Goal: Task Accomplishment & Management: Complete application form

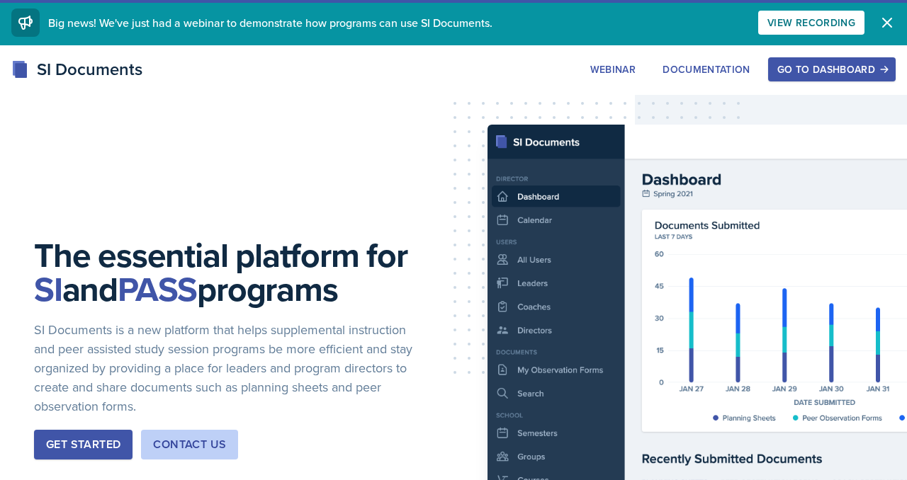
scroll to position [4191, 0]
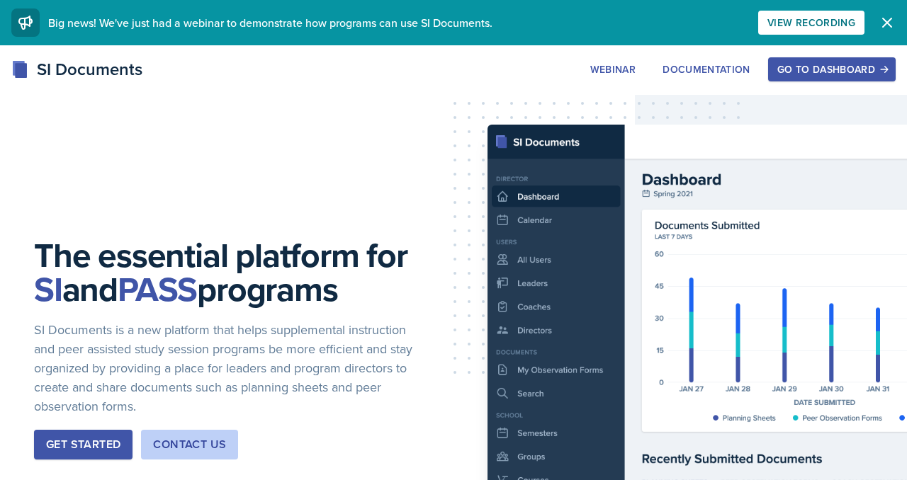
click at [862, 80] on button "Go to Dashboard" at bounding box center [832, 69] width 128 height 24
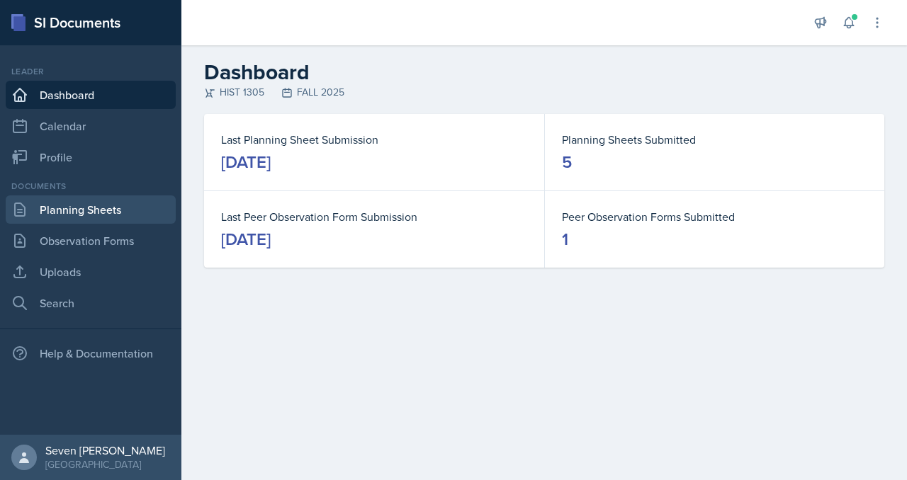
click at [91, 210] on link "Planning Sheets" at bounding box center [91, 210] width 170 height 28
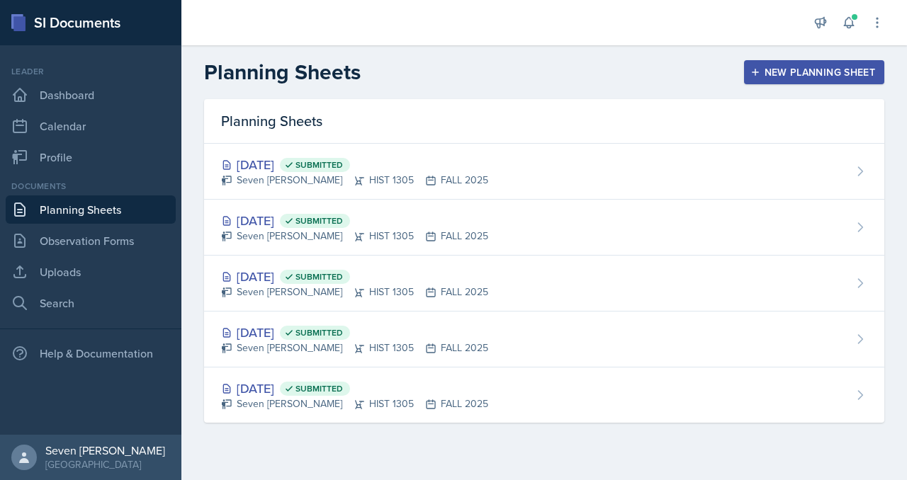
click at [812, 79] on button "New Planning Sheet" at bounding box center [814, 72] width 140 height 24
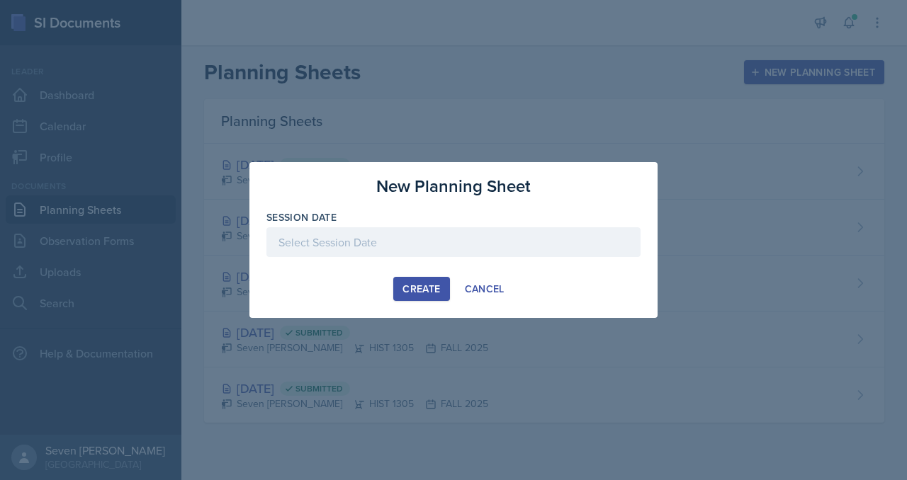
click at [343, 252] on div at bounding box center [453, 242] width 374 height 30
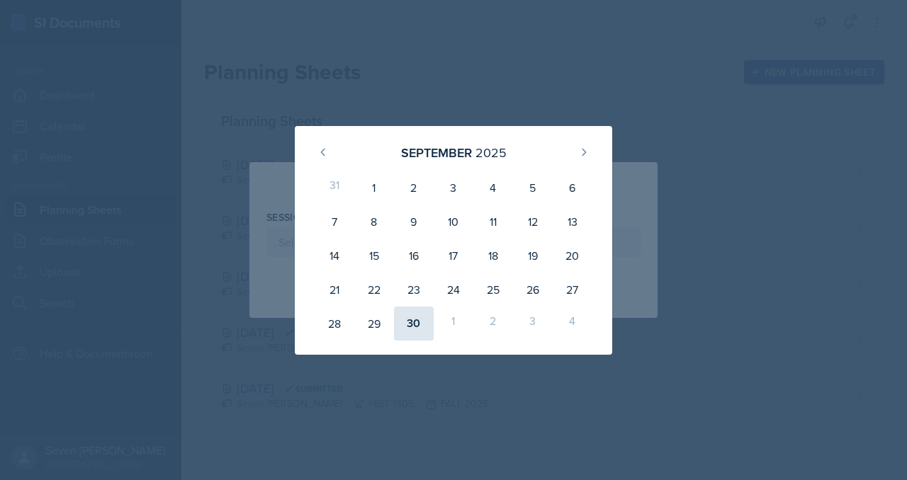
click at [415, 321] on div "30" at bounding box center [414, 324] width 40 height 34
type input "September 30th, 2025"
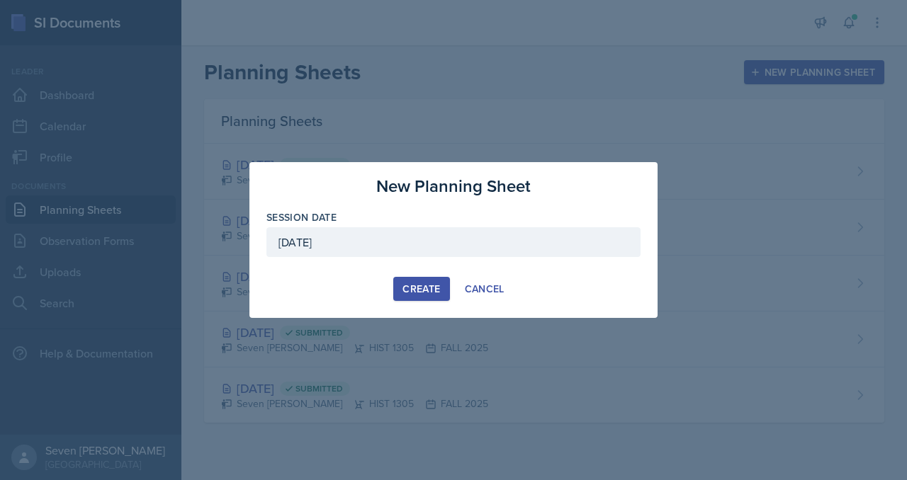
click at [424, 290] on div "Create" at bounding box center [421, 288] width 38 height 11
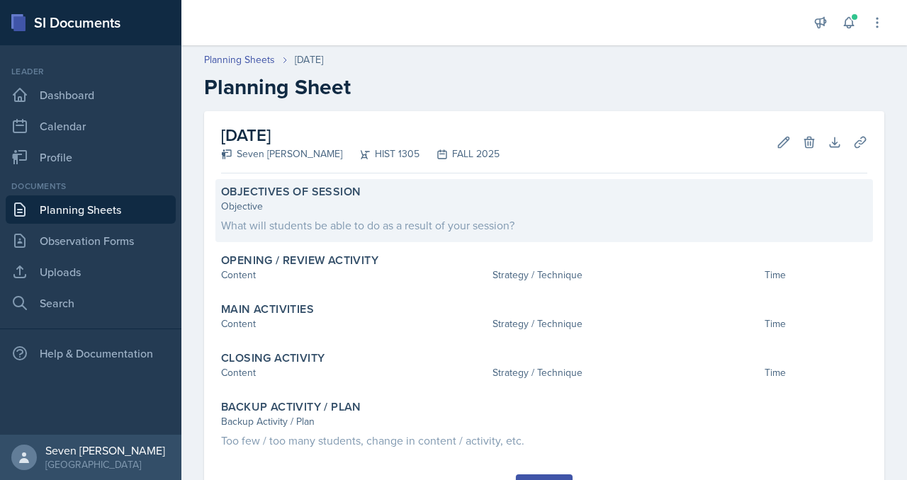
click at [704, 213] on div "Objective" at bounding box center [544, 206] width 646 height 15
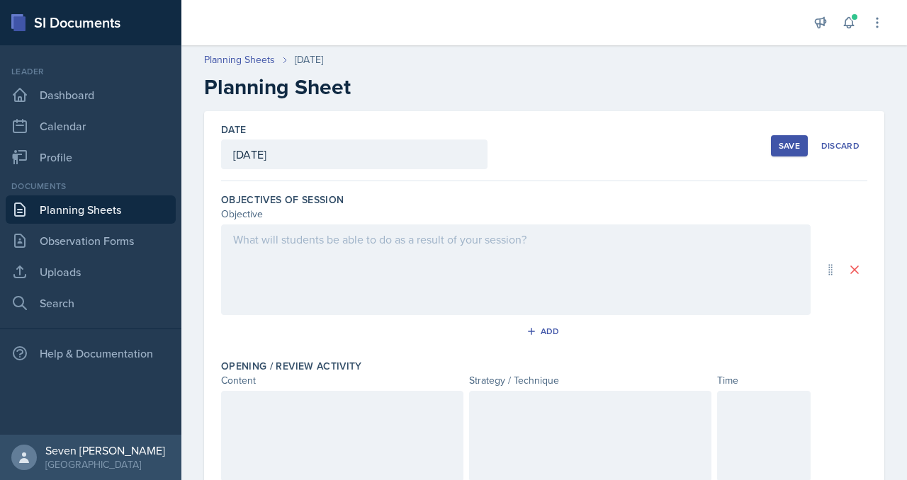
click at [280, 259] on div at bounding box center [516, 270] width 590 height 91
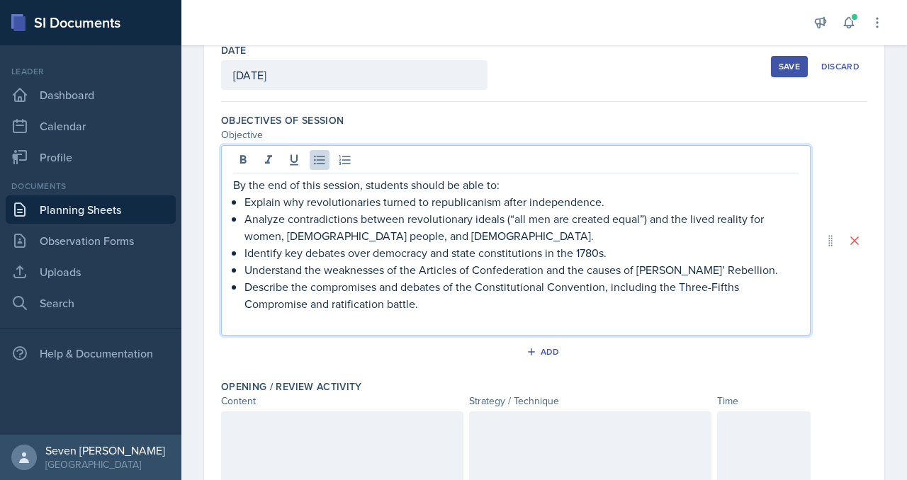
scroll to position [80, 0]
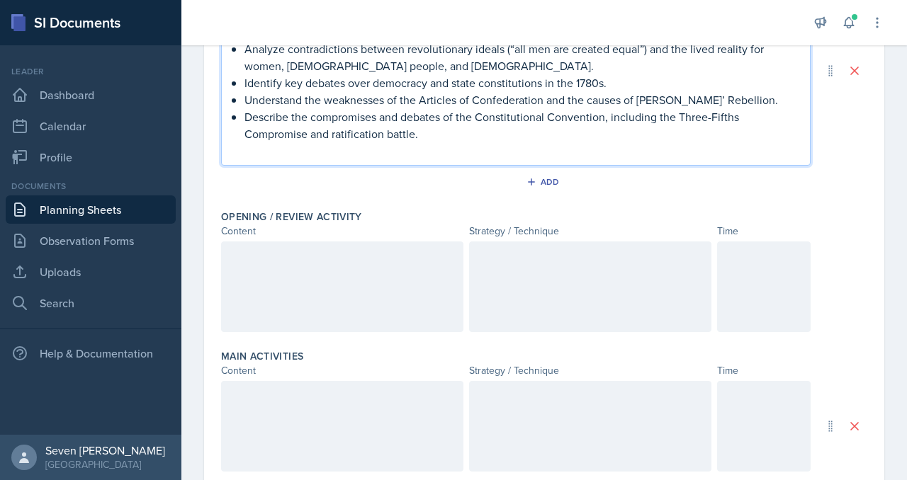
click at [361, 267] on div at bounding box center [342, 287] width 242 height 91
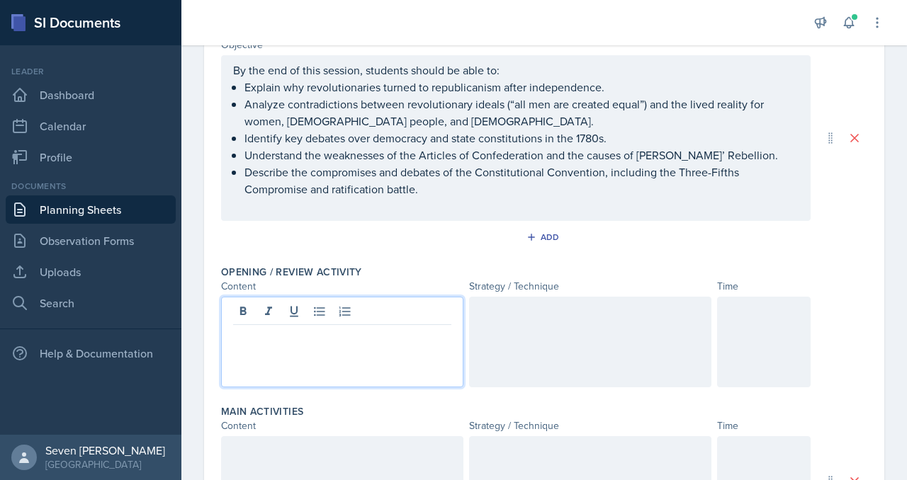
scroll to position [182, 0]
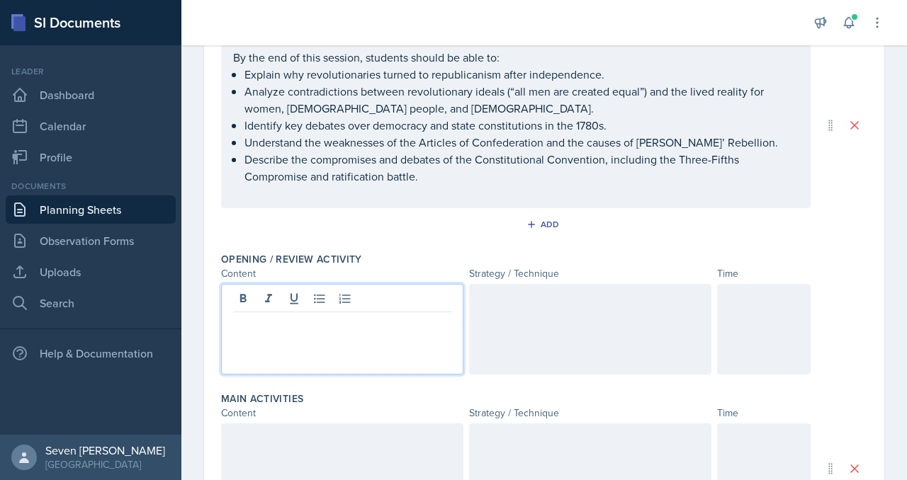
click at [257, 329] on p at bounding box center [342, 323] width 218 height 17
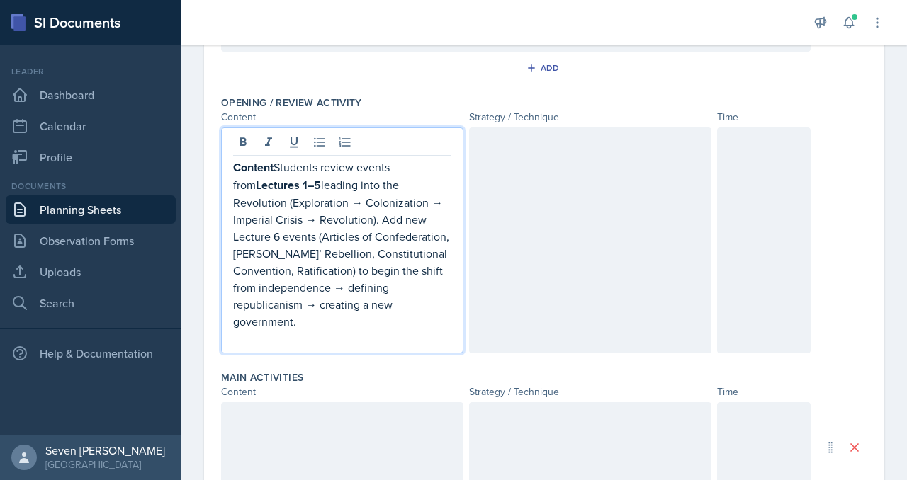
scroll to position [321, 0]
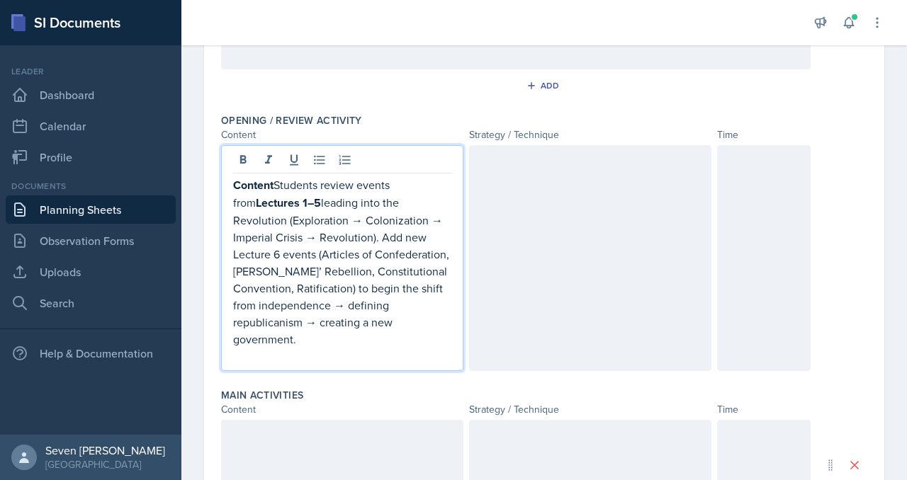
click at [281, 181] on p "Content Students review events from Lectures 1–5 leading into the Revolution (E…" at bounding box center [342, 261] width 218 height 171
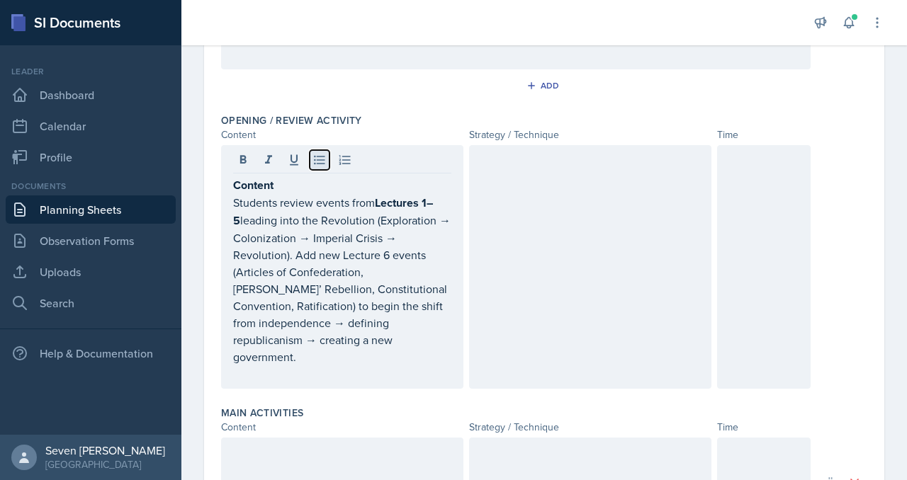
click at [318, 157] on icon at bounding box center [319, 160] width 14 height 14
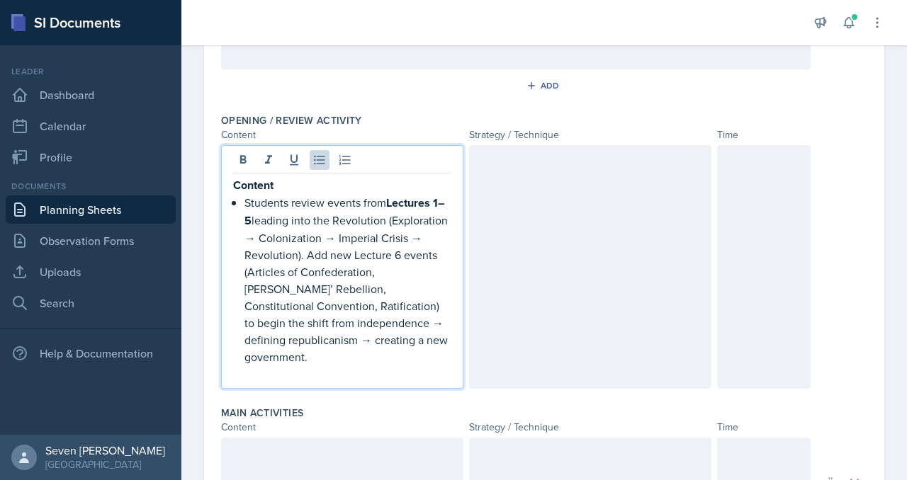
click at [307, 254] on p "Students review events from Lectures 1–5 leading into the Revolution (Explorati…" at bounding box center [347, 279] width 207 height 171
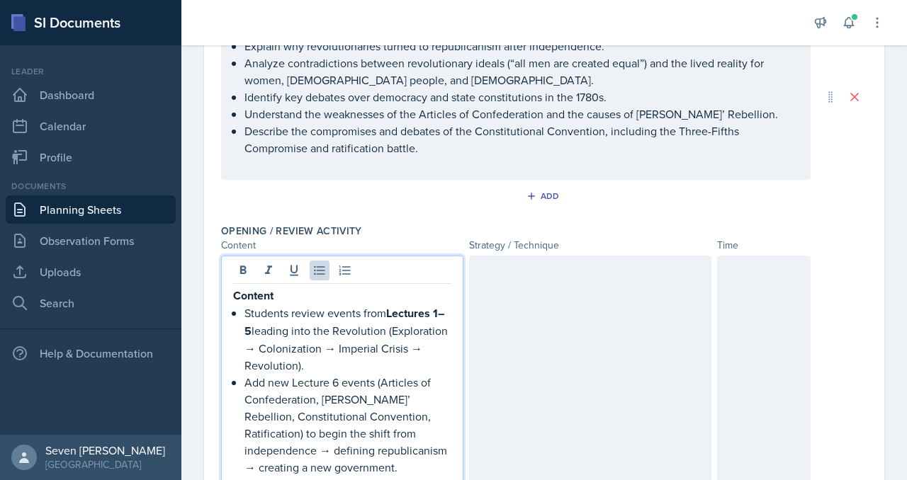
scroll to position [201, 0]
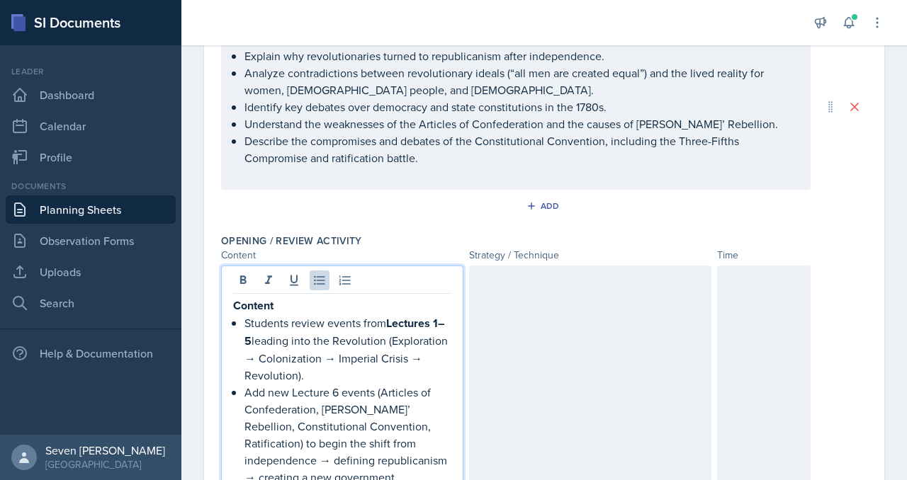
click at [235, 303] on strong "Content" at bounding box center [253, 306] width 40 height 16
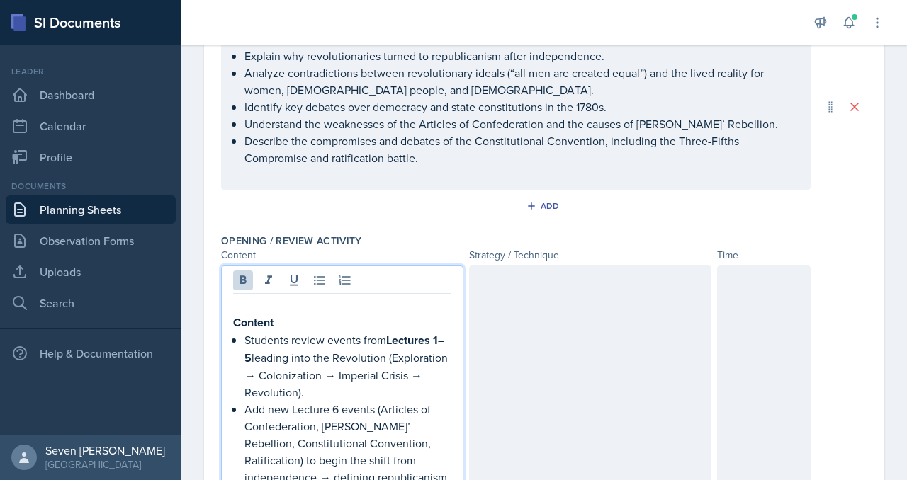
click at [260, 307] on p at bounding box center [342, 305] width 218 height 17
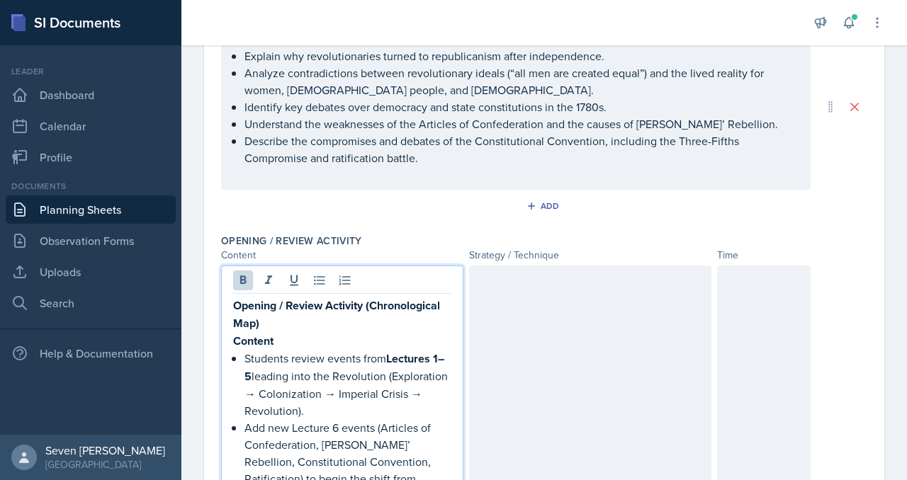
click at [779, 300] on div at bounding box center [764, 405] width 94 height 279
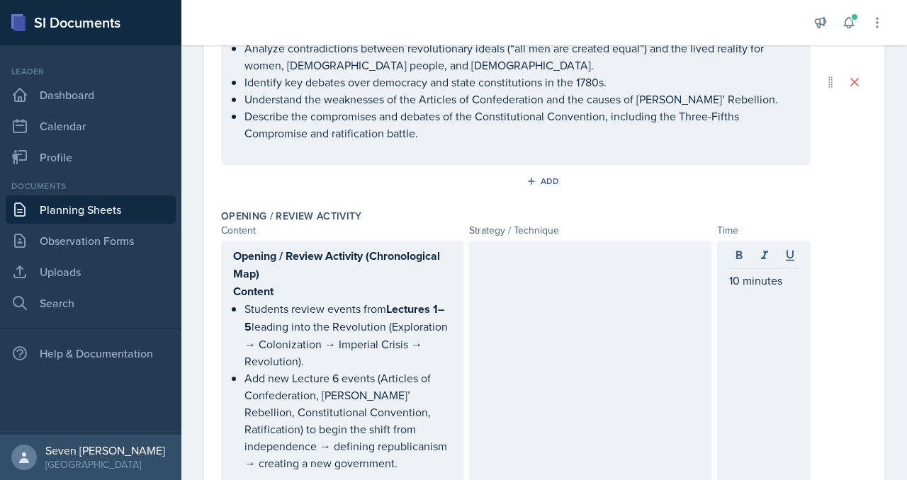
click at [641, 319] on div at bounding box center [590, 368] width 242 height 254
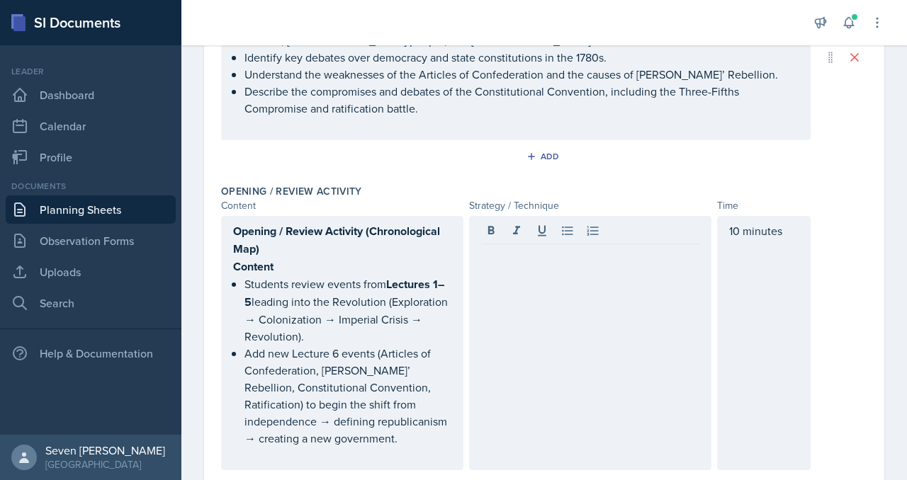
click at [495, 269] on div at bounding box center [590, 343] width 242 height 254
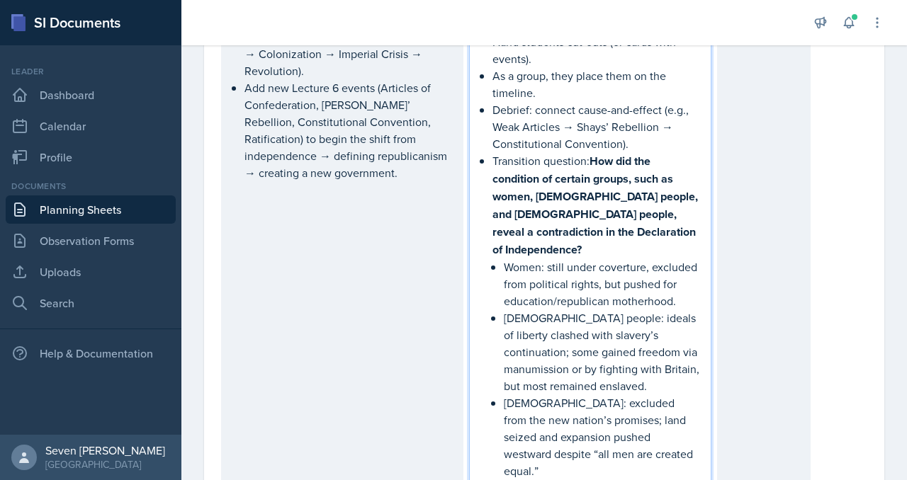
scroll to position [517, 0]
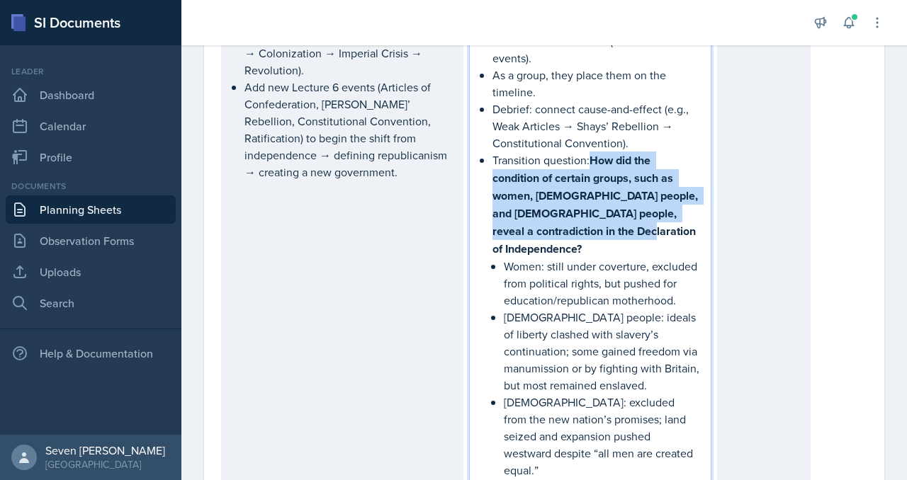
drag, startPoint x: 594, startPoint y: 159, endPoint x: 658, endPoint y: 228, distance: 94.3
type textarea "How did the condition of certain groups, such as women, Black people, and Nativ…"
click at [658, 228] on p "Transition question: How did the condition of certain groups, such as women, Bl…" at bounding box center [595, 205] width 207 height 106
drag, startPoint x: 658, startPoint y: 228, endPoint x: 595, endPoint y: 176, distance: 81.6
click at [595, 176] on p "Transition question: How did the condition of certain groups, such as women, Bl…" at bounding box center [595, 205] width 207 height 106
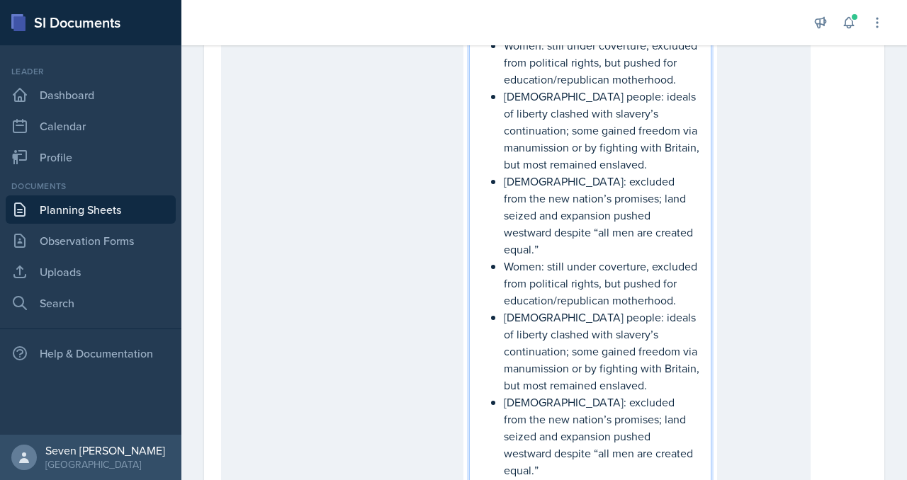
scroll to position [739, 0]
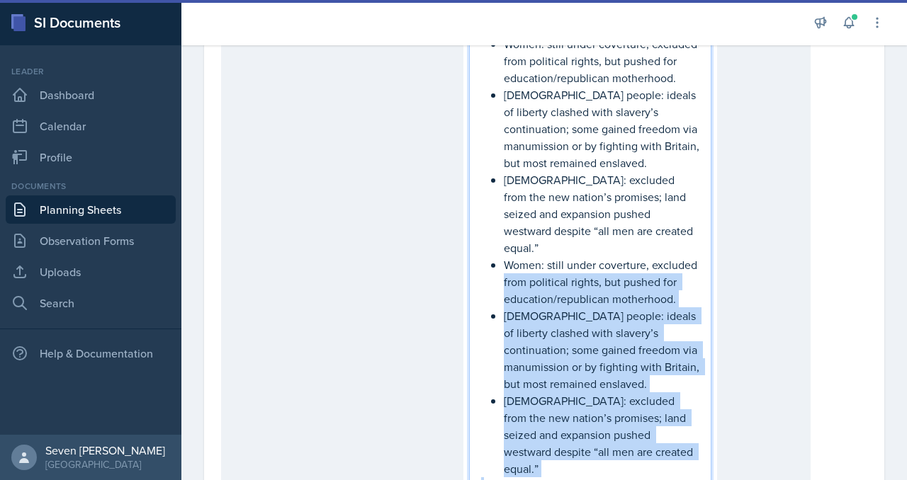
drag, startPoint x: 658, startPoint y: 425, endPoint x: 490, endPoint y: 240, distance: 250.3
click at [490, 240] on div "Strategy / Technique On the board, draw a chronological map/timeline. Hand stud…" at bounding box center [590, 126] width 218 height 736
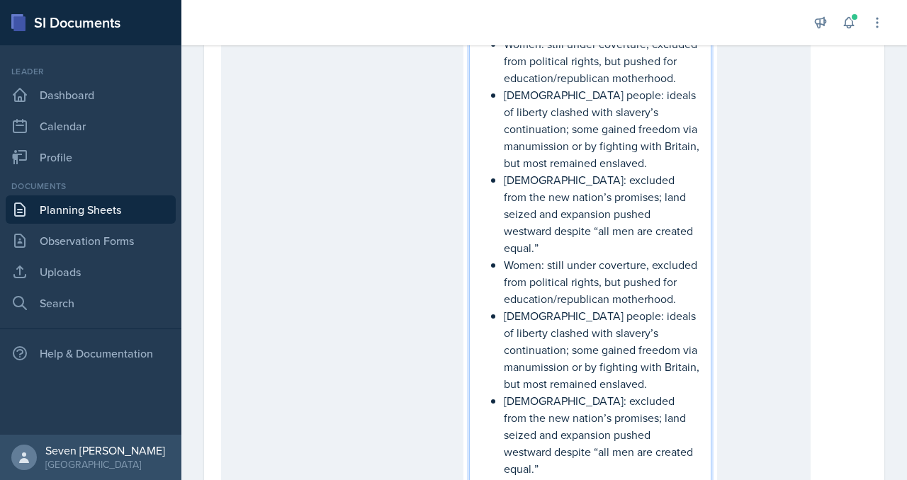
click at [662, 478] on p at bounding box center [590, 486] width 218 height 17
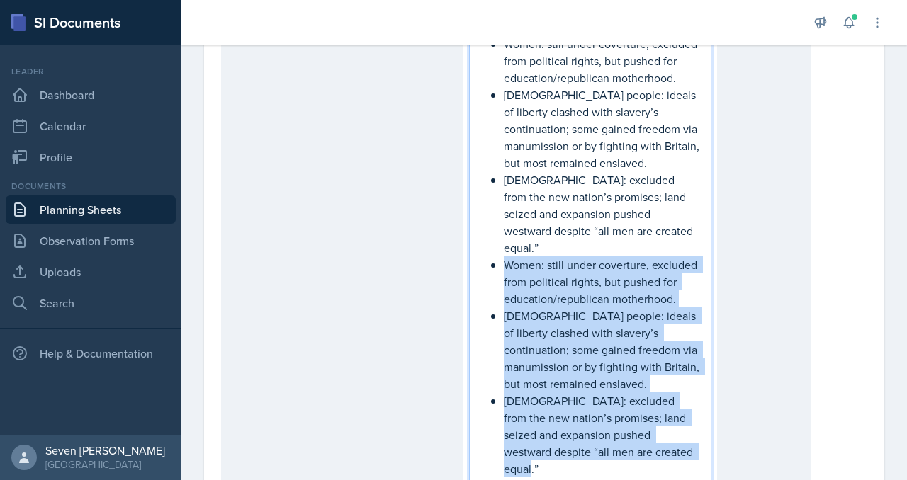
drag, startPoint x: 662, startPoint y: 423, endPoint x: 485, endPoint y: 224, distance: 266.5
click at [485, 224] on div "Strategy / Technique On the board, draw a chronological map/timeline. Hand stud…" at bounding box center [590, 126] width 218 height 736
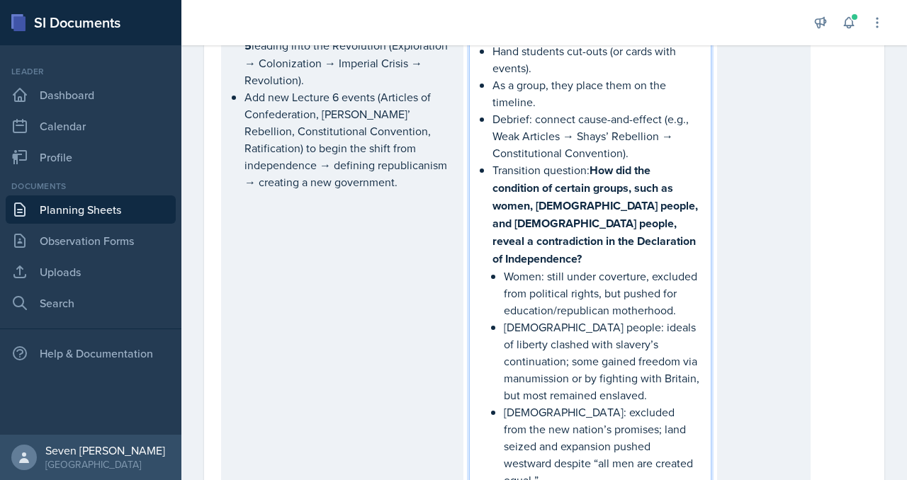
scroll to position [511, 0]
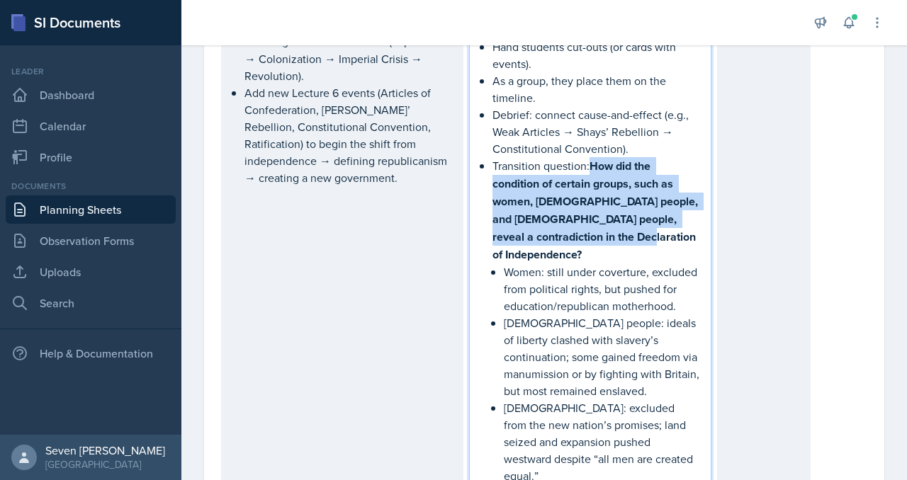
drag, startPoint x: 660, startPoint y: 235, endPoint x: 592, endPoint y: 167, distance: 95.7
click at [592, 167] on p "Transition question: How did the condition of certain groups, such as women, Bl…" at bounding box center [595, 210] width 207 height 106
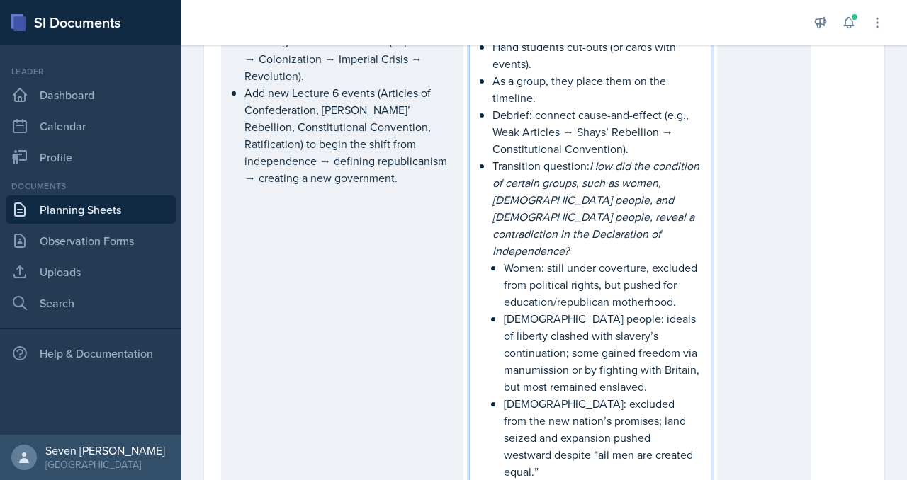
click at [593, 165] on em "How did the condition of certain groups, such as women, Black people, and Nativ…" at bounding box center [597, 208] width 210 height 101
click at [595, 237] on p "Transition question: " How did the condition of certain groups, such as women, …" at bounding box center [595, 208] width 207 height 102
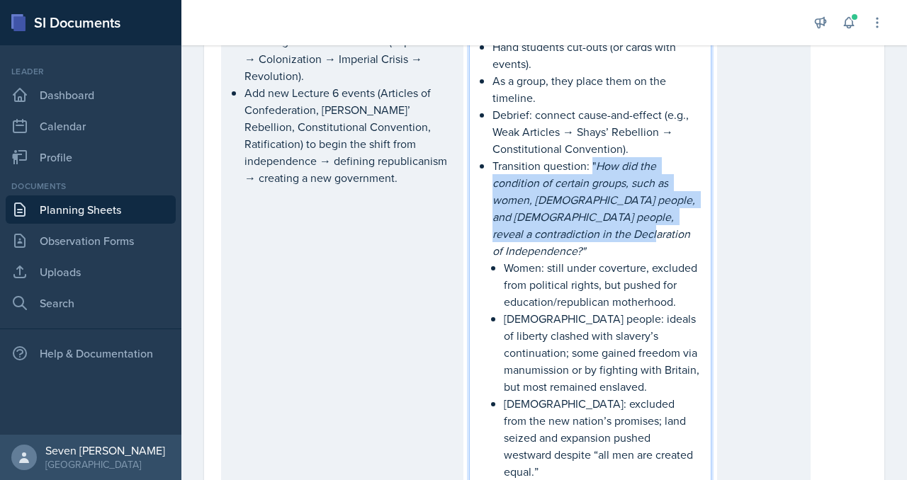
drag, startPoint x: 592, startPoint y: 163, endPoint x: 610, endPoint y: 240, distance: 79.4
click at [610, 240] on p "Transition question: " How did the condition of certain groups, such as women, …" at bounding box center [595, 208] width 207 height 102
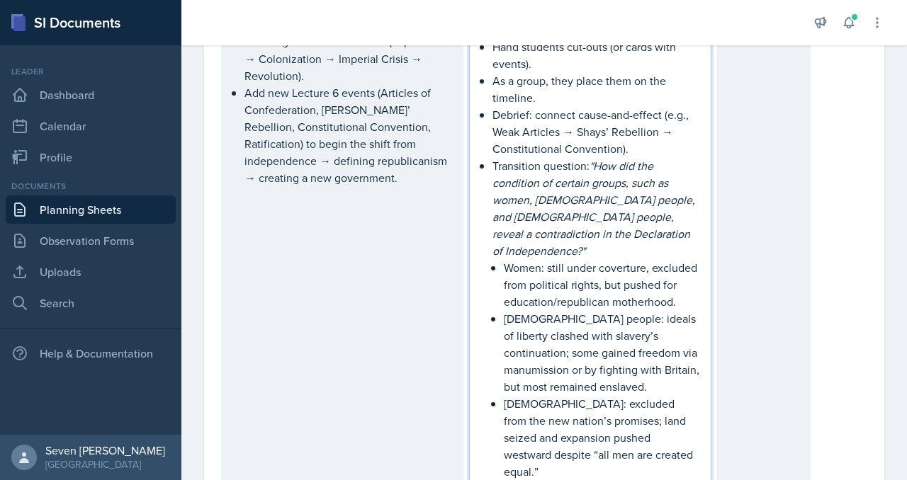
click at [649, 259] on p "Women: still under coverture, excluded from political rights, but pushed for ed…" at bounding box center [602, 284] width 196 height 51
click at [505, 259] on p "Women: still under coverture, excluded from political rights, but pushed for ed…" at bounding box center [602, 284] width 196 height 51
click at [504, 310] on p "Black people: ideals of liberty clashed with slavery’s continuation; some gaine…" at bounding box center [602, 352] width 196 height 85
click at [504, 395] on p "Native Americans: excluded from the new nation’s promises; land seized and expa…" at bounding box center [602, 437] width 196 height 85
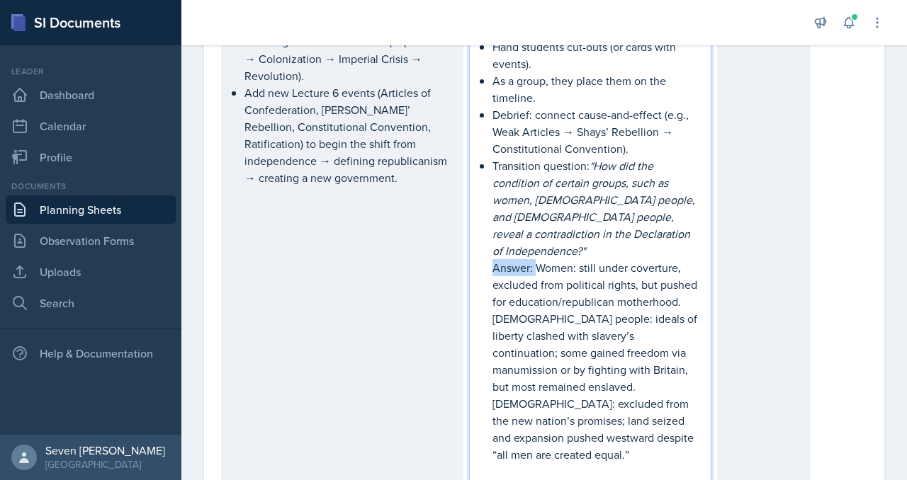
drag, startPoint x: 534, startPoint y: 252, endPoint x: 475, endPoint y: 252, distance: 59.5
click at [475, 252] on div "Strategy / Technique On the board, draw a chronological map/timeline. Hand stud…" at bounding box center [590, 220] width 242 height 531
click at [490, 248] on div "Strategy / Technique On the board, draw a chronological map/timeline. Hand stud…" at bounding box center [590, 234] width 218 height 495
drag, startPoint x: 587, startPoint y: 168, endPoint x: 492, endPoint y: 168, distance: 94.2
click at [492, 168] on div "Strategy / Technique On the board, draw a chronological map/timeline. Hand stud…" at bounding box center [590, 234] width 218 height 495
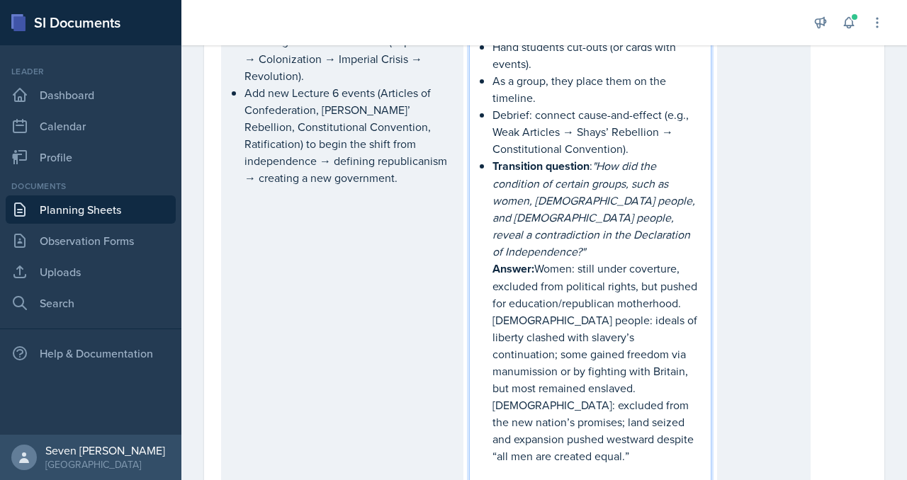
click at [589, 260] on p "Answer: Women: still under coverture, excluded from political rights, but pushe…" at bounding box center [595, 362] width 207 height 205
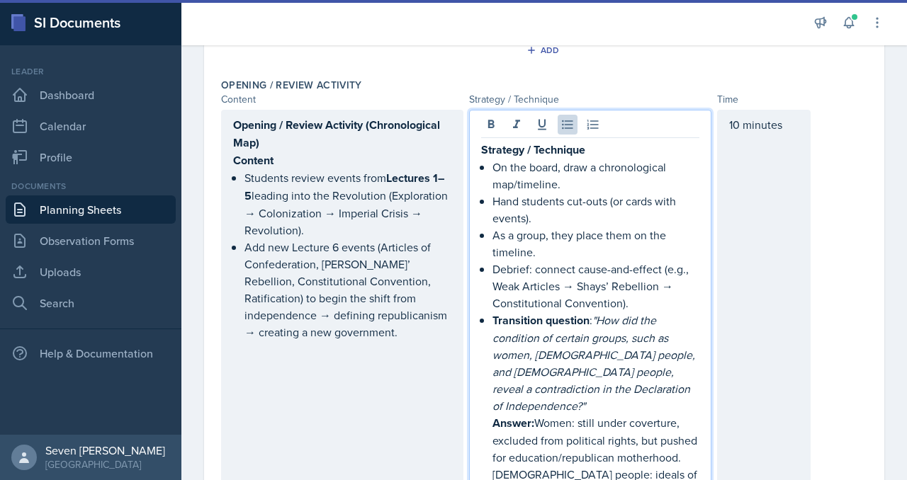
scroll to position [356, 0]
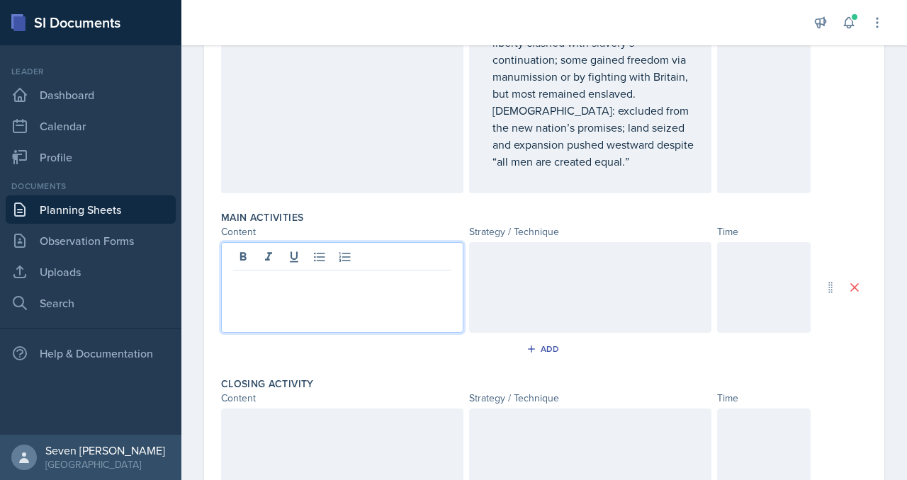
click at [414, 274] on p at bounding box center [342, 282] width 218 height 17
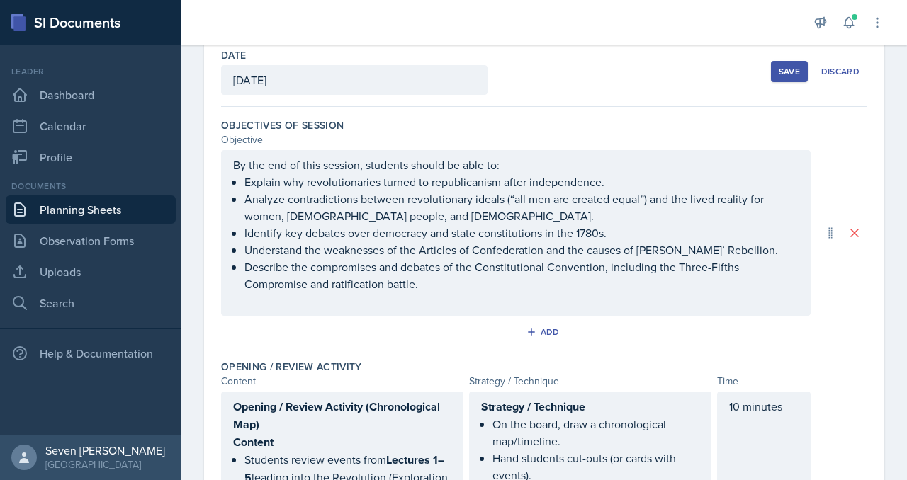
scroll to position [0, 0]
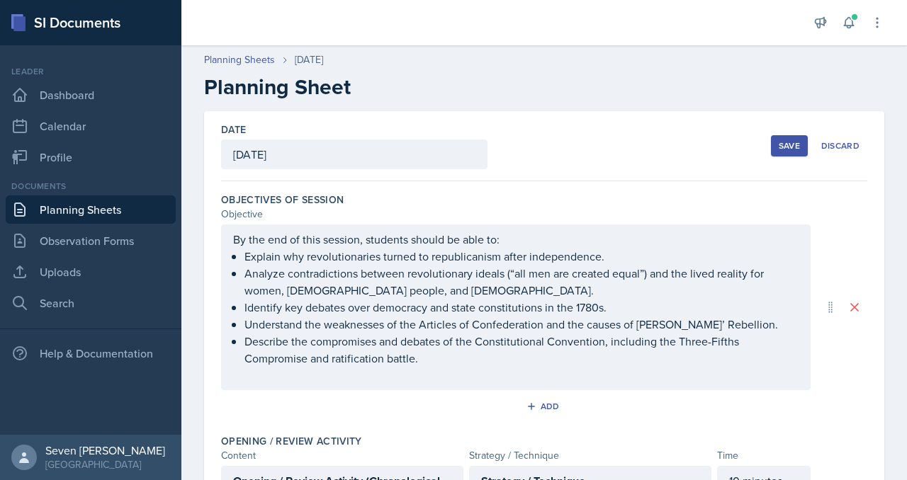
click at [231, 237] on div "By the end of this session, students should be able to: Explain why revolutiona…" at bounding box center [516, 308] width 590 height 166
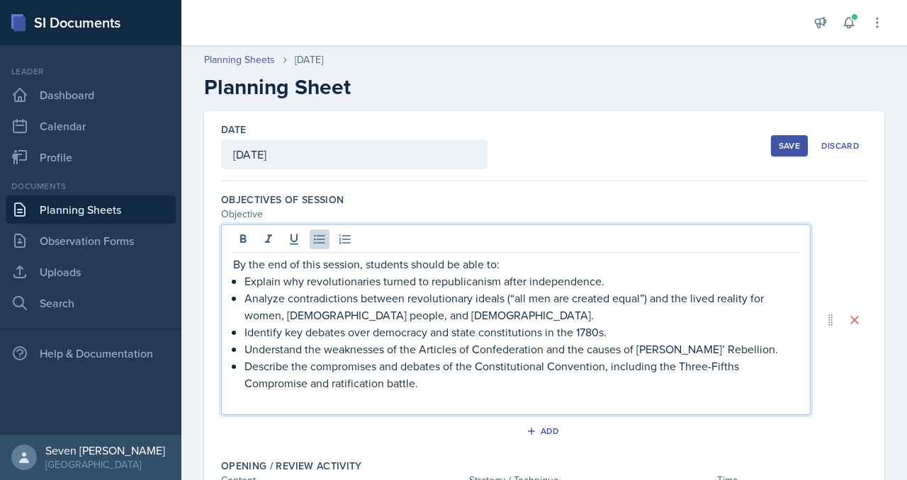
click at [229, 263] on div "By the end of this session, students should be able to: Explain why revolutiona…" at bounding box center [516, 320] width 590 height 191
click at [234, 263] on p "By the end of this session, students should be able to:" at bounding box center [515, 264] width 565 height 17
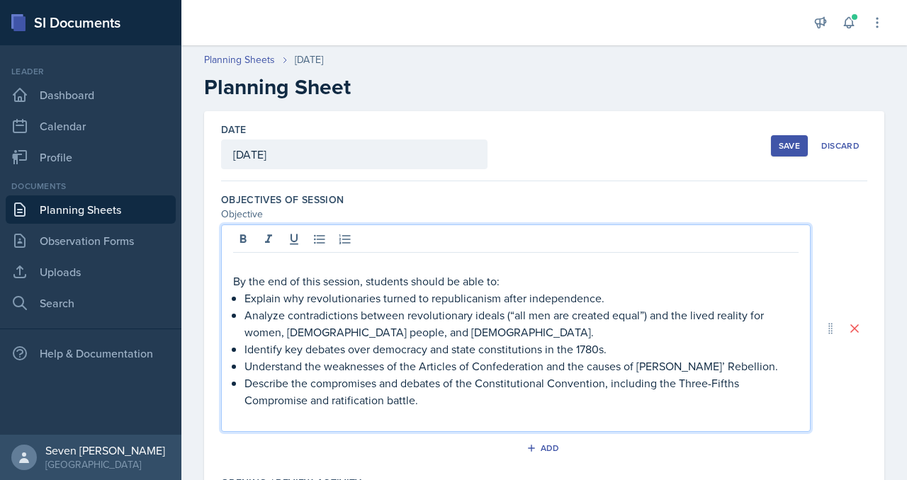
click at [273, 265] on p at bounding box center [515, 264] width 565 height 17
drag, startPoint x: 408, startPoint y: 266, endPoint x: 223, endPoint y: 266, distance: 184.9
click at [222, 266] on div "Lecture 6: Life Under The Articles By the end of this session, students should …" at bounding box center [516, 329] width 590 height 208
click at [415, 266] on p "Lecture 6: Life Under The Articles" at bounding box center [515, 265] width 565 height 18
drag, startPoint x: 412, startPoint y: 266, endPoint x: 285, endPoint y: 268, distance: 127.6
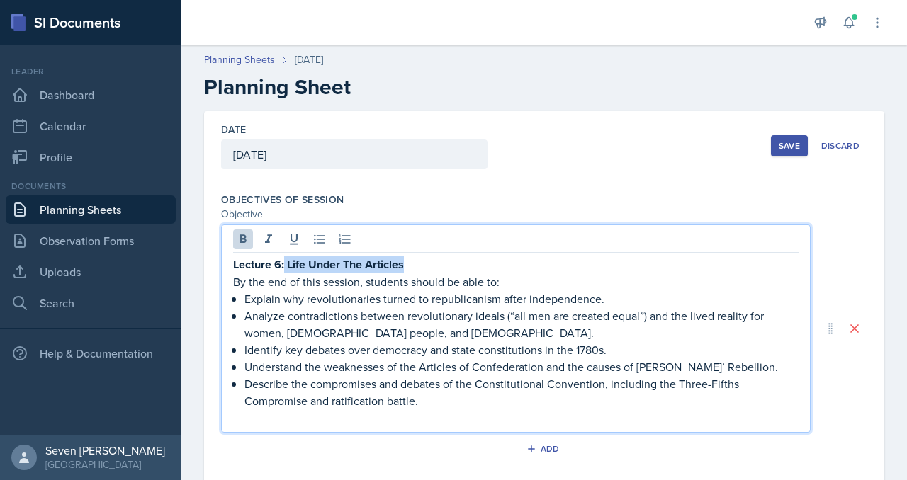
click at [284, 268] on p "Lecture 6: Life Under The Articles" at bounding box center [515, 265] width 565 height 18
click at [435, 266] on p "Lecture 6: Life Under The Articles" at bounding box center [515, 265] width 565 height 18
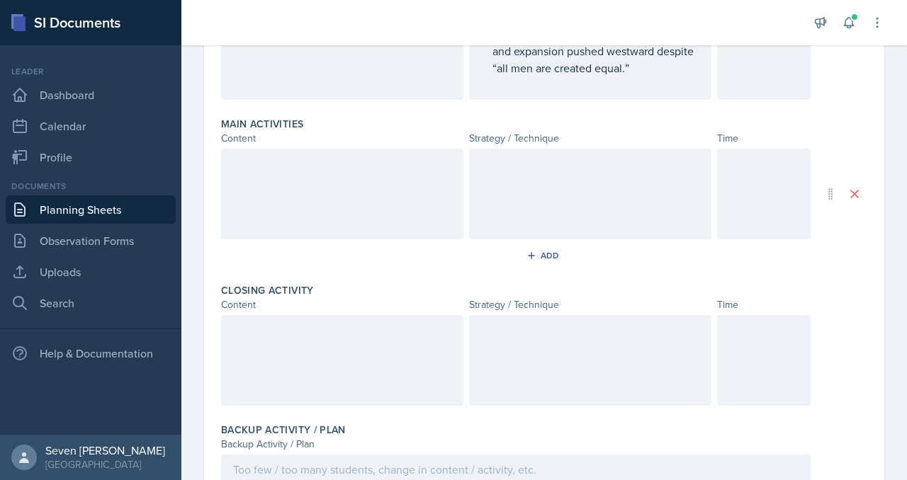
scroll to position [918, 0]
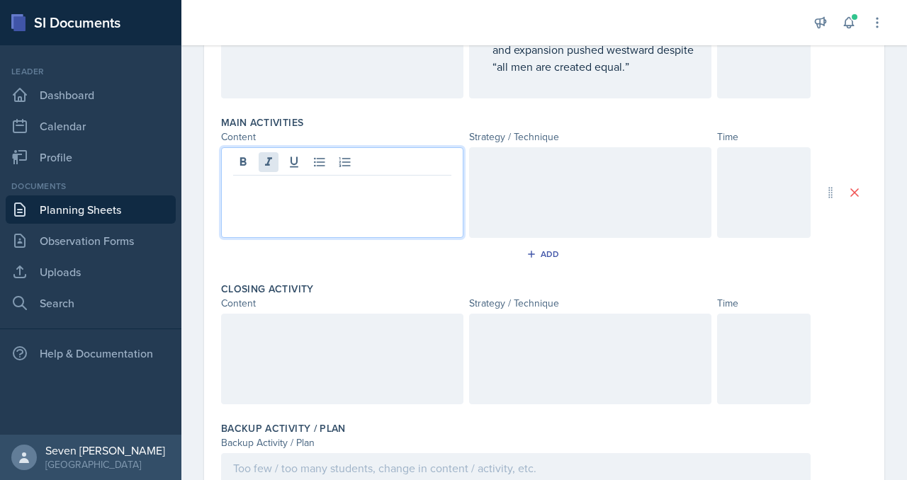
click at [276, 147] on div at bounding box center [342, 192] width 242 height 91
click at [263, 179] on p at bounding box center [342, 187] width 218 height 17
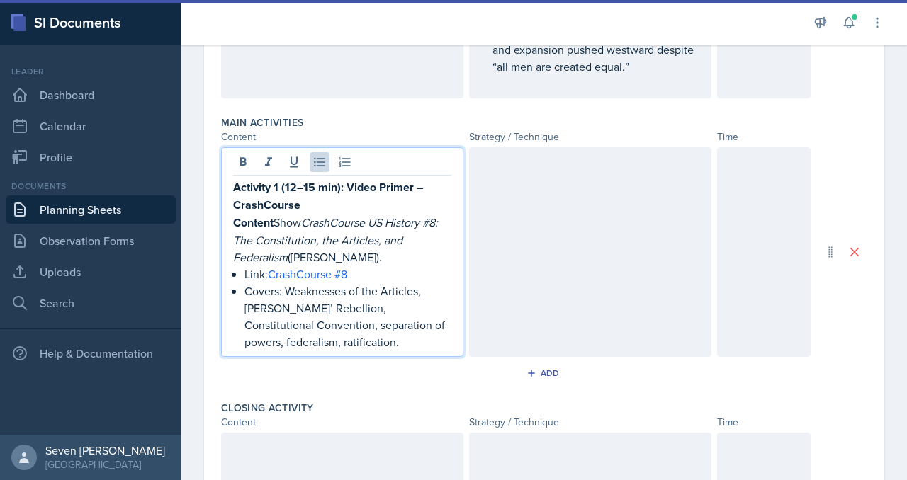
click at [274, 214] on p "Content Show CrashCourse US History #8: The Constitution, the Articles, and Fed…" at bounding box center [342, 240] width 218 height 52
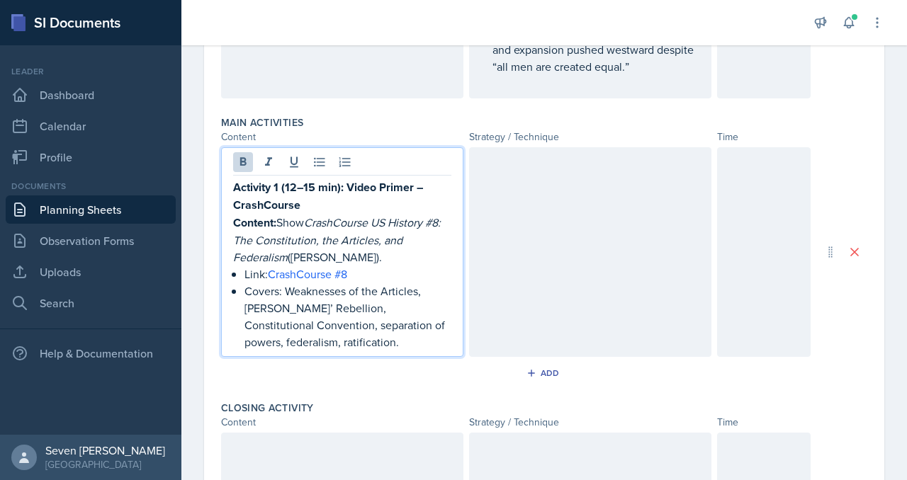
click at [542, 169] on div at bounding box center [590, 252] width 242 height 210
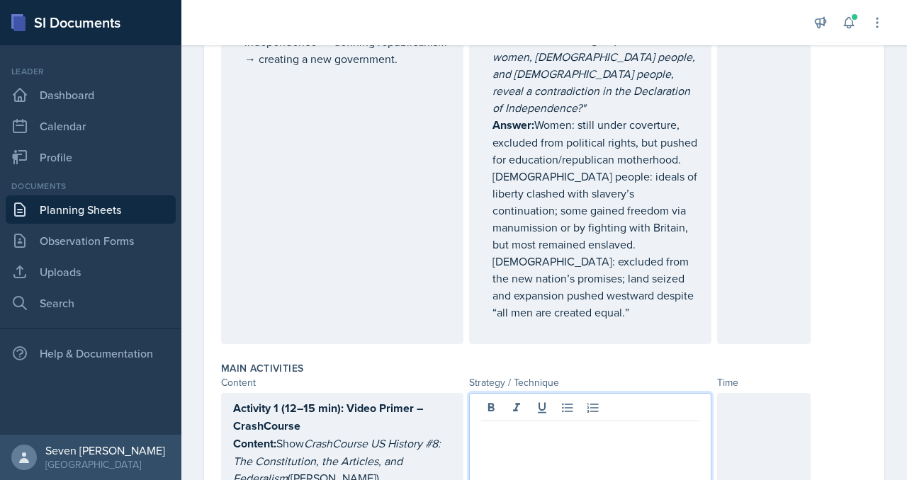
scroll to position [655, 0]
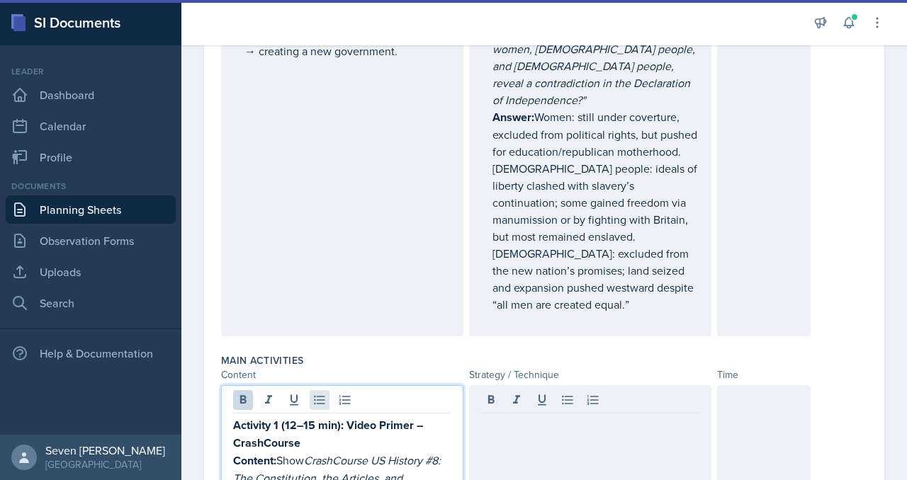
drag, startPoint x: 341, startPoint y: 366, endPoint x: 312, endPoint y: 366, distance: 28.3
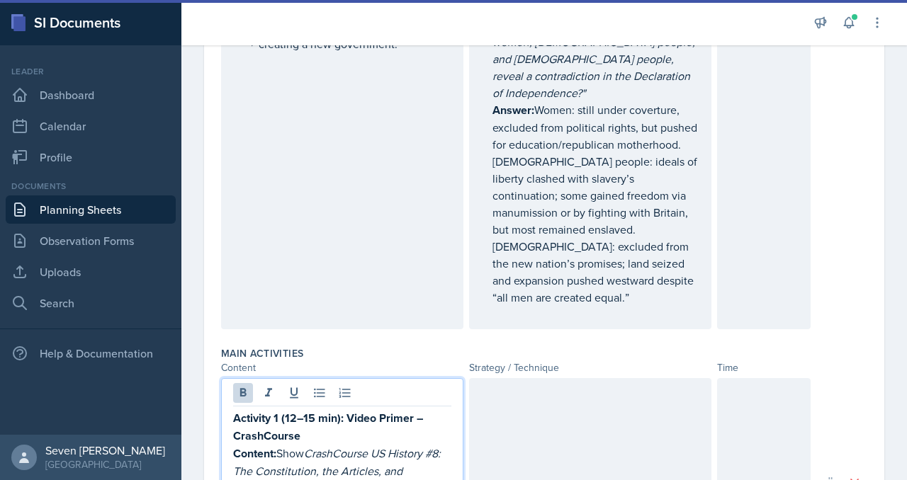
click at [376, 410] on p "Activity 1 (12–15 min): Video Primer – CrashCourse" at bounding box center [342, 427] width 218 height 35
click at [341, 410] on strong "Activity 1 (12–15 min): Video Primer – CrashCourse" at bounding box center [329, 427] width 193 height 34
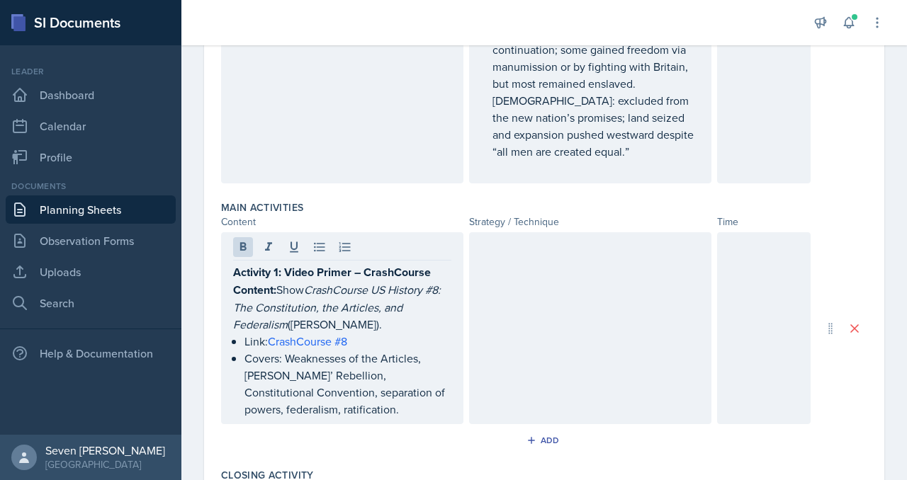
click at [739, 232] on div at bounding box center [764, 328] width 94 height 192
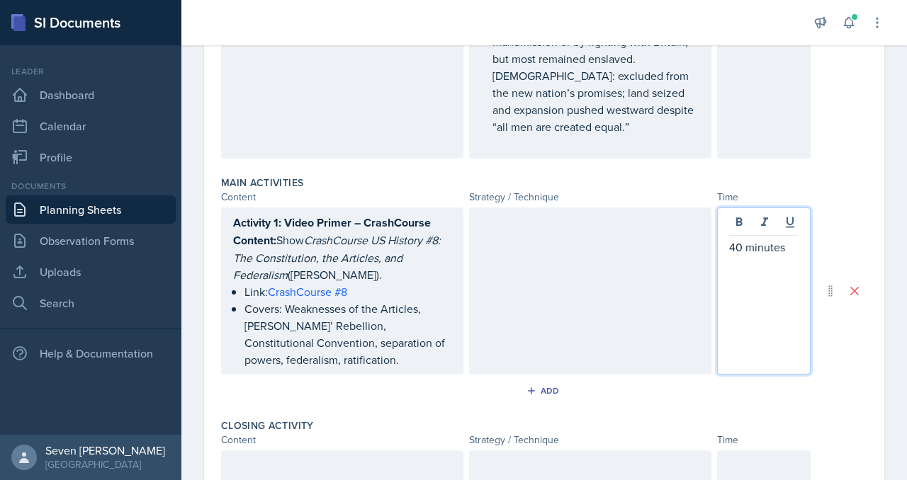
click at [539, 213] on div at bounding box center [590, 291] width 242 height 167
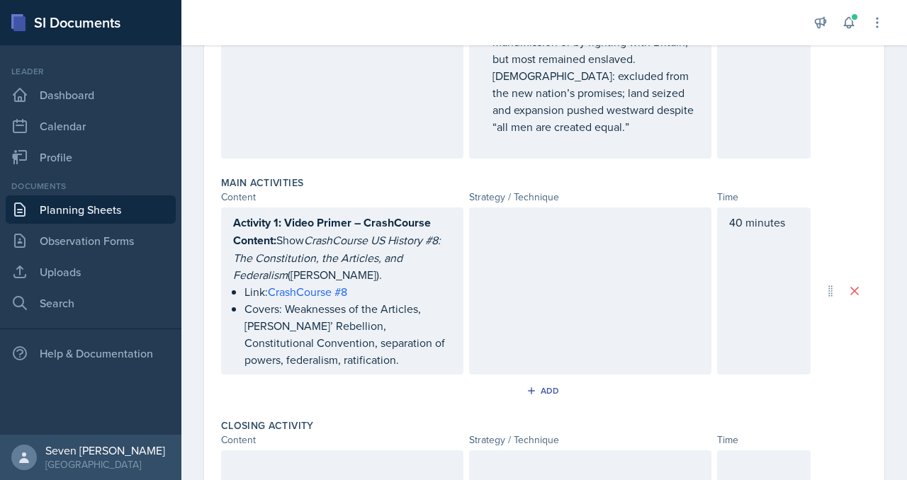
scroll to position [858, 0]
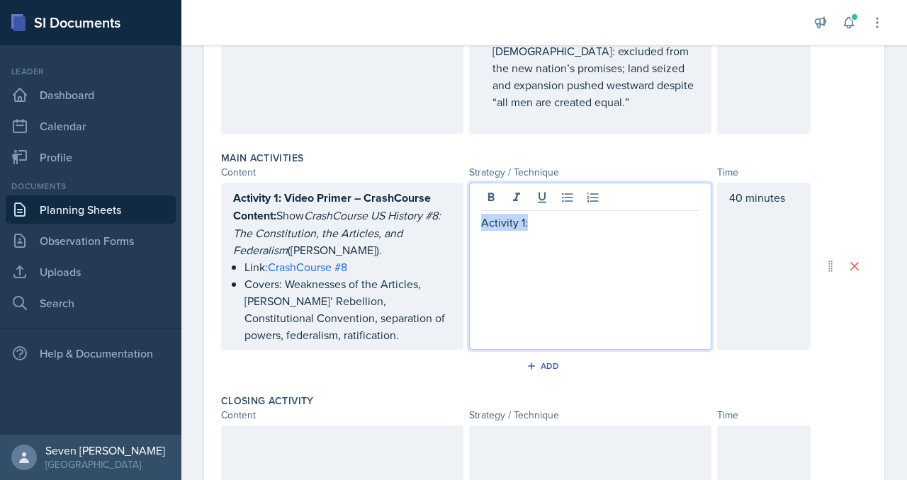
drag, startPoint x: 535, startPoint y: 186, endPoint x: 466, endPoint y: 186, distance: 68.7
click at [466, 186] on div "Activity 1: Video Primer – CrashCourse Content: Show CrashCourse US History #8:…" at bounding box center [516, 266] width 590 height 167
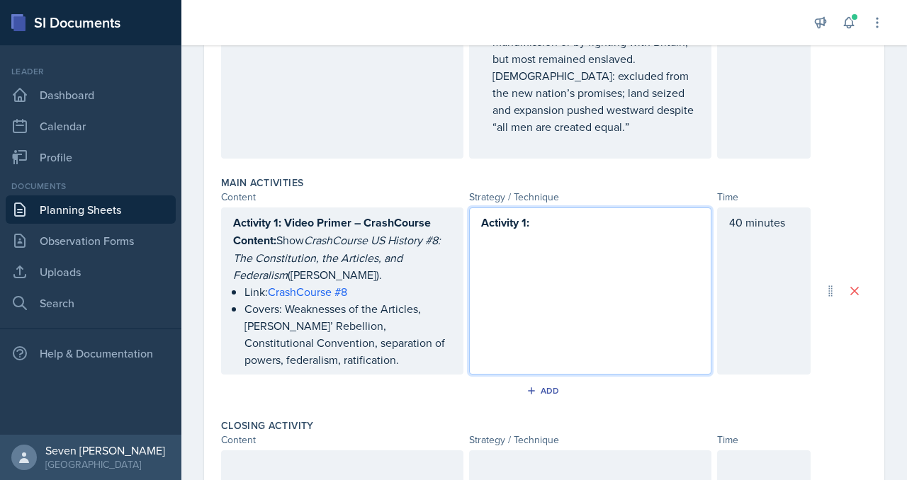
click at [482, 232] on p at bounding box center [590, 240] width 218 height 17
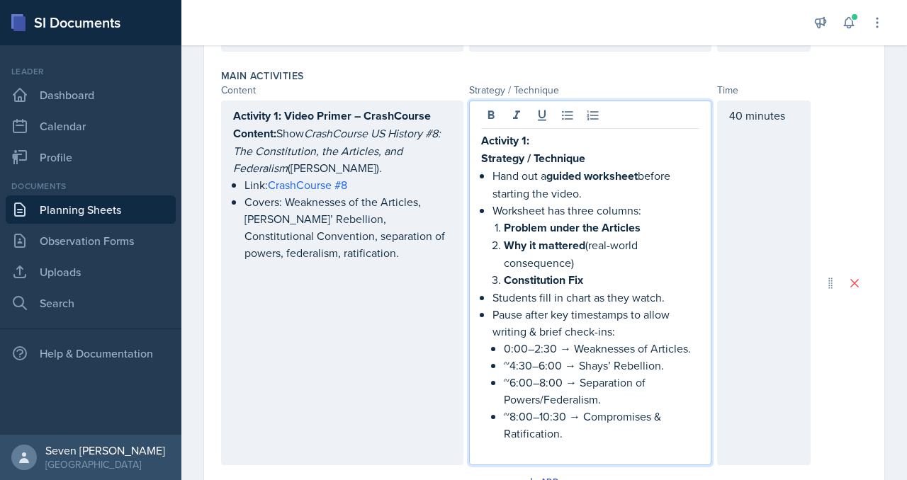
scroll to position [935, 0]
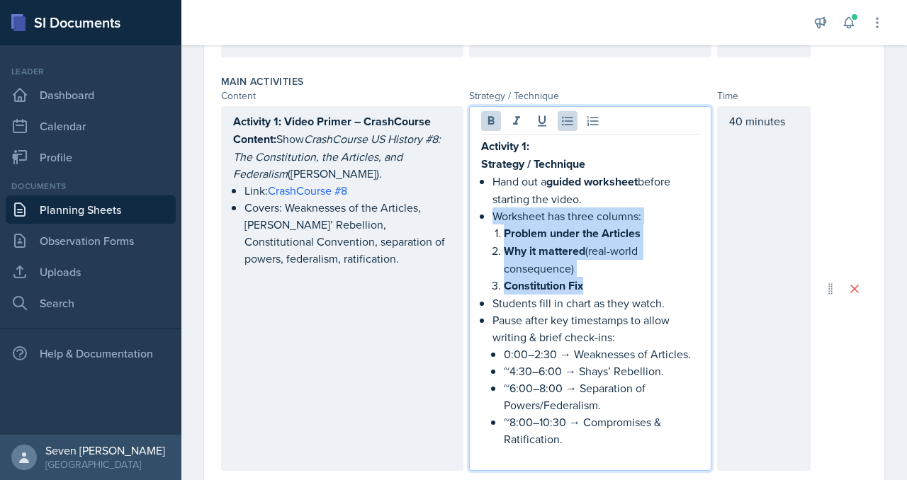
drag, startPoint x: 595, startPoint y: 249, endPoint x: 475, endPoint y: 184, distance: 135.7
click at [475, 184] on div "Activity 1: Strategy / Technique Hand out a guided worksheet before starting th…" at bounding box center [590, 288] width 242 height 365
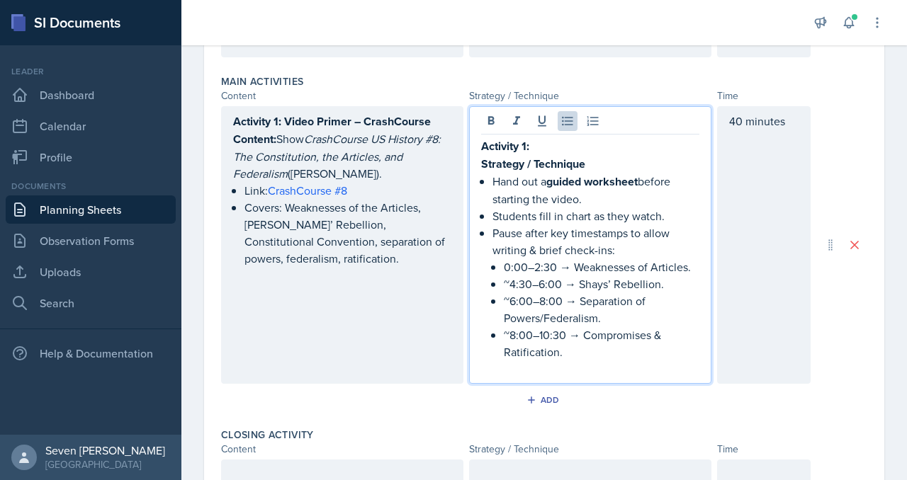
click at [587, 327] on p "~8:00–10:30 → Compromises & Ratification." at bounding box center [602, 344] width 196 height 34
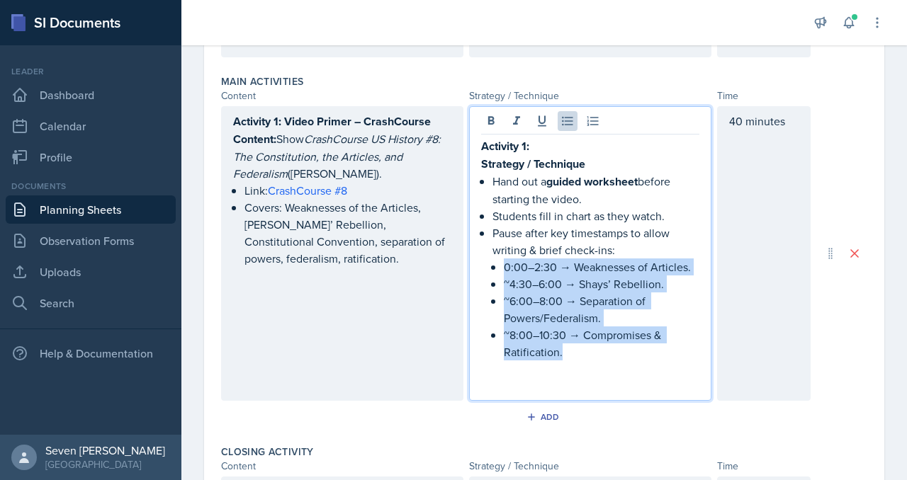
drag, startPoint x: 589, startPoint y: 315, endPoint x: 485, endPoint y: 229, distance: 134.8
click at [485, 229] on div "Activity 1: Strategy / Technique Hand out a guided worksheet before starting th…" at bounding box center [590, 265] width 218 height 257
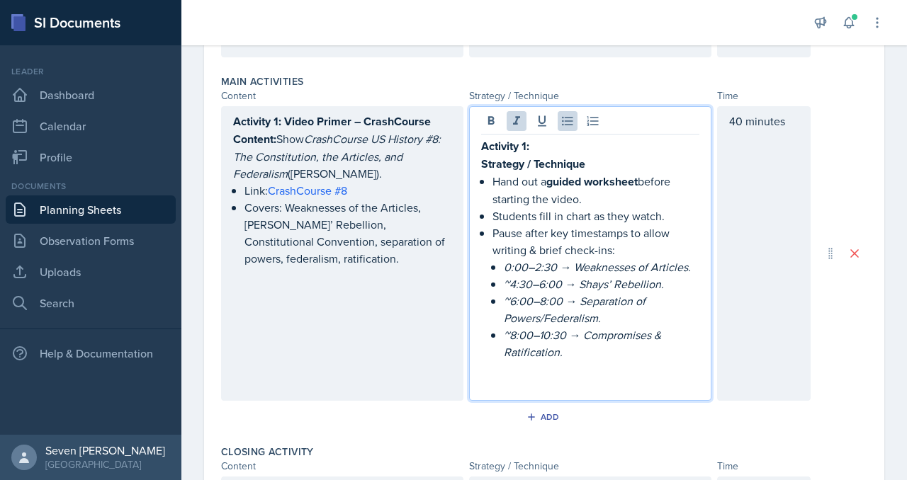
click at [598, 359] on div "Activity 1: Strategy / Technique Hand out a guided worksheet before starting th…" at bounding box center [590, 253] width 242 height 295
click at [597, 359] on div "Activity 1: Strategy / Technique Hand out a guided worksheet before starting th…" at bounding box center [590, 253] width 242 height 295
click at [498, 378] on p at bounding box center [590, 386] width 218 height 17
click at [503, 378] on p "Activityy 2:" at bounding box center [590, 386] width 218 height 17
drag, startPoint x: 535, startPoint y: 349, endPoint x: 494, endPoint y: 349, distance: 41.1
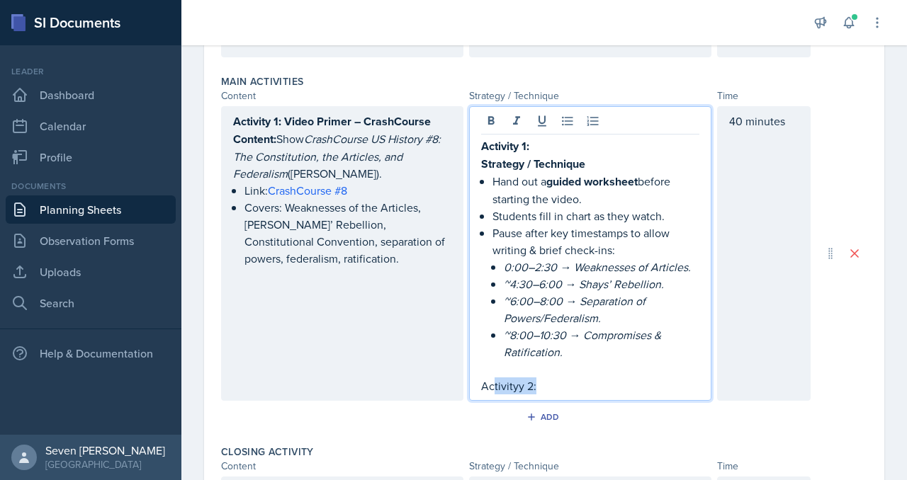
click at [494, 378] on p "Activityy 2:" at bounding box center [590, 386] width 218 height 17
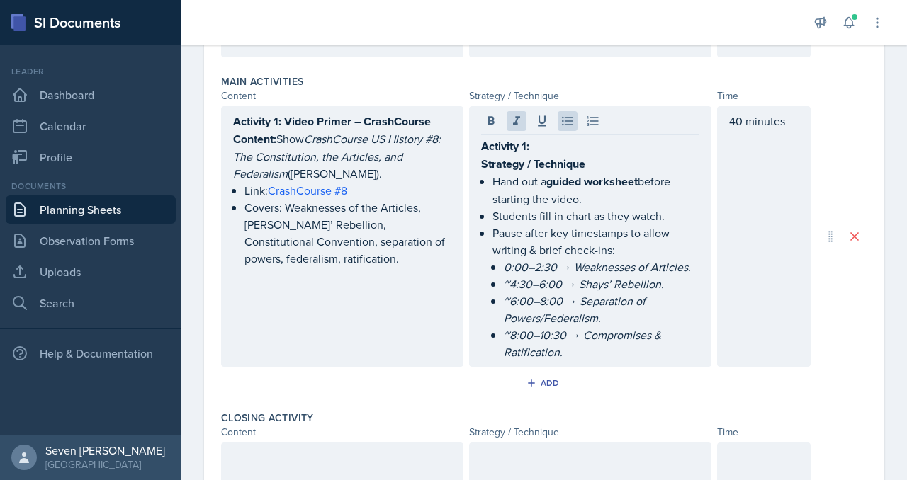
click at [340, 313] on div "Activity 1: Video Primer – CrashCourse Content: Show CrashCourse US History #8:…" at bounding box center [342, 236] width 242 height 261
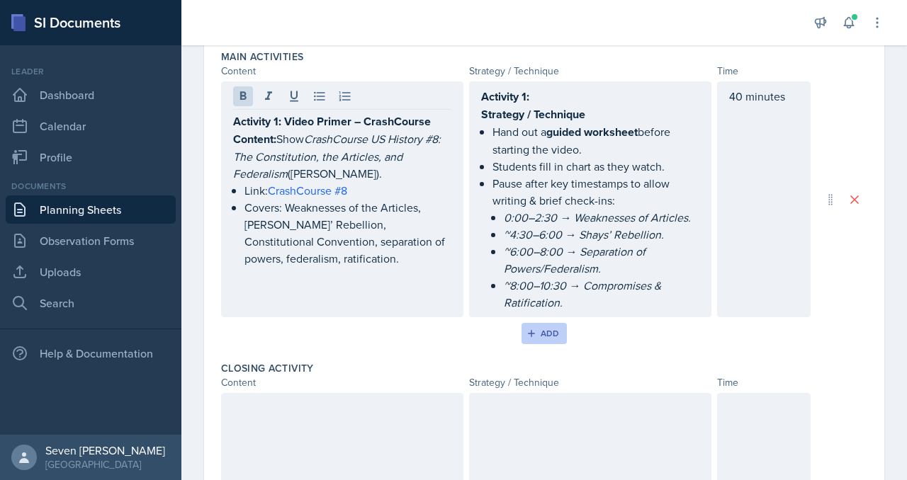
click at [527, 323] on button "Add" at bounding box center [545, 333] width 46 height 21
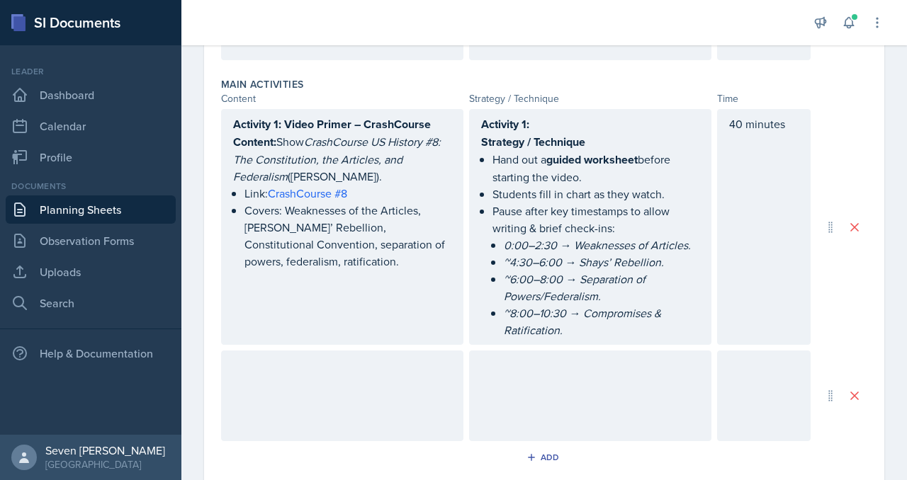
scroll to position [935, 0]
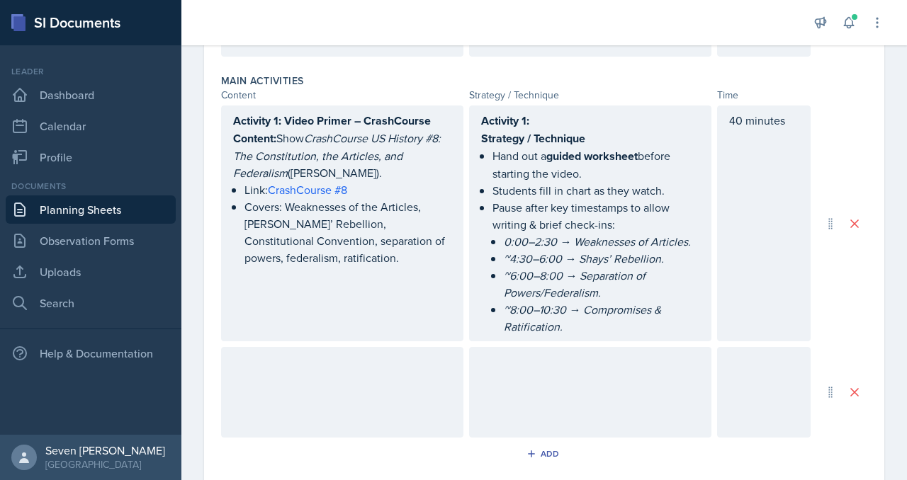
click at [252, 347] on div at bounding box center [342, 392] width 242 height 91
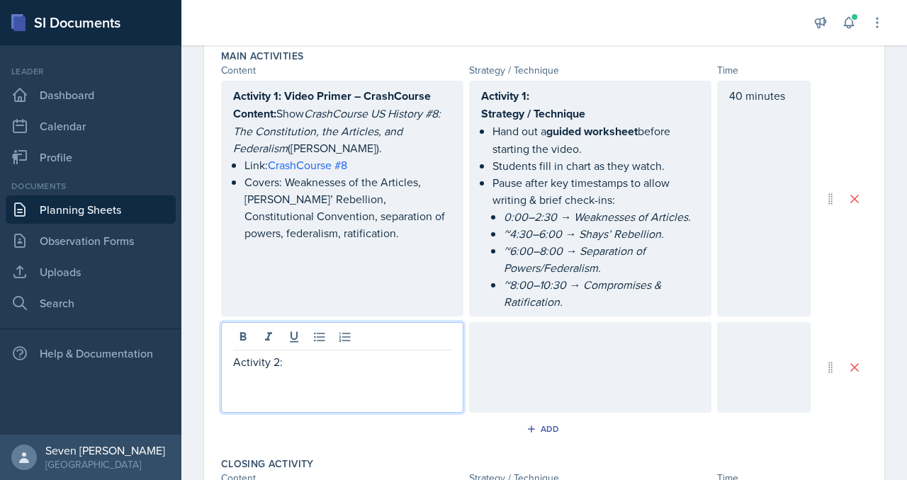
drag, startPoint x: 320, startPoint y: 329, endPoint x: 222, endPoint y: 326, distance: 97.8
click at [222, 326] on div "Activity 2:" at bounding box center [342, 367] width 242 height 91
click at [232, 327] on div "ctivity 2 (20 min): Quizlet Review – People, Terms, and Concepts" at bounding box center [342, 367] width 242 height 91
click at [237, 354] on p "ctivity 2 (20 min): Quizlet Review – People, Terms, and Concepts" at bounding box center [342, 371] width 218 height 34
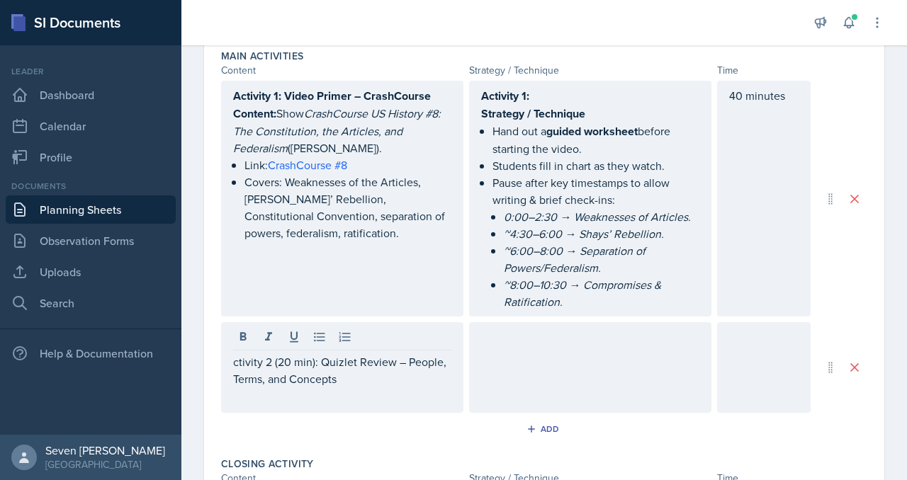
click at [229, 327] on div "ctivity 2 (20 min): Quizlet Review – People, Terms, and Concepts" at bounding box center [342, 367] width 242 height 91
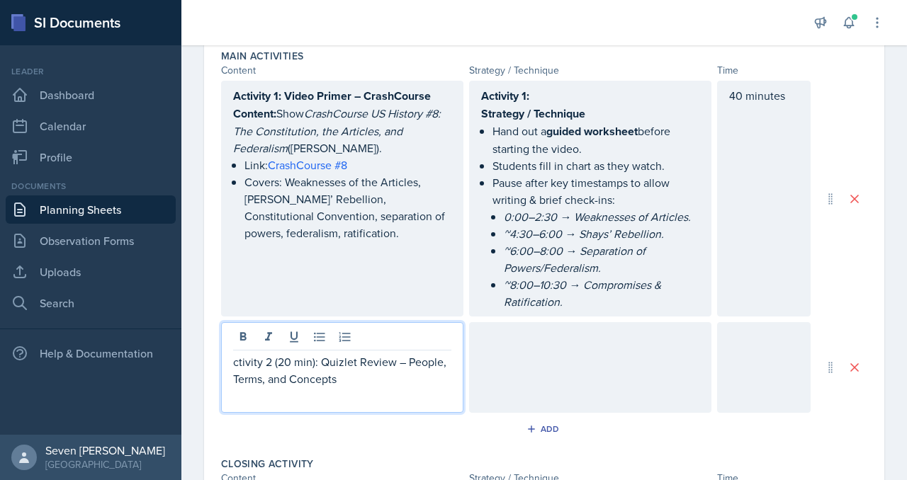
click at [233, 354] on p "ctivity 2 (20 min): Quizlet Review – People, Terms, and Concepts" at bounding box center [342, 371] width 218 height 34
click at [320, 354] on p "Activity 2 (20 min): Quizlet Review – People, Terms, and Concepts" at bounding box center [342, 371] width 218 height 34
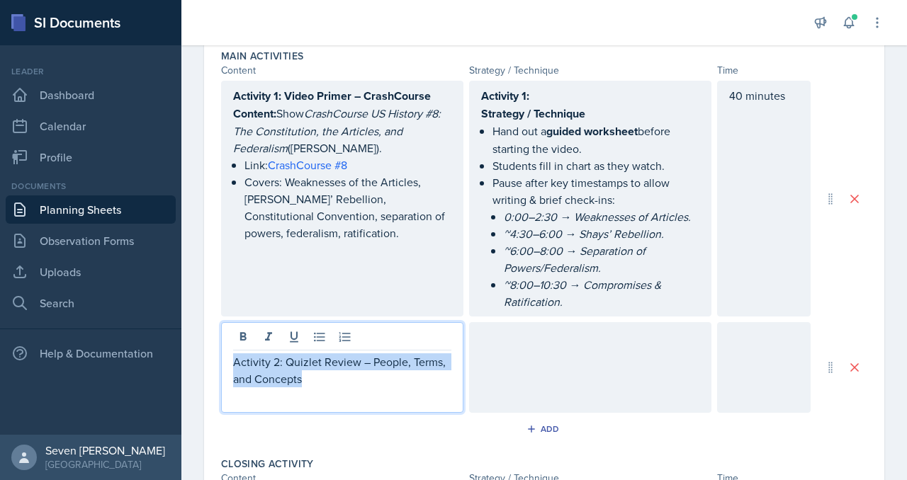
drag, startPoint x: 315, startPoint y: 345, endPoint x: 218, endPoint y: 329, distance: 99.0
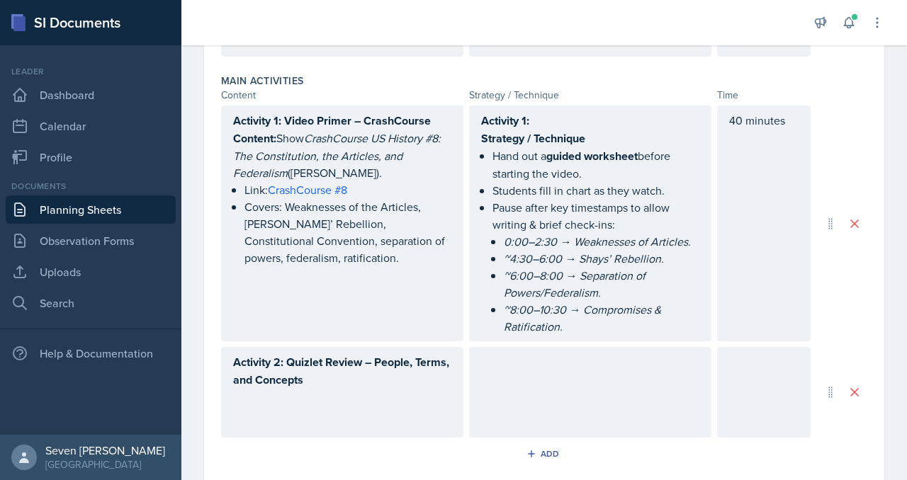
click at [782, 116] on div "40 minutes" at bounding box center [764, 224] width 94 height 236
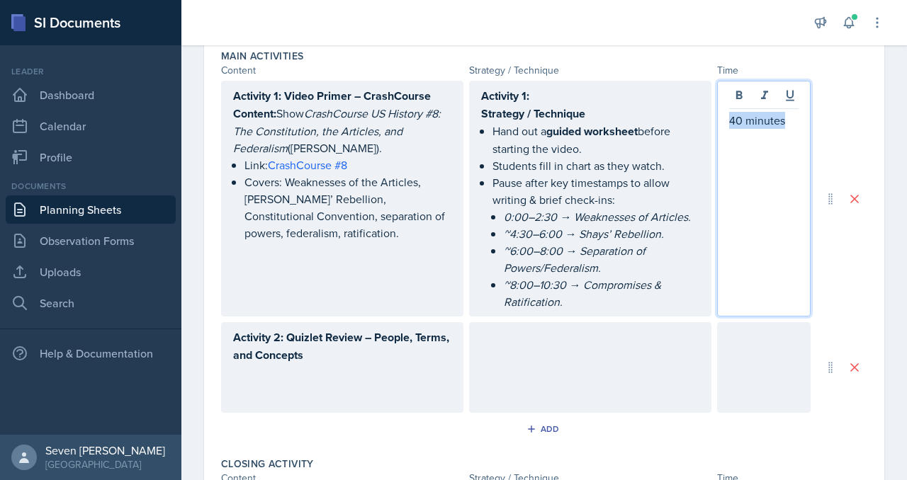
drag, startPoint x: 789, startPoint y: 88, endPoint x: 728, endPoint y: 87, distance: 61.7
click at [728, 88] on div "40 minutes" at bounding box center [764, 199] width 94 height 236
click at [765, 322] on div at bounding box center [764, 367] width 94 height 91
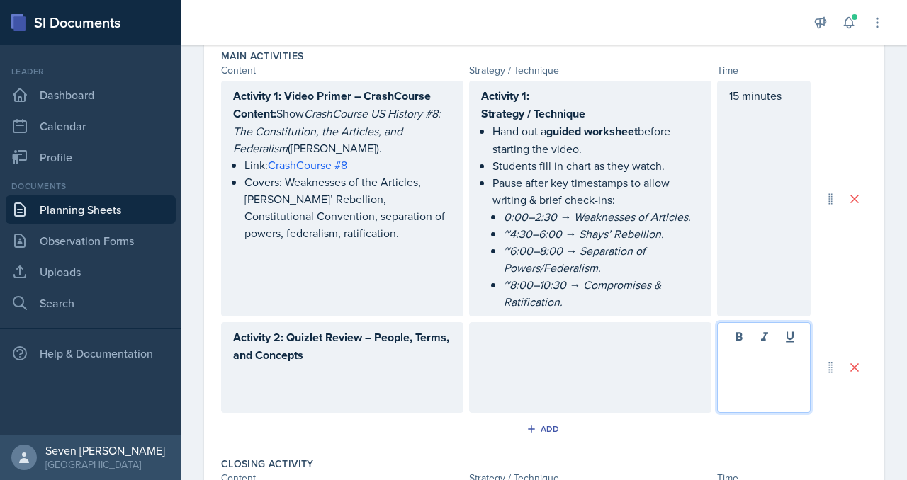
scroll to position [985, 0]
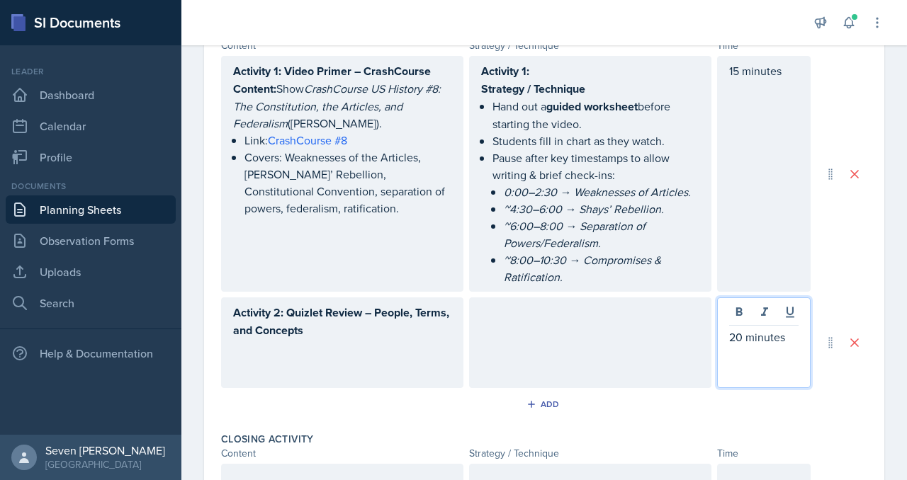
click at [417, 311] on div "Activity 2: Quizlet Review – People, Terms, and Concepts" at bounding box center [342, 343] width 242 height 91
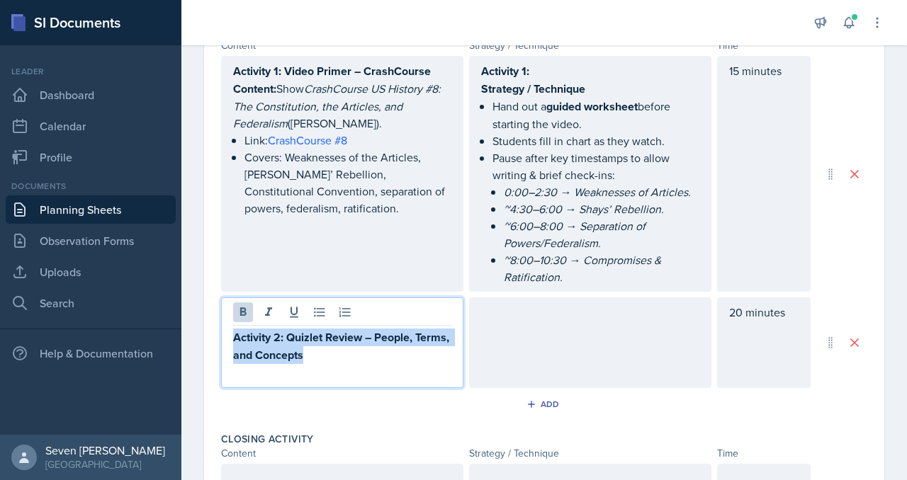
scroll to position [1010, 0]
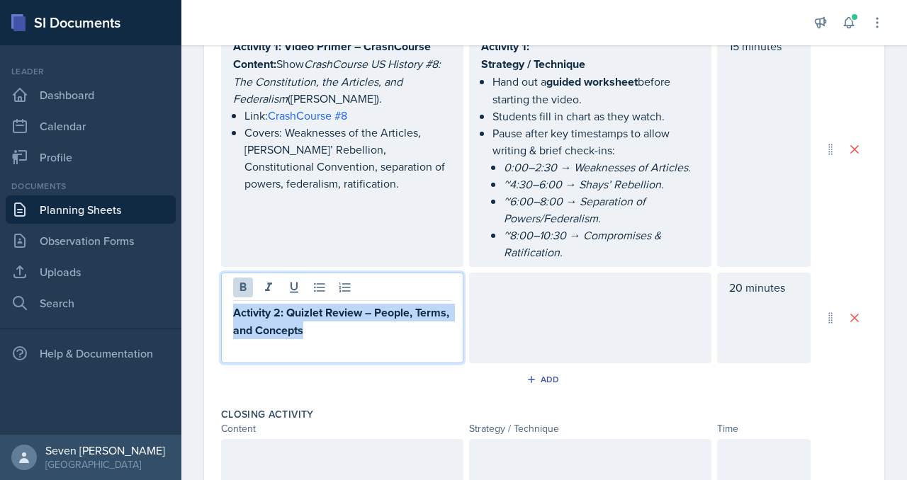
click at [368, 304] on p "Activity 2: Quizlet Review – People, Terms, and Concepts" at bounding box center [342, 321] width 218 height 35
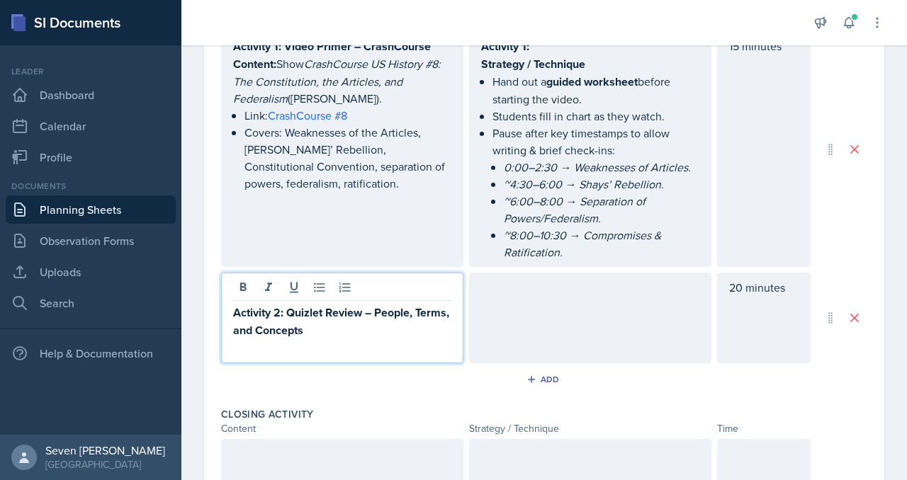
scroll to position [1090, 0]
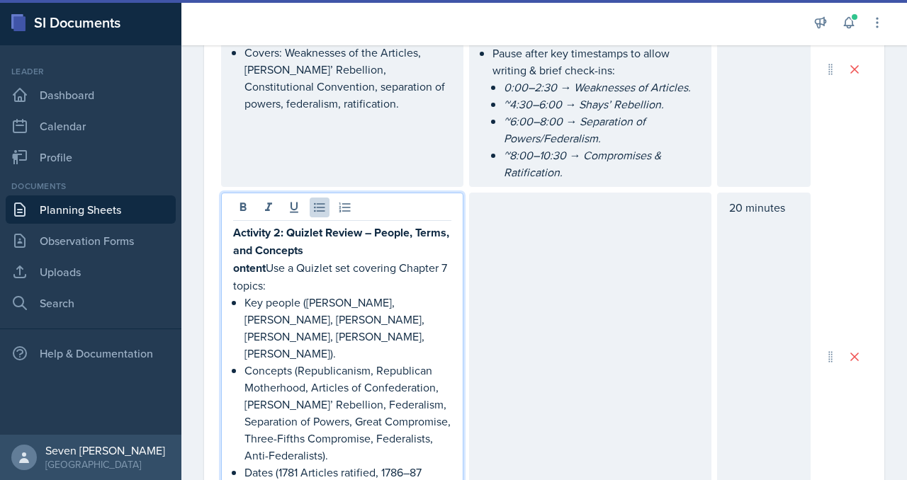
click at [233, 260] on strong "ontent" at bounding box center [249, 268] width 33 height 16
click at [279, 259] on p "Content Use a Quizlet set covering Chapter 7 topics:" at bounding box center [342, 276] width 218 height 35
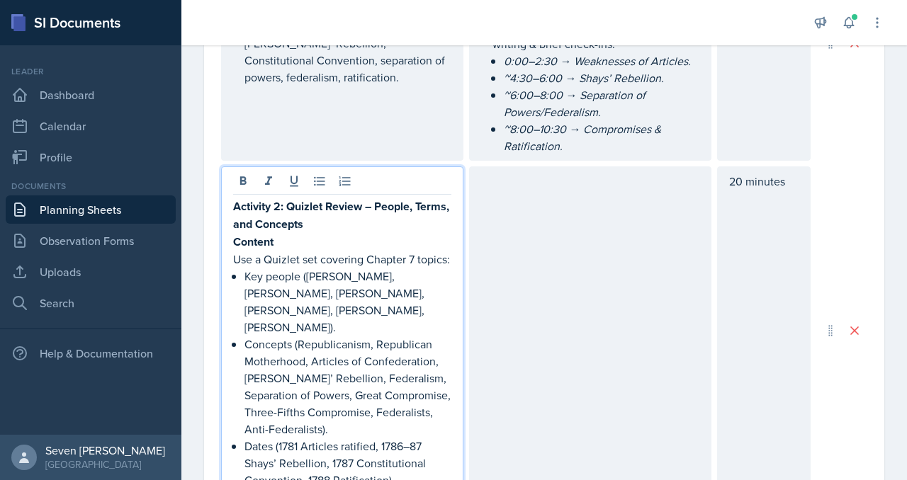
scroll to position [1114, 0]
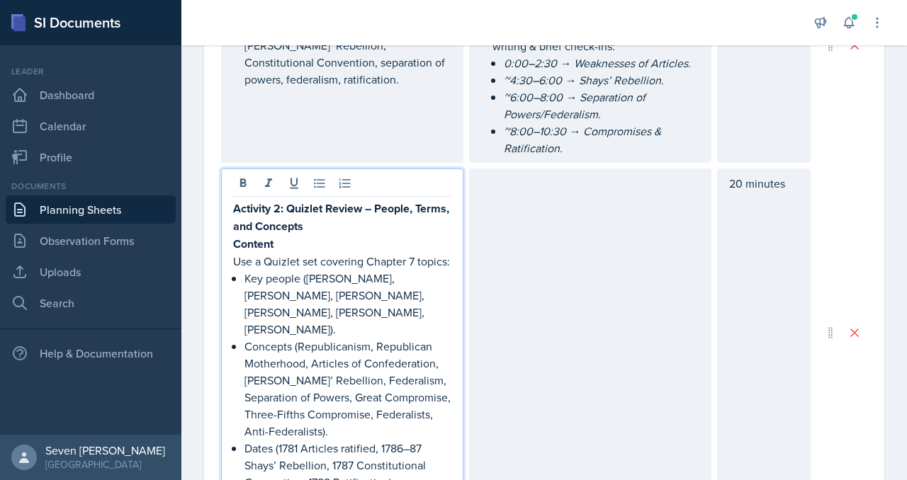
click at [522, 176] on div at bounding box center [590, 333] width 242 height 329
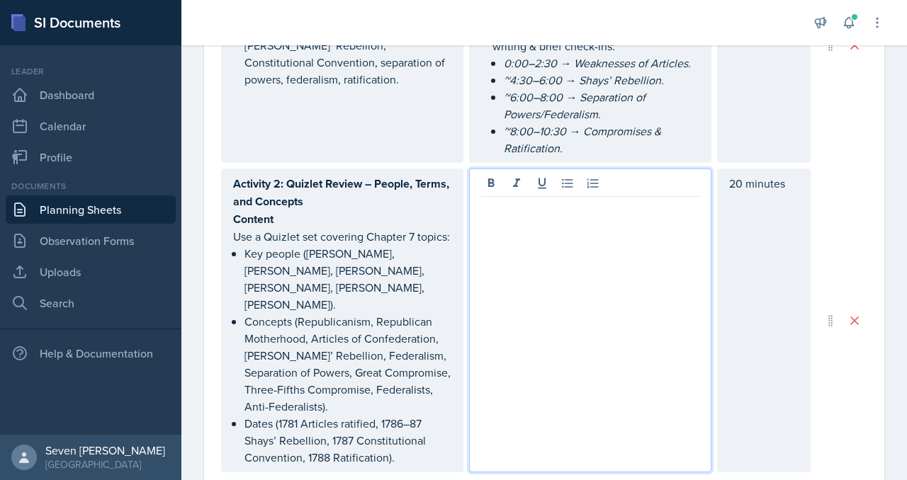
scroll to position [1139, 0]
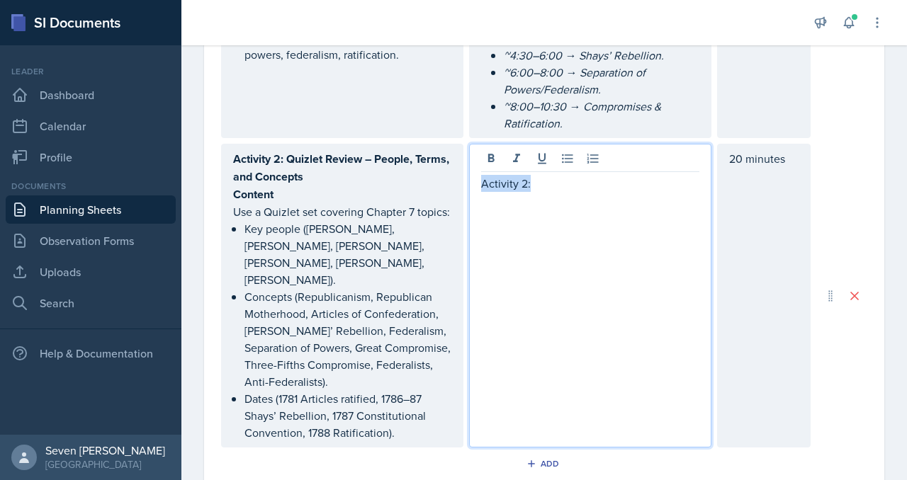
drag, startPoint x: 534, startPoint y: 153, endPoint x: 464, endPoint y: 152, distance: 70.2
click at [463, 152] on div "Activity 2: Quizlet Review – People, Terms, and Concepts Content Use a Quizlet …" at bounding box center [516, 296] width 590 height 304
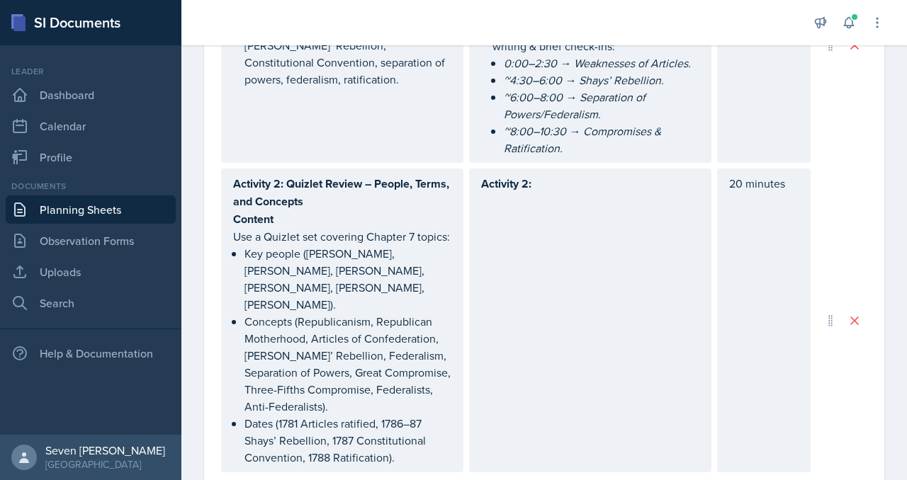
click at [572, 179] on div "Activity 2:" at bounding box center [590, 321] width 242 height 304
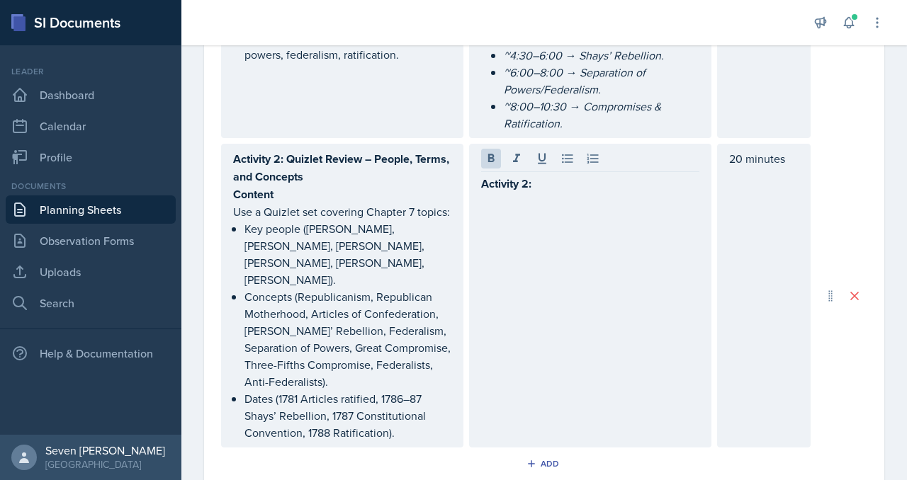
click at [572, 179] on div "Activity 2:" at bounding box center [590, 296] width 242 height 304
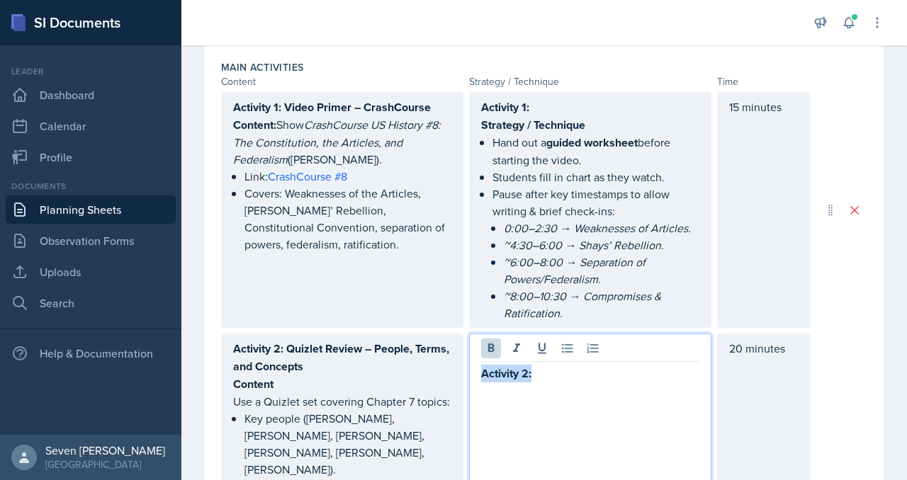
scroll to position [945, 0]
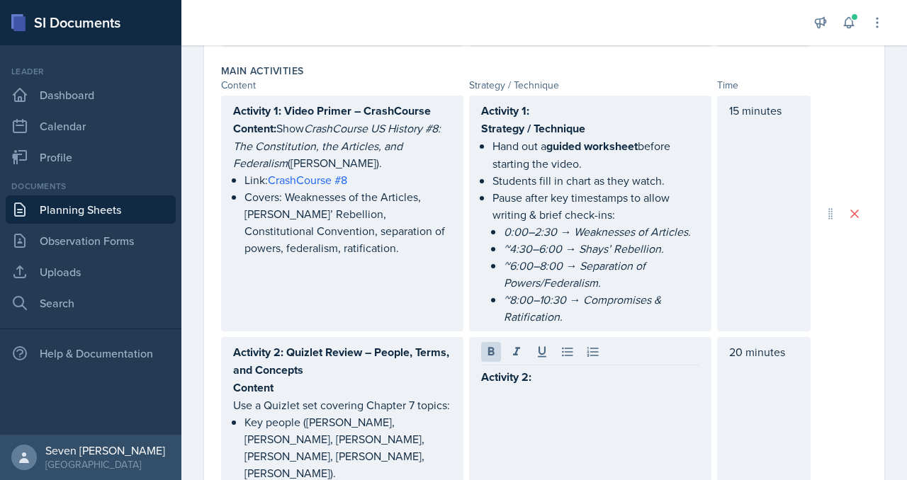
click at [498, 363] on div "Activity 2:" at bounding box center [590, 489] width 242 height 304
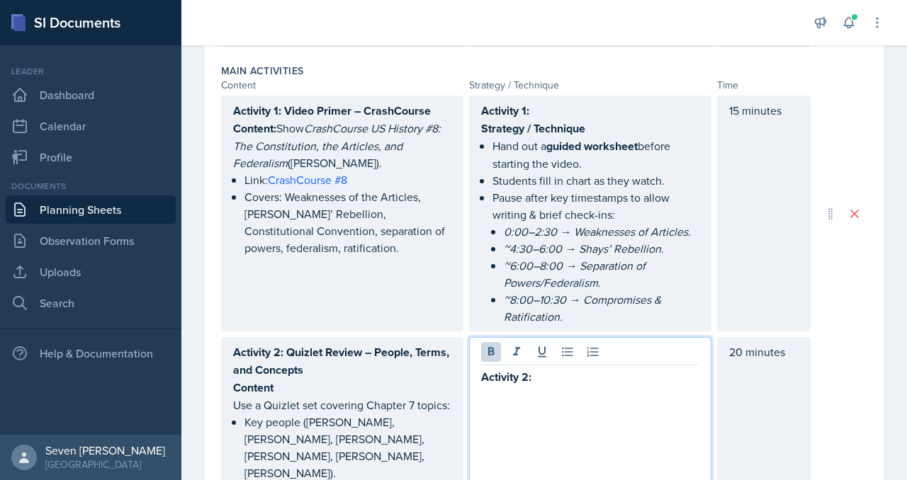
click at [495, 363] on div "Activity 2:" at bounding box center [590, 489] width 242 height 304
click at [563, 356] on div "Activity 2:" at bounding box center [590, 489] width 242 height 304
click at [552, 368] on p "Activity 2:" at bounding box center [590, 377] width 218 height 18
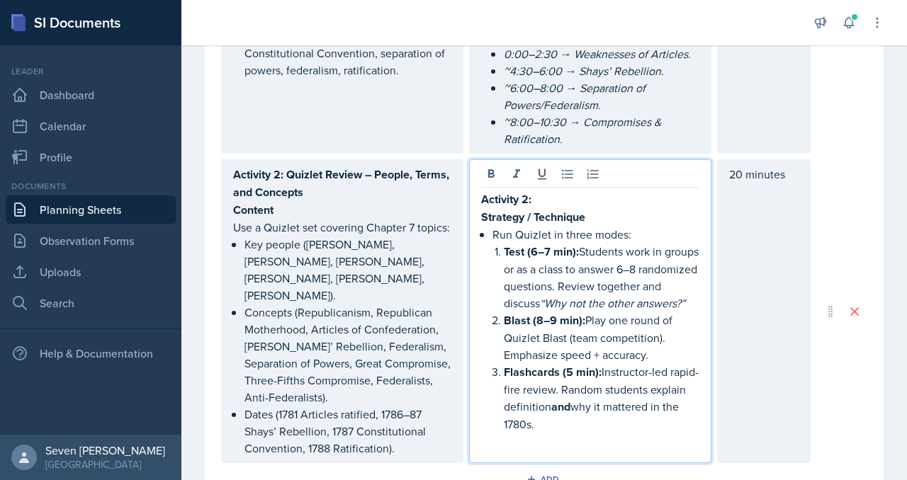
scroll to position [1125, 0]
click at [495, 225] on p "Run Quizlet in three modes:" at bounding box center [595, 233] width 207 height 17
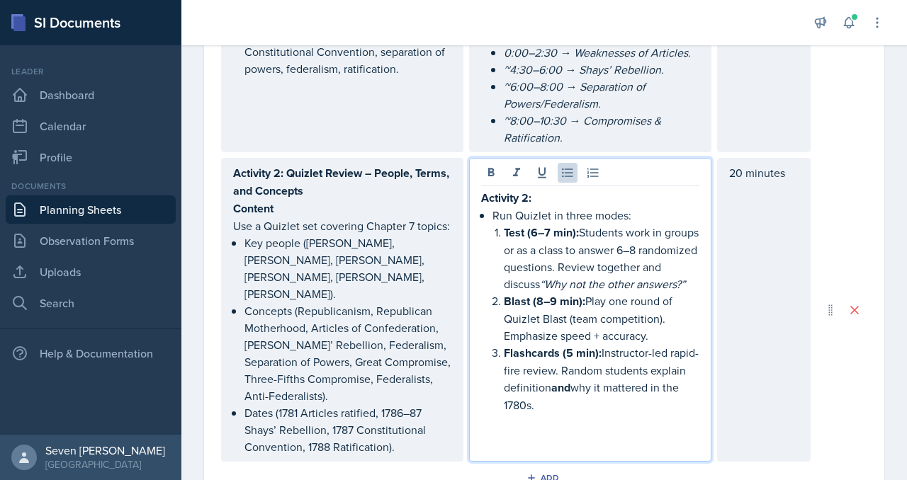
click at [521, 207] on p "Run Quizlet in three modes:" at bounding box center [595, 215] width 207 height 17
click at [495, 207] on p "Run Quizlet in three modes:" at bounding box center [595, 215] width 207 height 17
click at [509, 207] on p "Run Quizlet in three modes:" at bounding box center [595, 215] width 207 height 17
click at [491, 189] on div "Activity 2: Run Quizlet in three modes: Test (6–7 min): Students work in groups…" at bounding box center [590, 310] width 218 height 242
click at [568, 169] on icon at bounding box center [567, 173] width 11 height 9
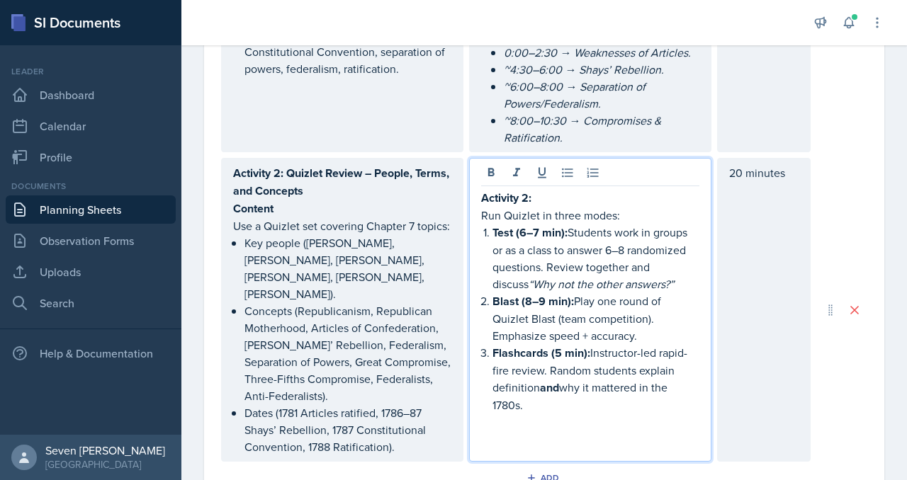
click at [559, 189] on p "Activity 2:" at bounding box center [590, 198] width 218 height 18
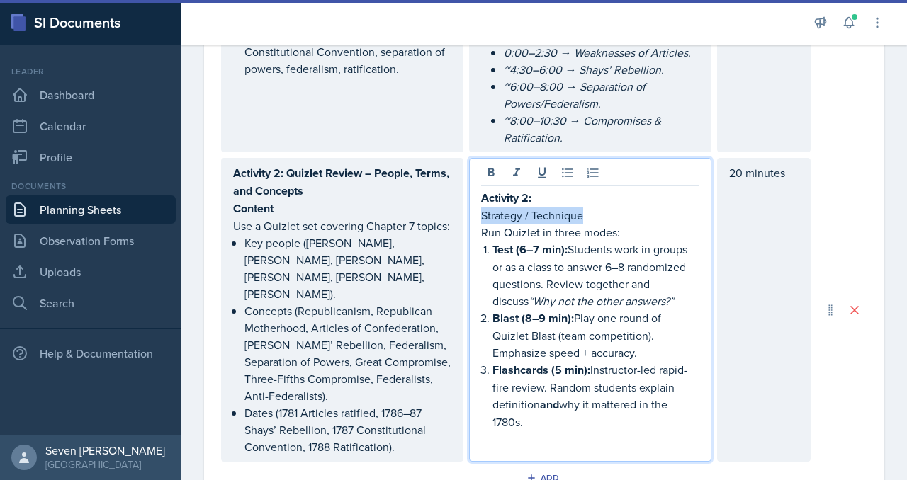
drag, startPoint x: 589, startPoint y: 185, endPoint x: 472, endPoint y: 179, distance: 117.1
click at [471, 179] on div "Activity 2: Strategy / Technique Run Quizlet in three modes: Test (6–7 min): St…" at bounding box center [590, 310] width 242 height 304
click at [621, 207] on p "Strategy / Technique" at bounding box center [590, 216] width 218 height 18
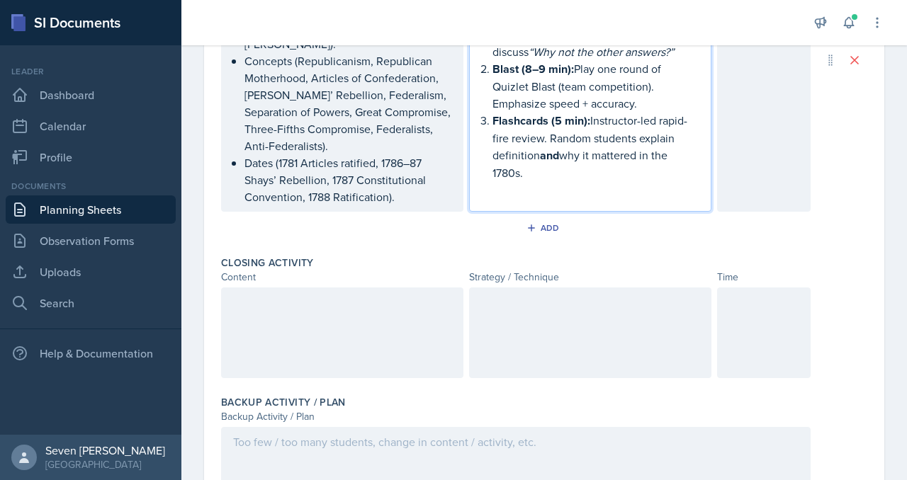
scroll to position [1377, 0]
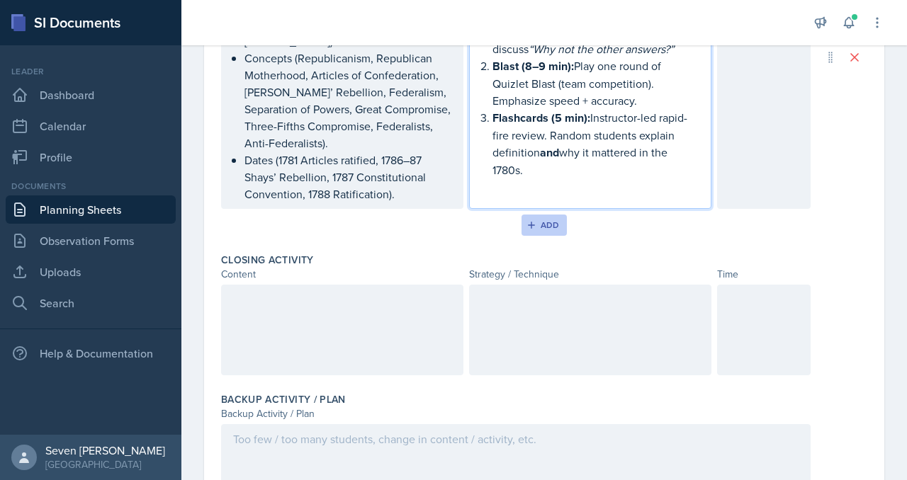
click at [541, 220] on div "Add" at bounding box center [544, 225] width 30 height 11
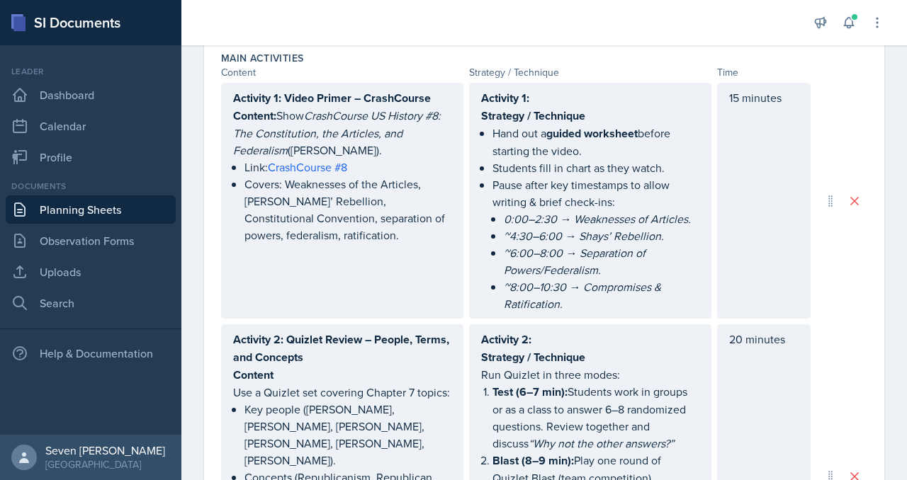
scroll to position [962, 0]
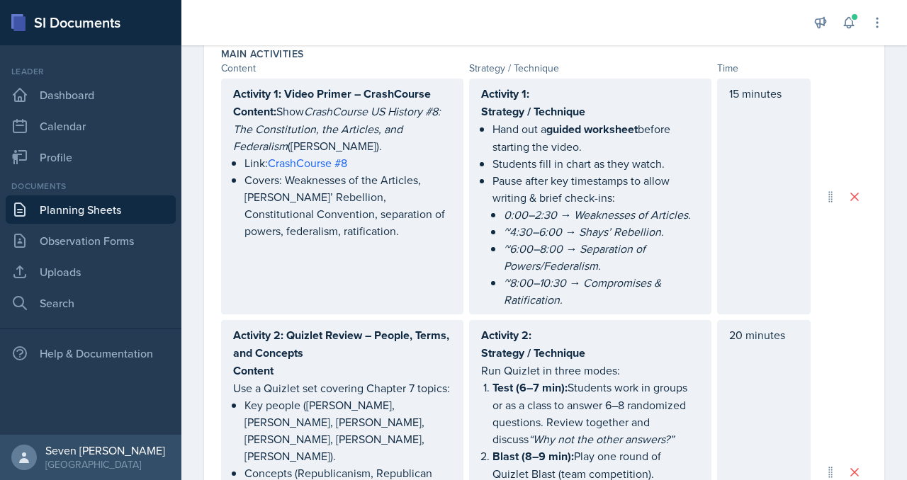
click at [456, 350] on div "Activity 2: Quizlet Review – People, Terms, and Concepts Content Use a Quizlet …" at bounding box center [342, 472] width 242 height 304
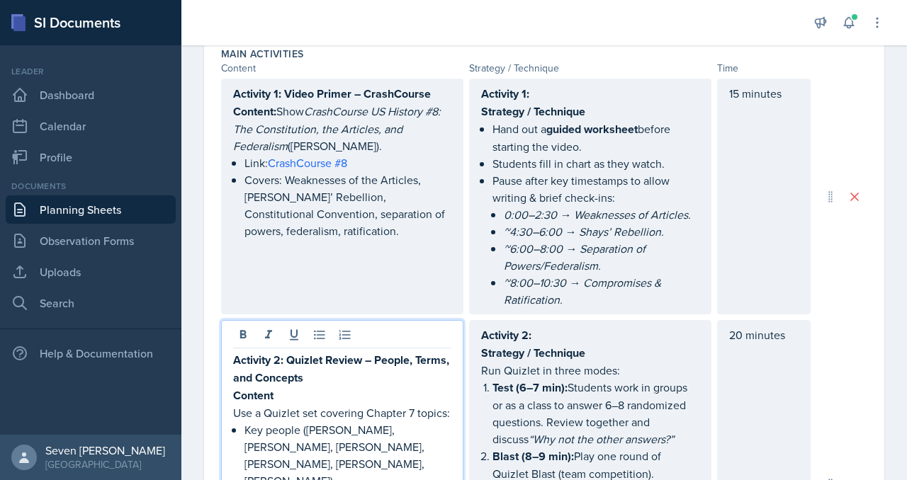
scroll to position [987, 0]
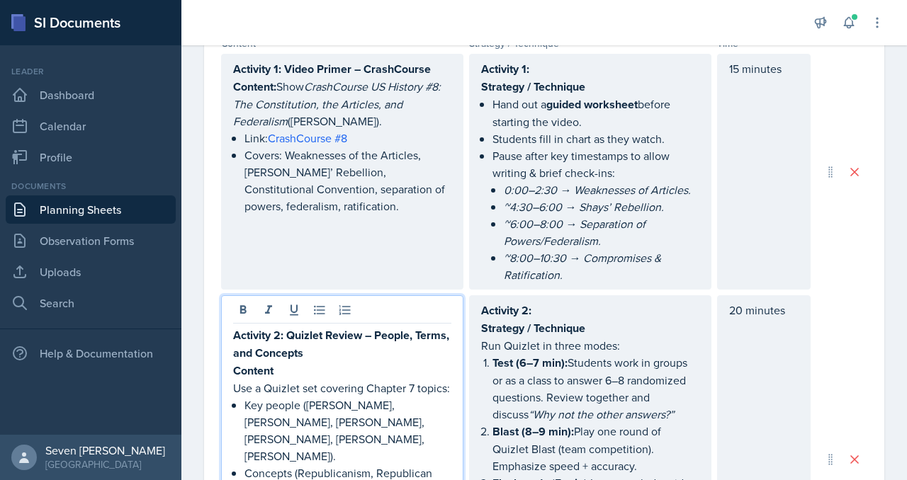
click at [451, 380] on p "Use a Quizlet set covering Chapter 7 topics:" at bounding box center [342, 388] width 218 height 17
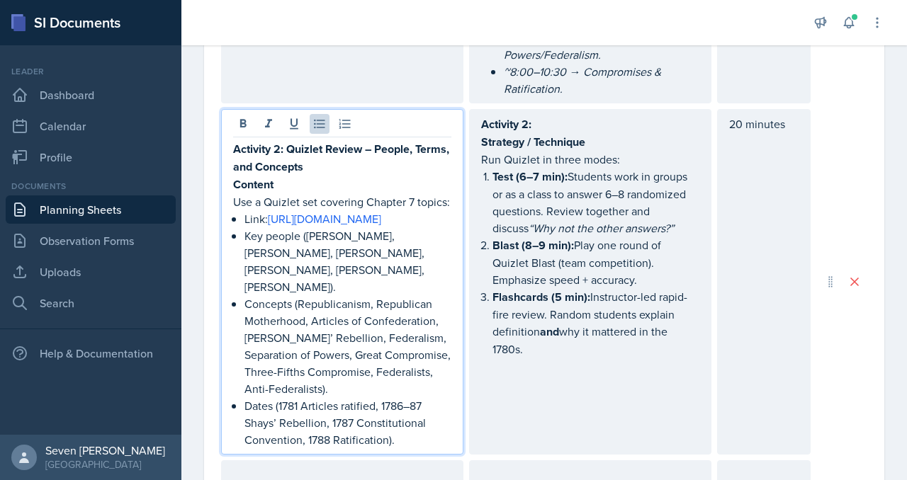
scroll to position [1181, 0]
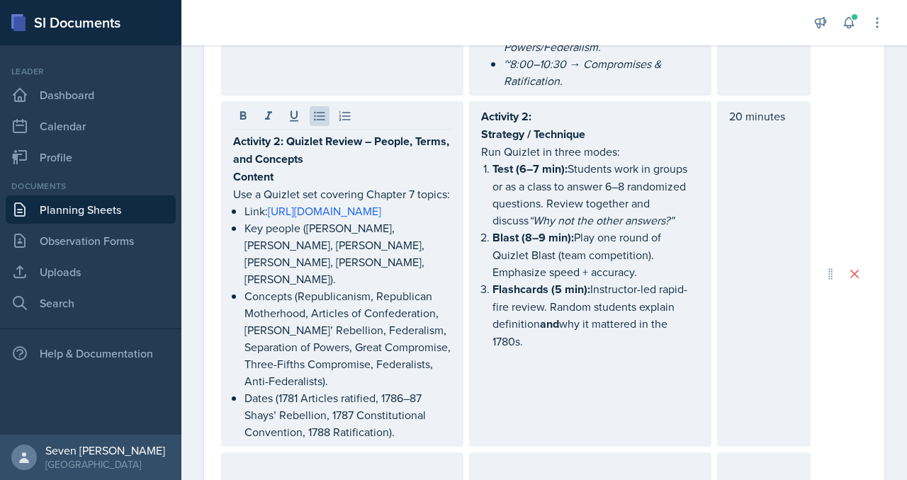
click at [531, 332] on div "Activity 2: Strategy / Technique Run Quizlet in three modes: Test (6–7 min): St…" at bounding box center [590, 274] width 242 height 346
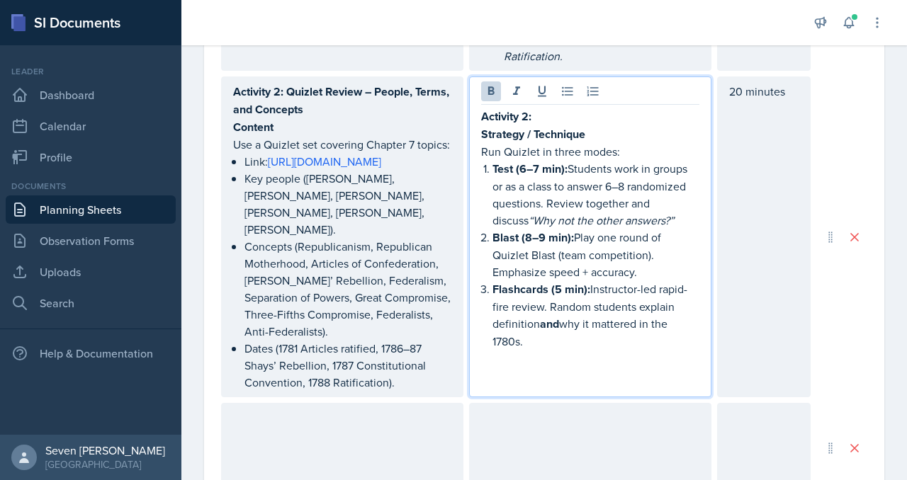
click at [547, 309] on p "Flashcards (5 min): Instructor-led rapid-fire review. Random students explain d…" at bounding box center [595, 315] width 207 height 69
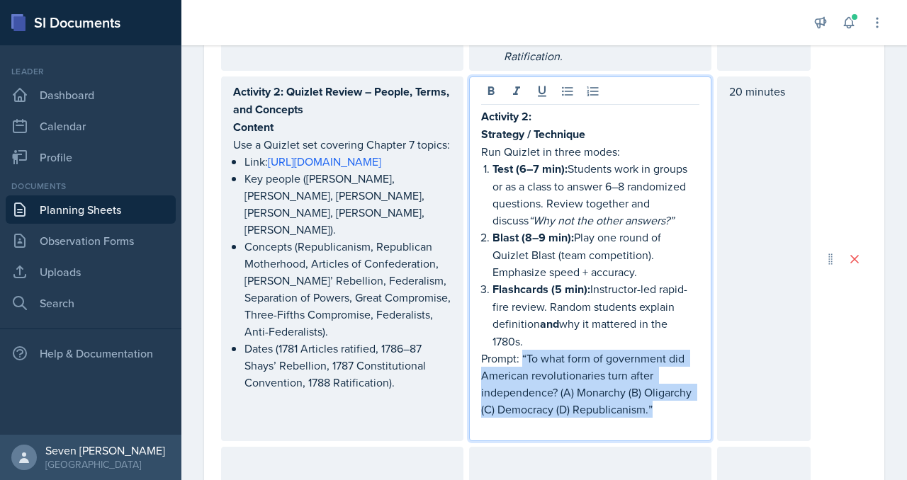
drag, startPoint x: 522, startPoint y: 320, endPoint x: 673, endPoint y: 374, distance: 160.9
click at [673, 374] on p "Prompt: “To what form of government did American revolutionaries turn after ind…" at bounding box center [590, 384] width 218 height 68
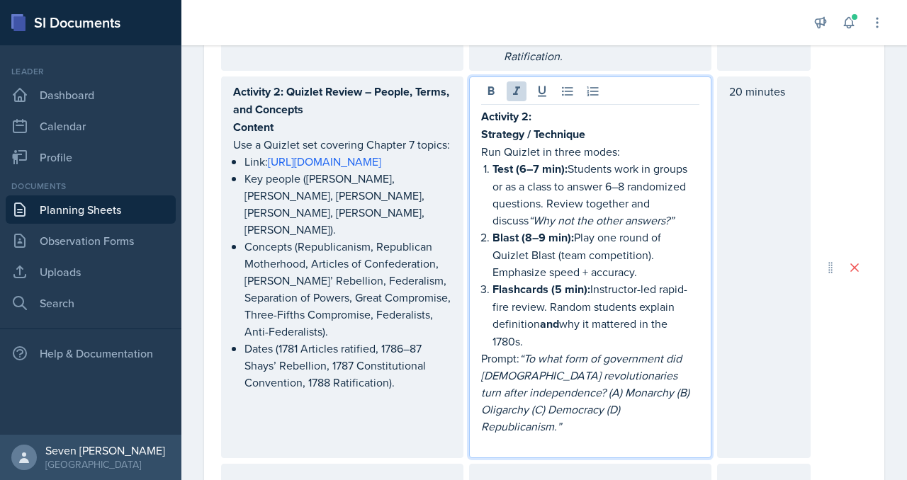
click at [673, 374] on p "Prompt: “To what form of government did American revolutionaries turn after ind…" at bounding box center [590, 392] width 218 height 85
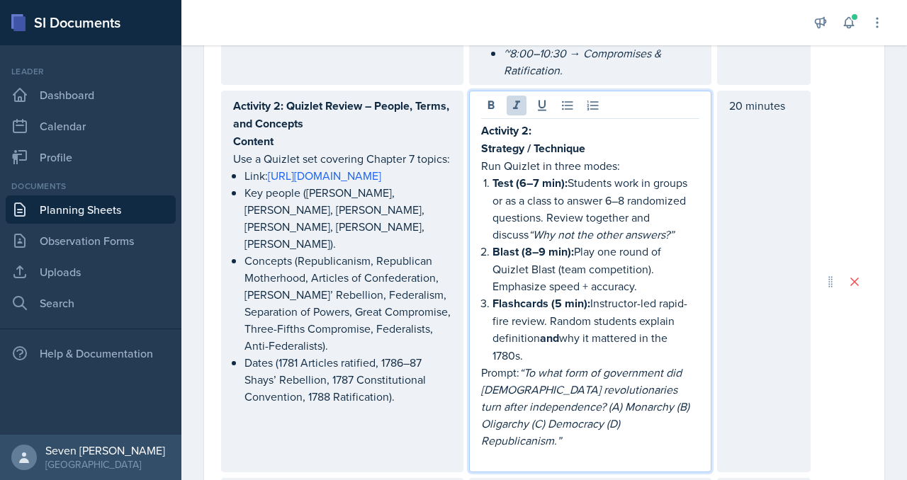
scroll to position [1191, 0]
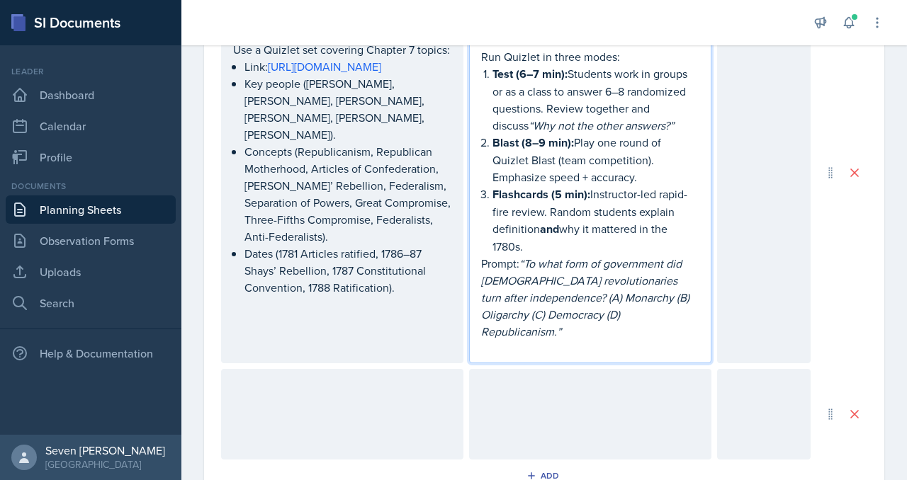
click at [378, 383] on div at bounding box center [342, 414] width 242 height 91
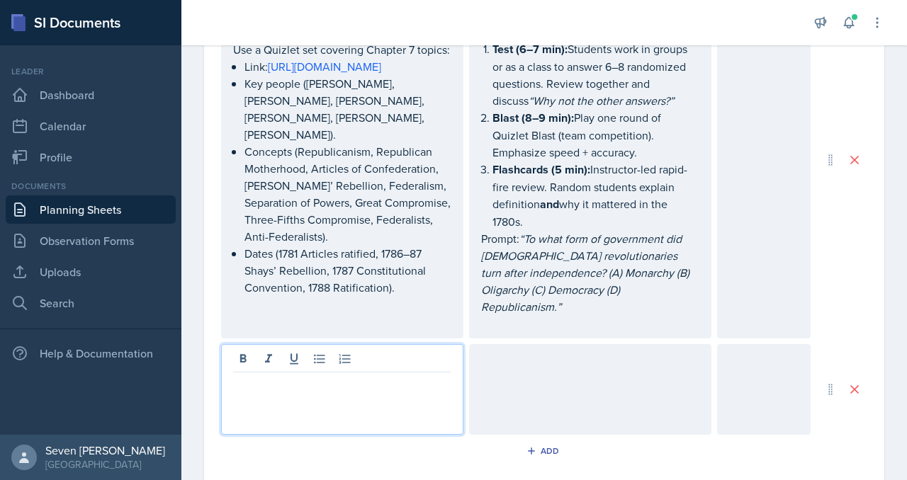
scroll to position [1326, 0]
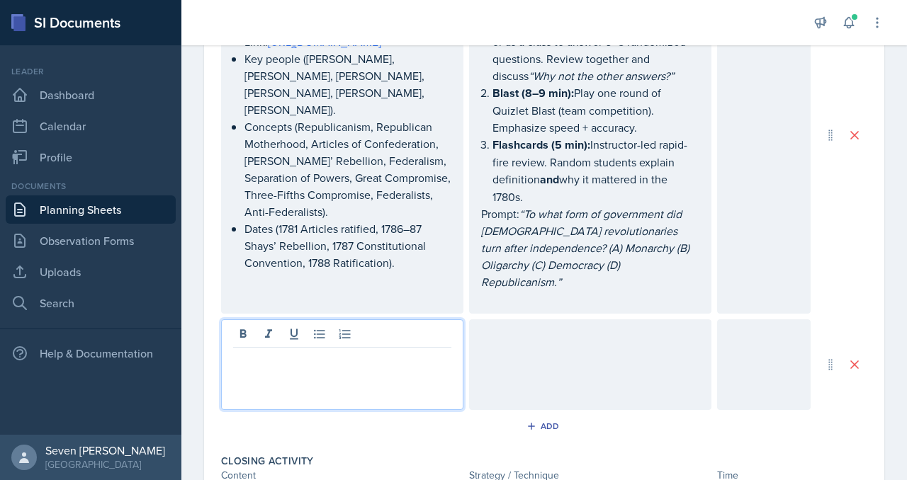
click at [277, 351] on p at bounding box center [342, 359] width 218 height 17
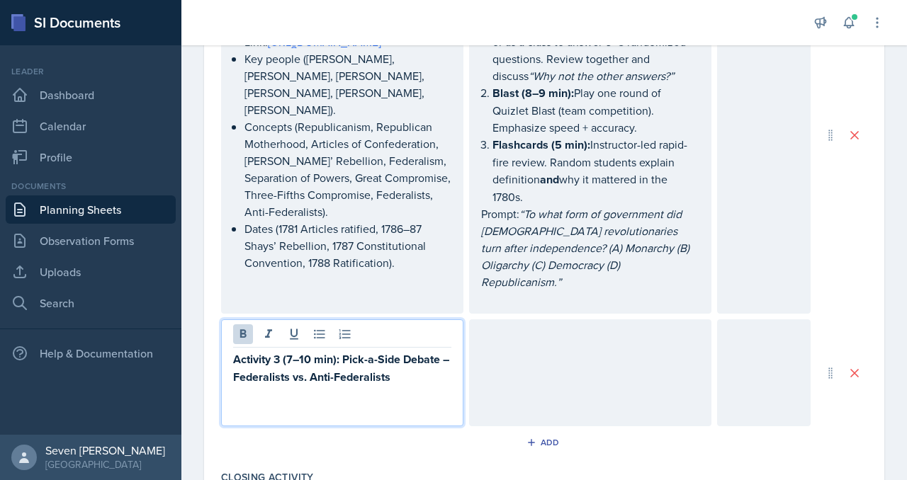
click at [337, 351] on strong "Activity 3 (7–10 min): Pick-a-Side Debate – Federalists vs. Anti-Federalists" at bounding box center [342, 368] width 219 height 34
click at [772, 325] on div at bounding box center [764, 373] width 94 height 107
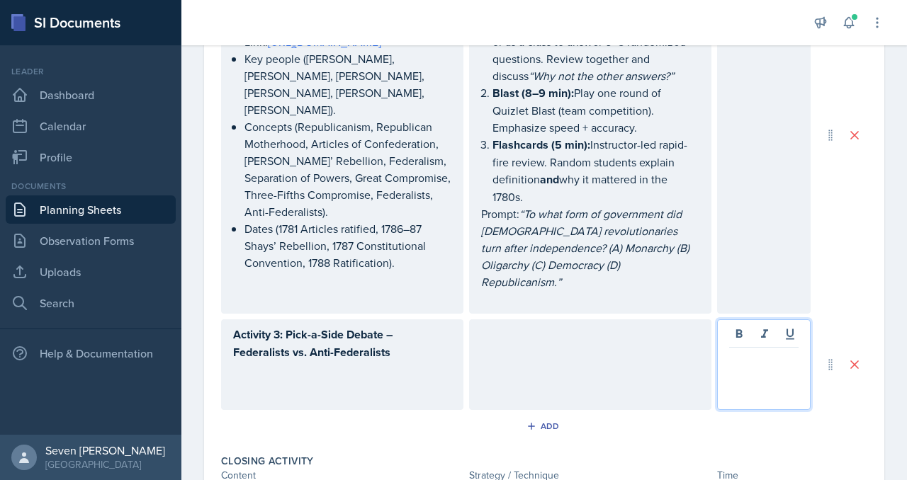
scroll to position [1351, 0]
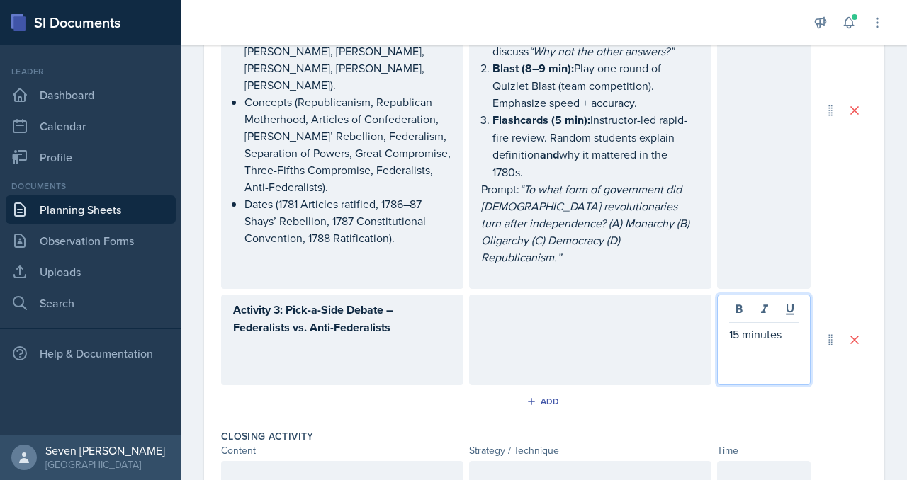
click at [405, 312] on div "Activity 3: Pick-a-Side Debate – Federalists vs. Anti-Federalists" at bounding box center [342, 335] width 218 height 69
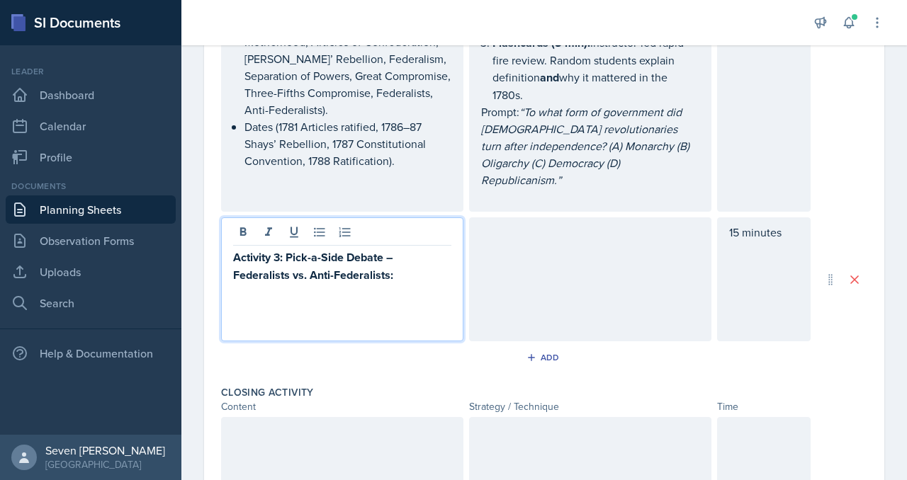
scroll to position [1431, 0]
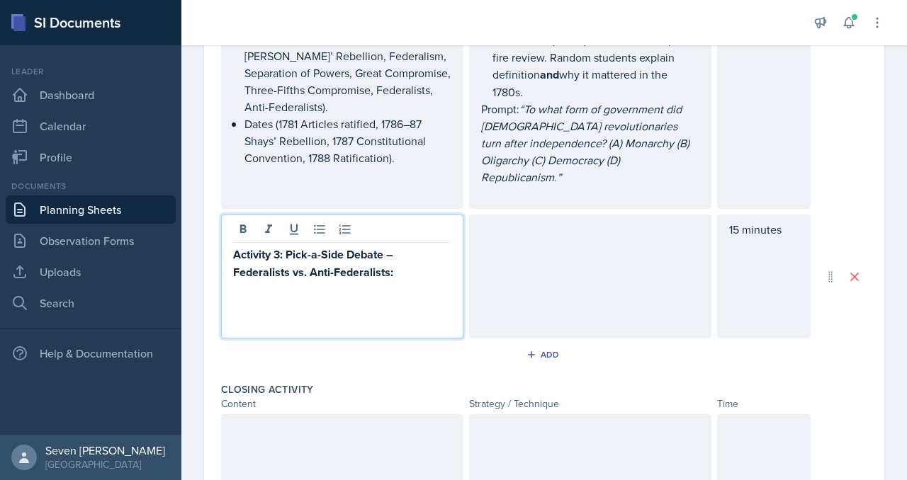
click at [402, 246] on p "Activity 3: Pick-a-Side Debate – Federalists vs. Anti-Federalists:" at bounding box center [342, 263] width 218 height 35
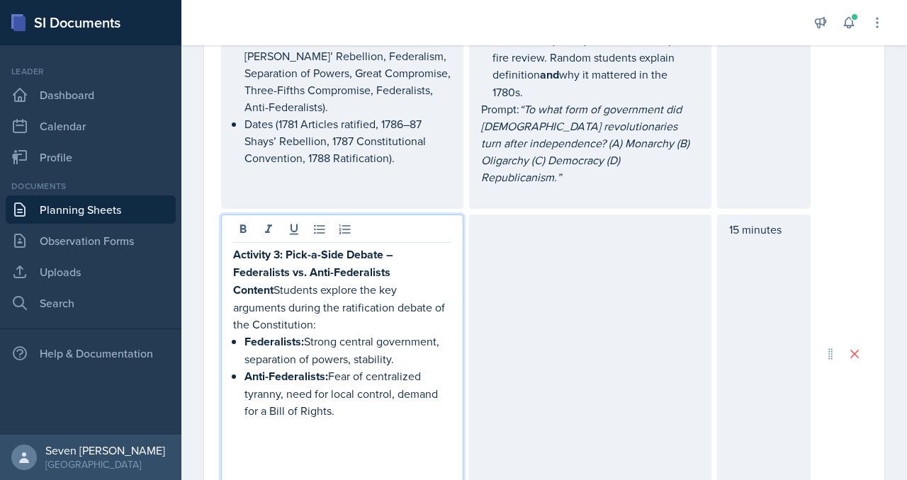
click at [278, 281] on p "Content Students explore the key arguments during the ratification debate of th…" at bounding box center [342, 307] width 218 height 52
click at [508, 231] on div at bounding box center [590, 354] width 242 height 279
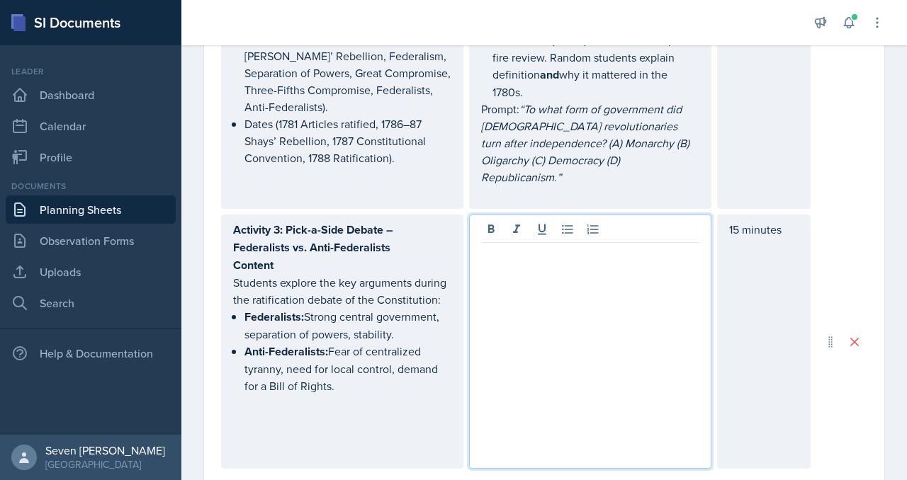
scroll to position [1455, 0]
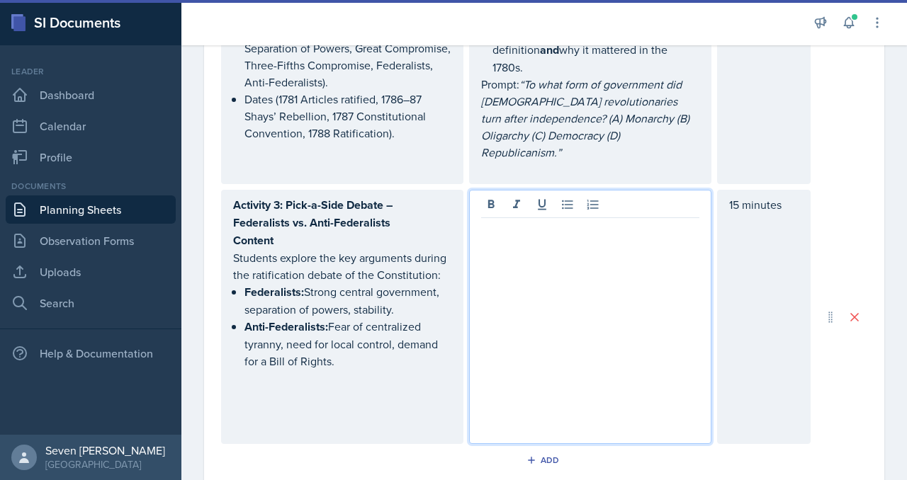
click at [505, 221] on p at bounding box center [590, 229] width 218 height 17
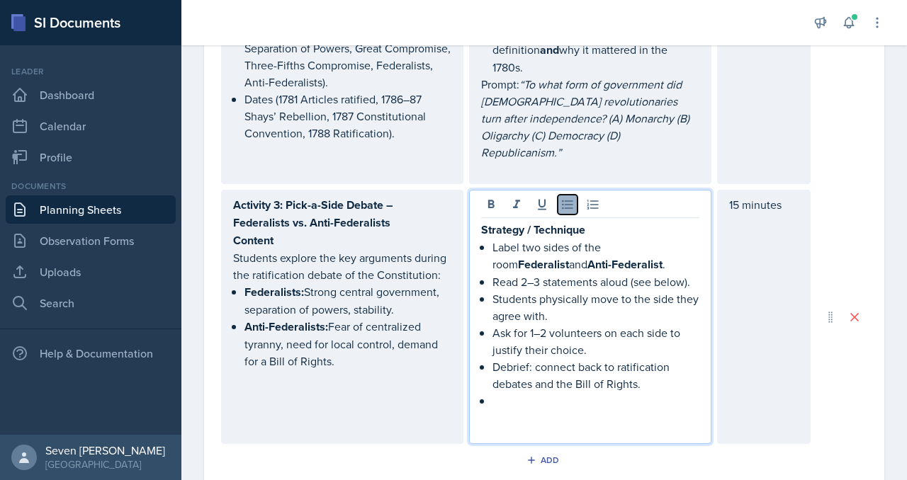
click at [566, 198] on icon at bounding box center [567, 205] width 14 height 14
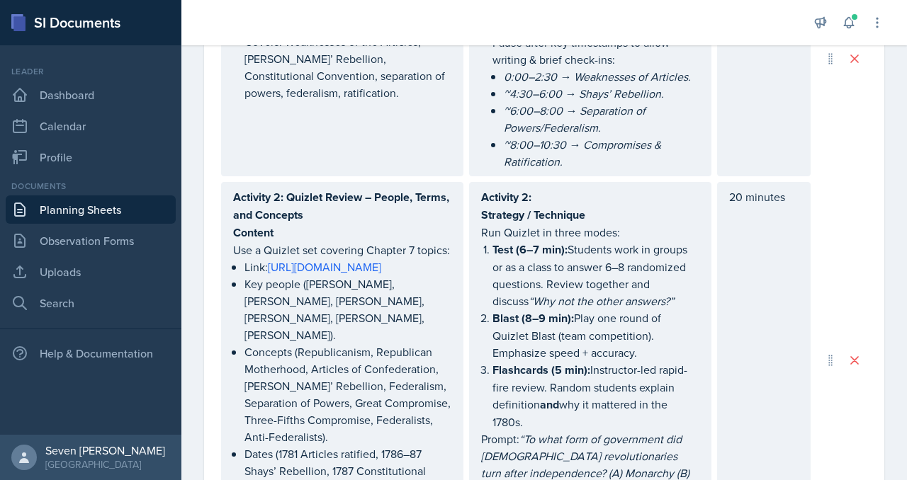
scroll to position [1100, 0]
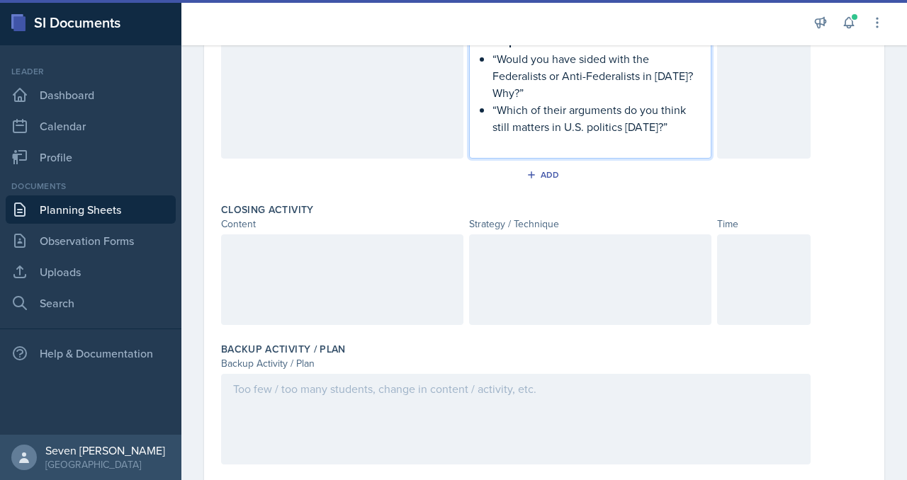
click at [291, 242] on div at bounding box center [342, 280] width 242 height 91
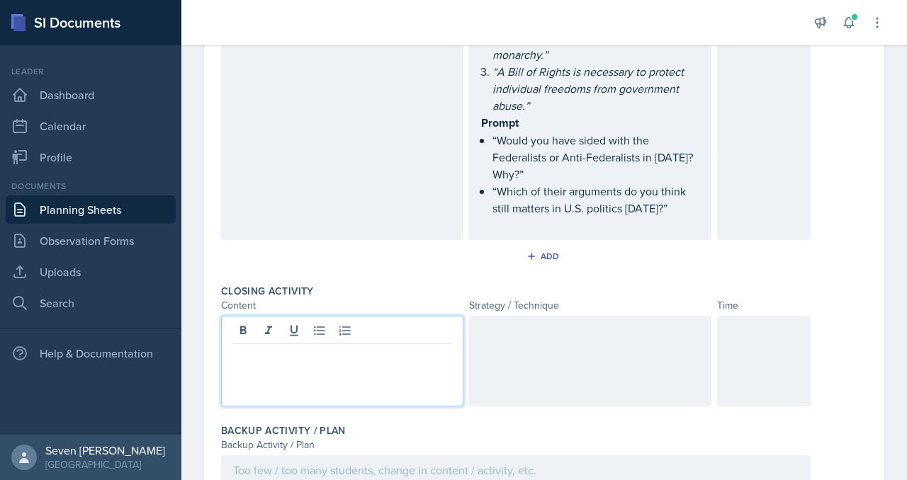
scroll to position [1961, 0]
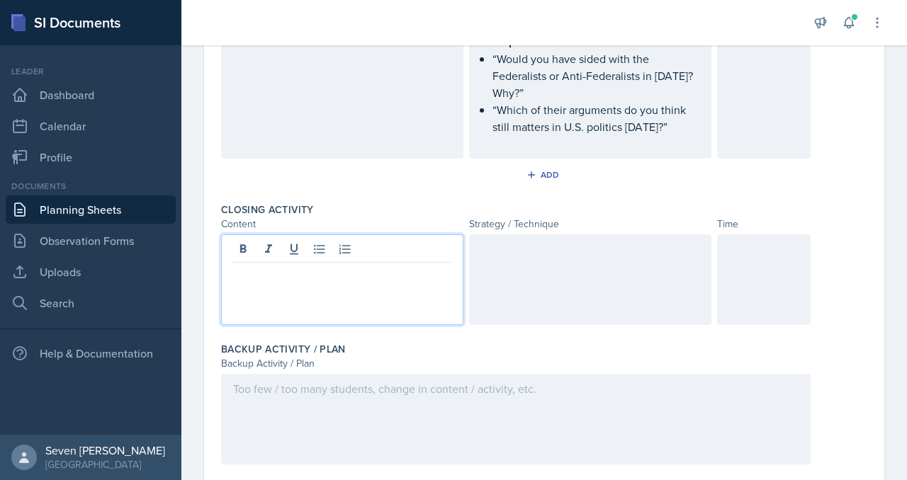
click at [330, 244] on div at bounding box center [342, 280] width 242 height 91
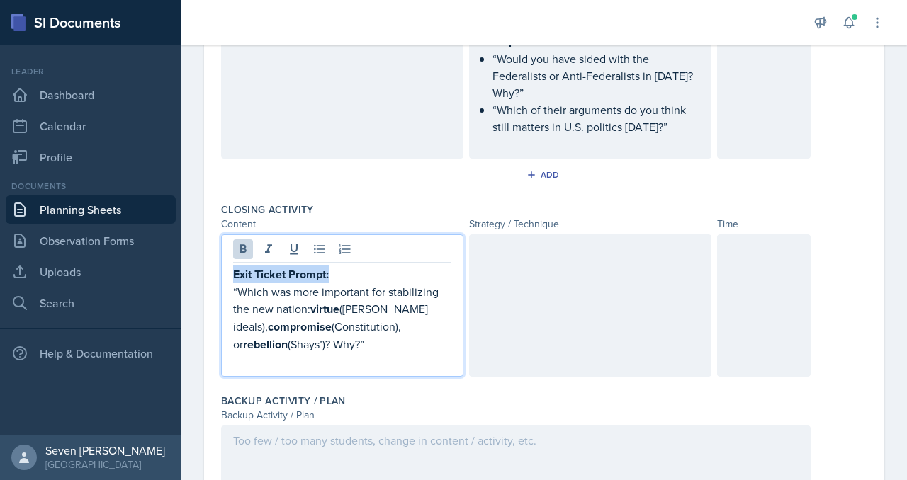
drag, startPoint x: 329, startPoint y: 235, endPoint x: 205, endPoint y: 238, distance: 124.8
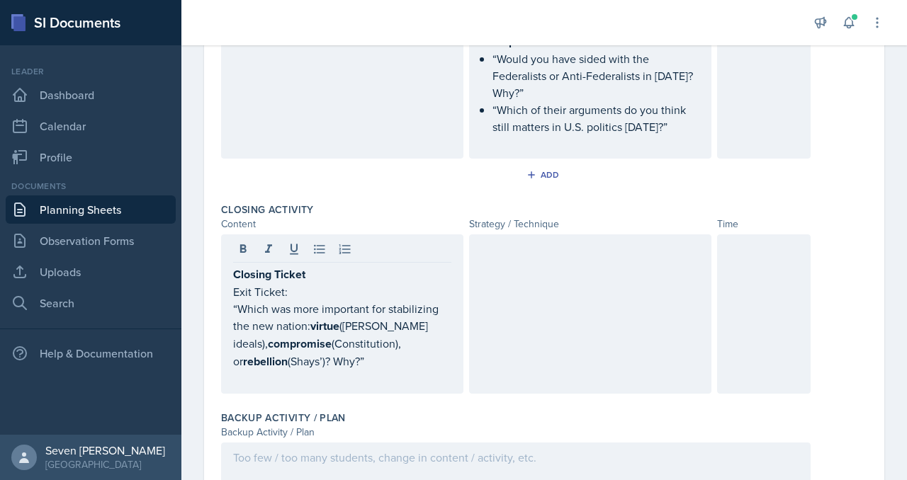
click at [232, 265] on div "Closing Ticket Exit Ticket: “Which was more important for stabilizing the new n…" at bounding box center [342, 314] width 242 height 159
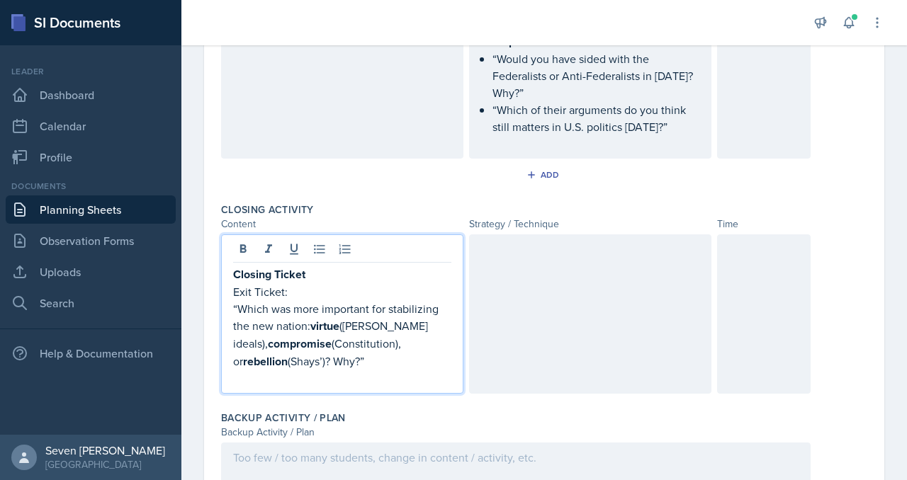
click at [235, 300] on p "“Which was more important for stabilizing the new nation: virtue (Franklin’s id…" at bounding box center [342, 335] width 218 height 70
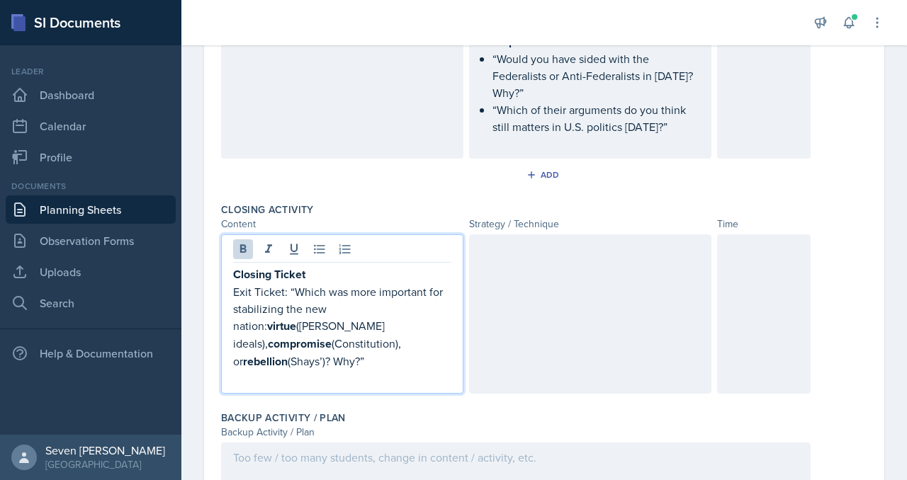
drag, startPoint x: 288, startPoint y: 249, endPoint x: 363, endPoint y: 304, distance: 92.7
click at [363, 304] on p "Exit Ticket: “Which was more important for stabilizing the new nation: virtue (…" at bounding box center [342, 326] width 218 height 87
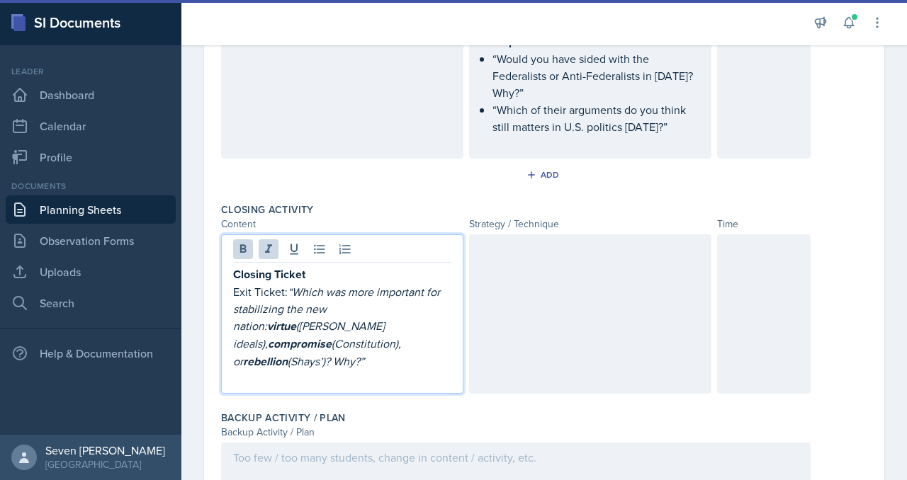
click at [232, 250] on div "Closing Ticket Exit Ticket: “Which was more important for stabilizing the new n…" at bounding box center [342, 314] width 242 height 159
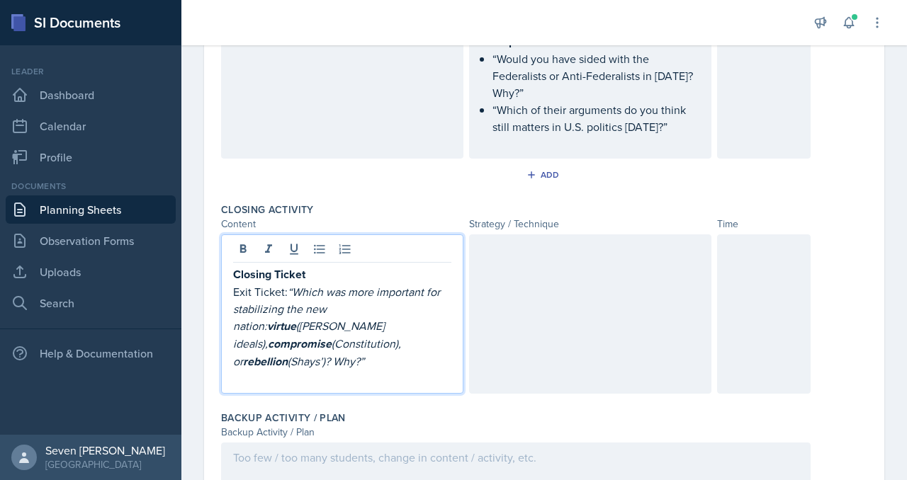
click at [234, 283] on p "Exit Ticket: “Which was more important for stabilizing the new nation: virtue (…" at bounding box center [342, 326] width 218 height 87
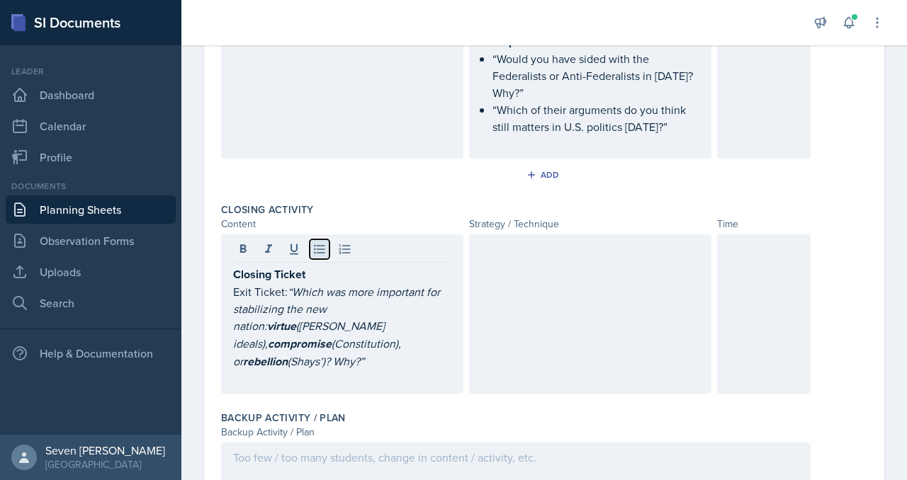
click at [321, 242] on icon at bounding box center [319, 249] width 14 height 14
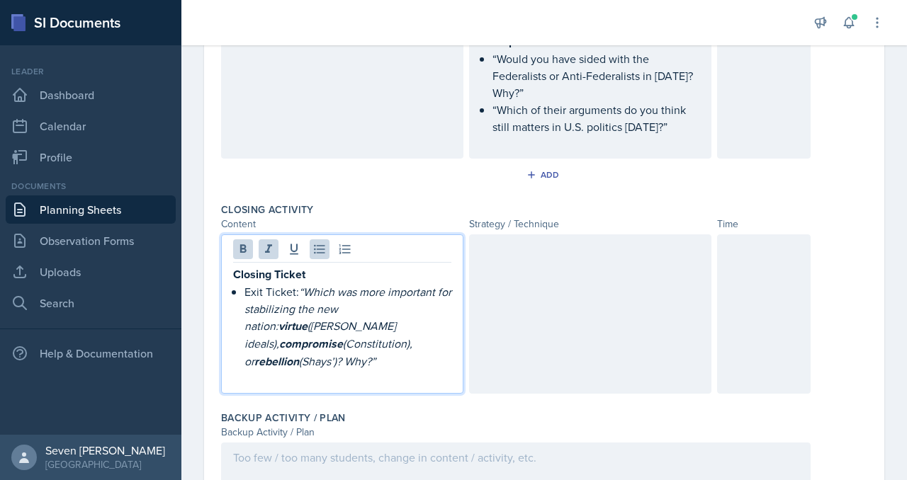
drag, startPoint x: 291, startPoint y: 327, endPoint x: 235, endPoint y: 255, distance: 90.9
click at [244, 283] on li "Exit Ticket: “Which was more important for stabilizing the new nation: virtue (…" at bounding box center [347, 326] width 207 height 87
copy p "Exit Ticket: “Which was more important for stabilizing the new nation: virtue (…"
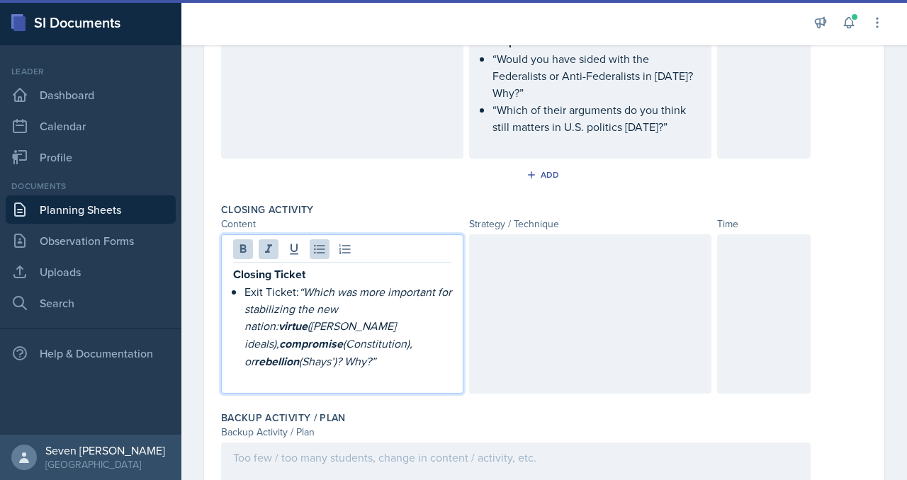
click at [501, 241] on div at bounding box center [590, 314] width 242 height 159
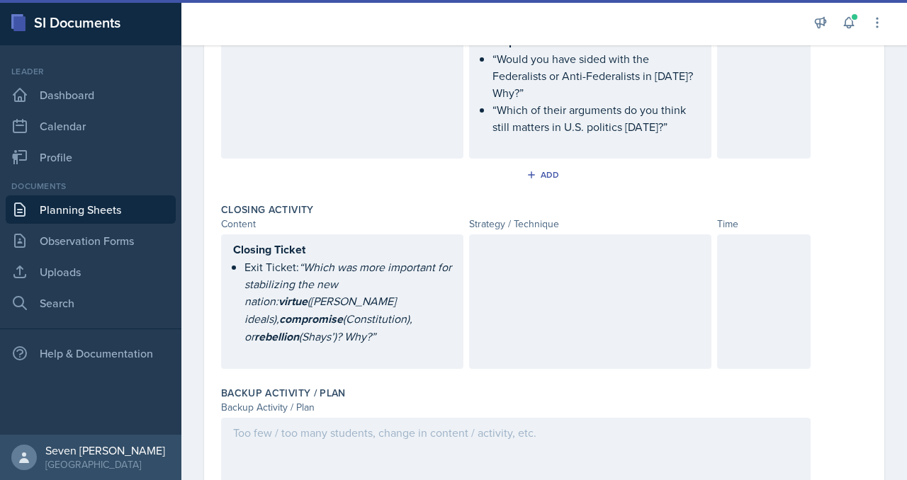
scroll to position [1986, 0]
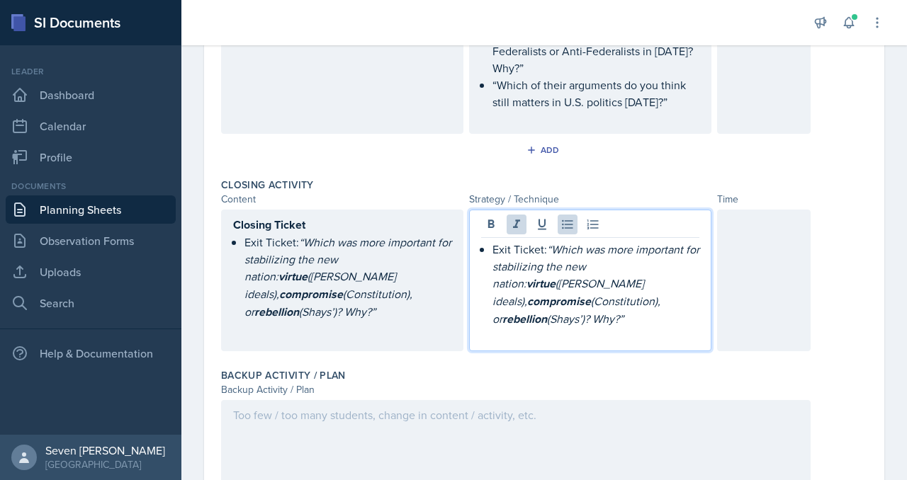
click at [734, 210] on div at bounding box center [764, 281] width 94 height 142
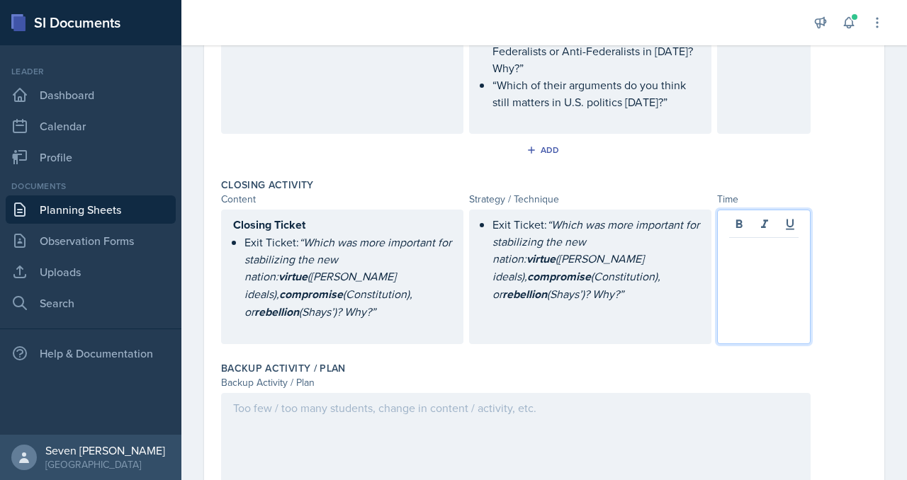
scroll to position [2004, 0]
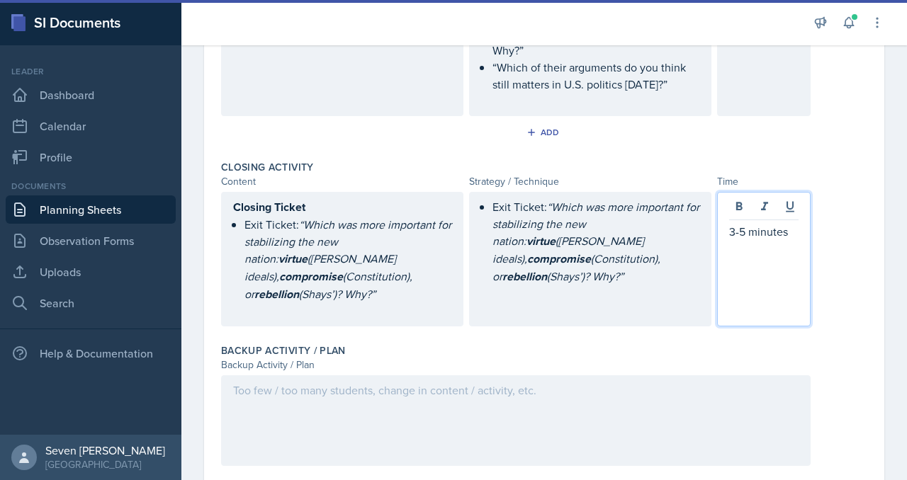
click at [519, 287] on div "Closing Activity Content Strategy / Technique Time Closing Ticket Exit Ticket: …" at bounding box center [544, 246] width 646 height 184
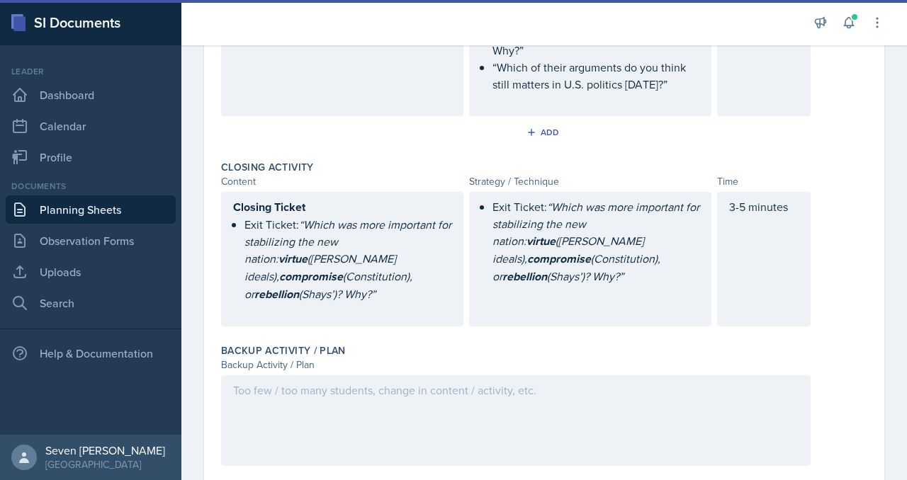
click at [529, 253] on div "Exit Ticket: “Which was more important for stabilizing the new nation: virtue (…" at bounding box center [590, 250] width 218 height 104
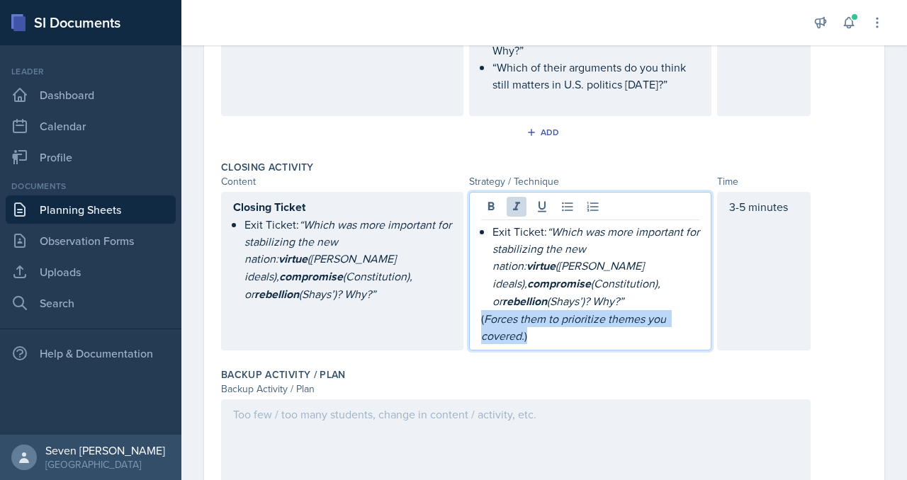
drag, startPoint x: 536, startPoint y: 293, endPoint x: 477, endPoint y: 279, distance: 60.3
click at [477, 279] on div "Exit Ticket: “Which was more important for stabilizing the new nation: virtue (…" at bounding box center [590, 271] width 242 height 159
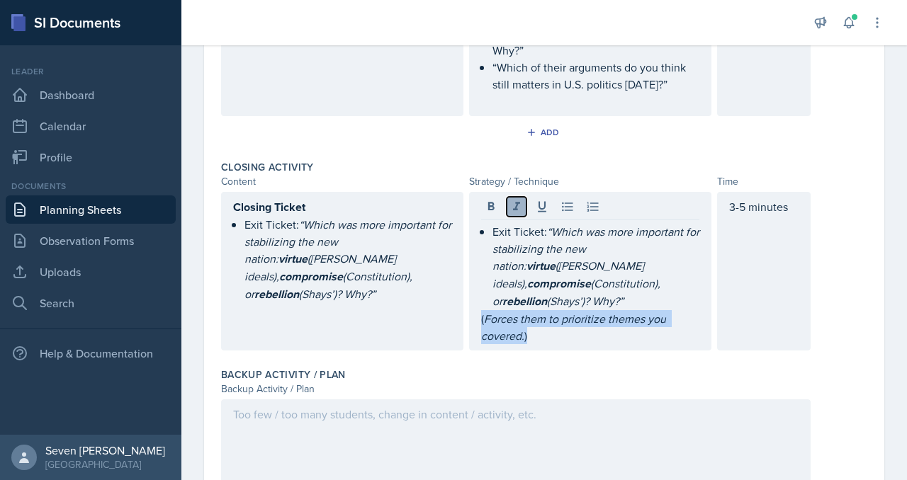
click at [517, 200] on icon at bounding box center [516, 207] width 14 height 14
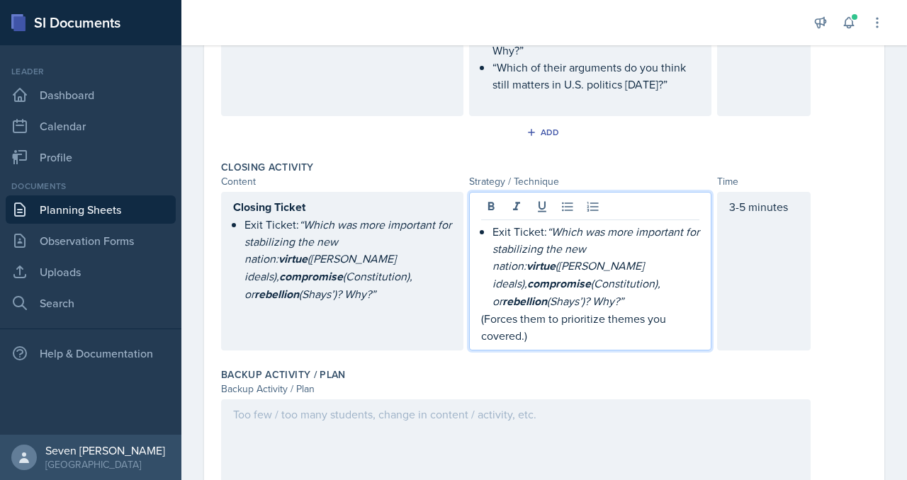
click at [582, 310] on p "(Forces them to prioritize themes you covered.)" at bounding box center [590, 327] width 218 height 34
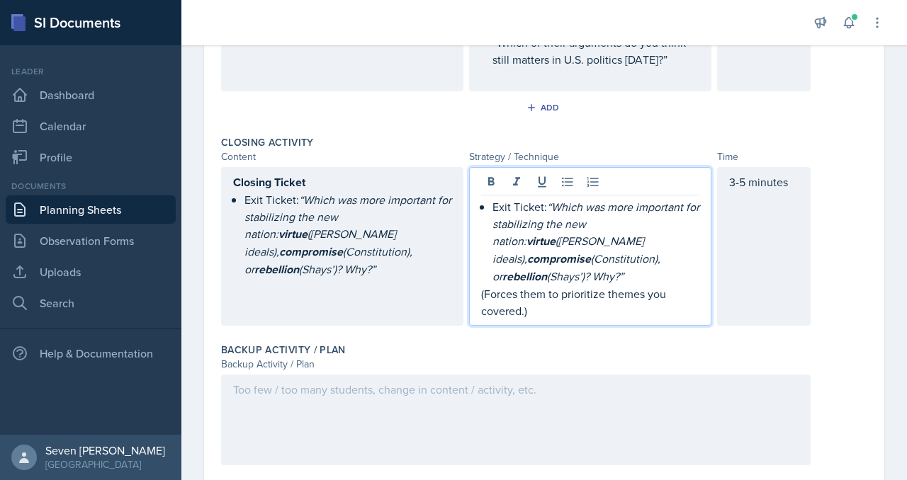
click at [252, 375] on div at bounding box center [516, 420] width 590 height 91
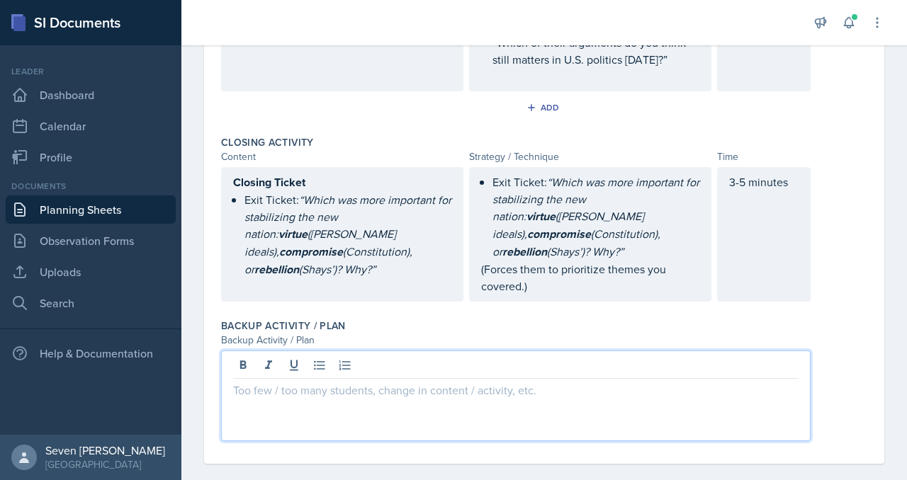
scroll to position [2004, 0]
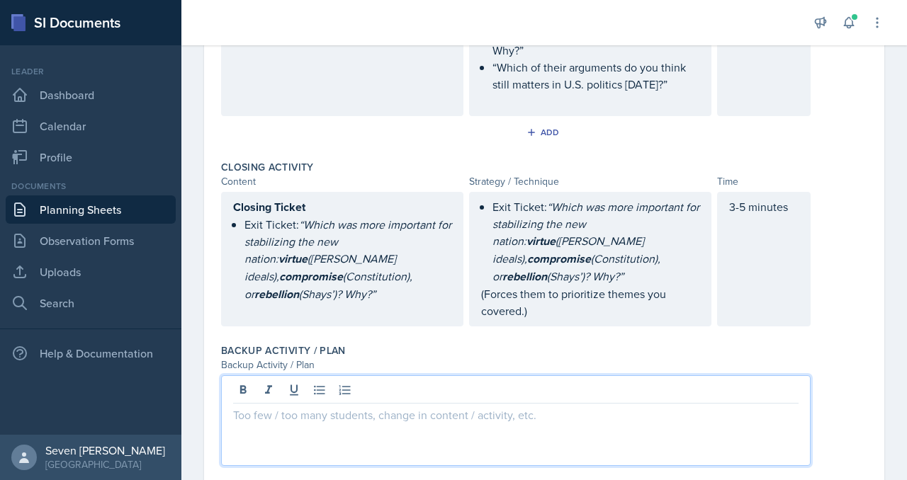
click at [242, 407] on p at bounding box center [515, 415] width 565 height 17
drag, startPoint x: 402, startPoint y: 378, endPoint x: 208, endPoint y: 378, distance: 193.4
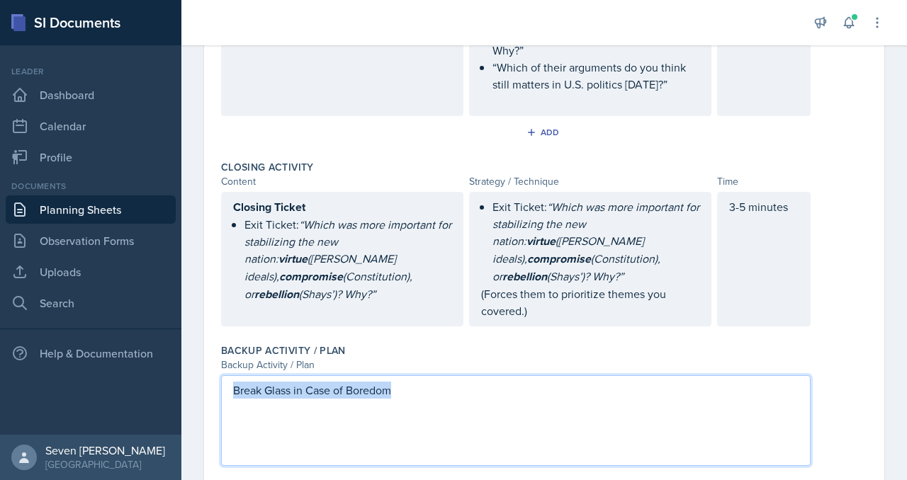
scroll to position [1979, 0]
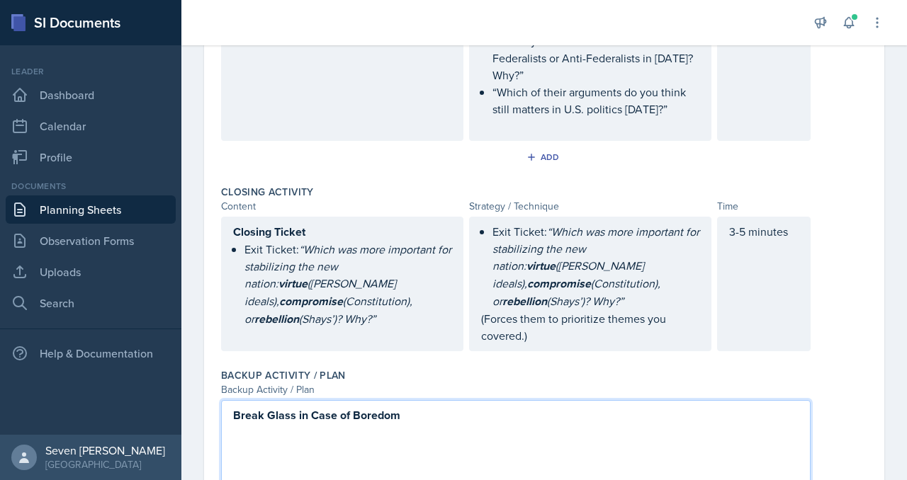
click at [425, 400] on div "Break Glass in Case of Boredom" at bounding box center [516, 445] width 590 height 91
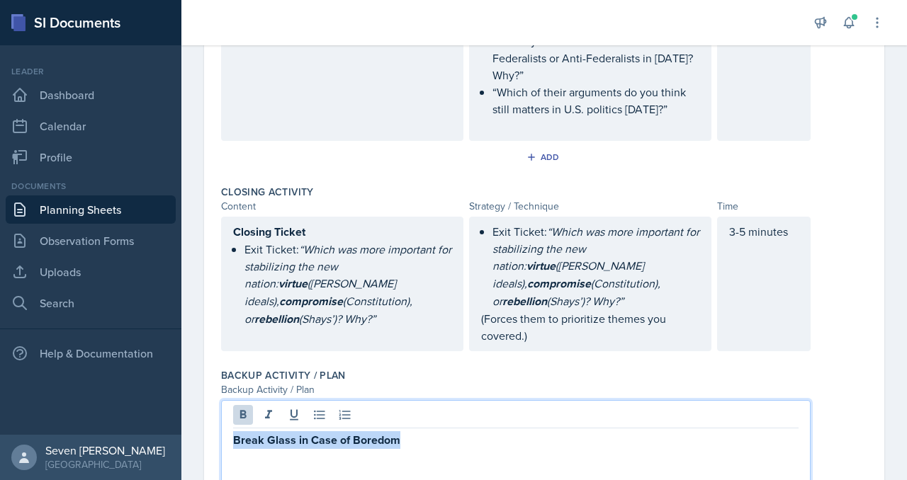
scroll to position [2004, 0]
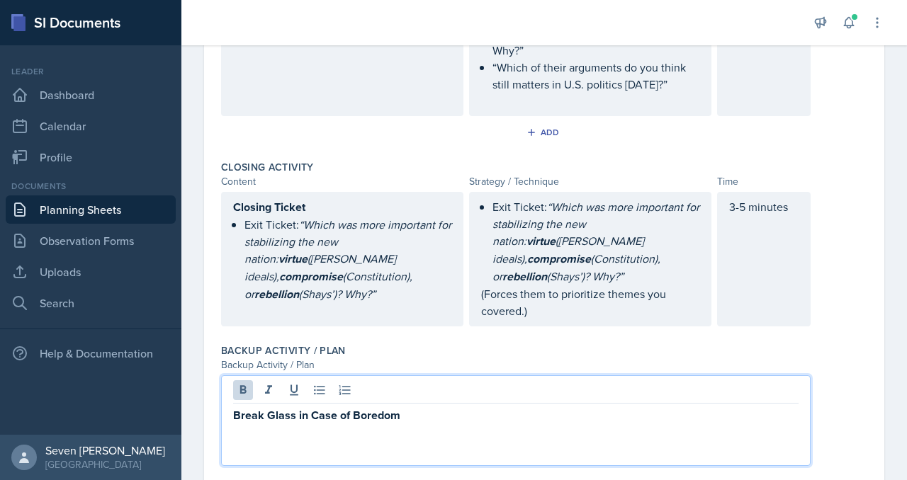
click at [419, 407] on p "Break Glass in Case of Boredom" at bounding box center [515, 416] width 565 height 18
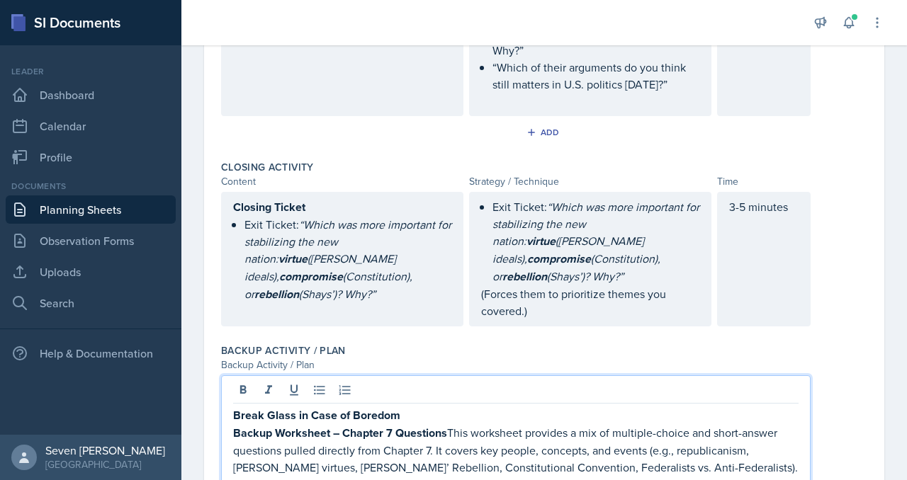
scroll to position [2053, 0]
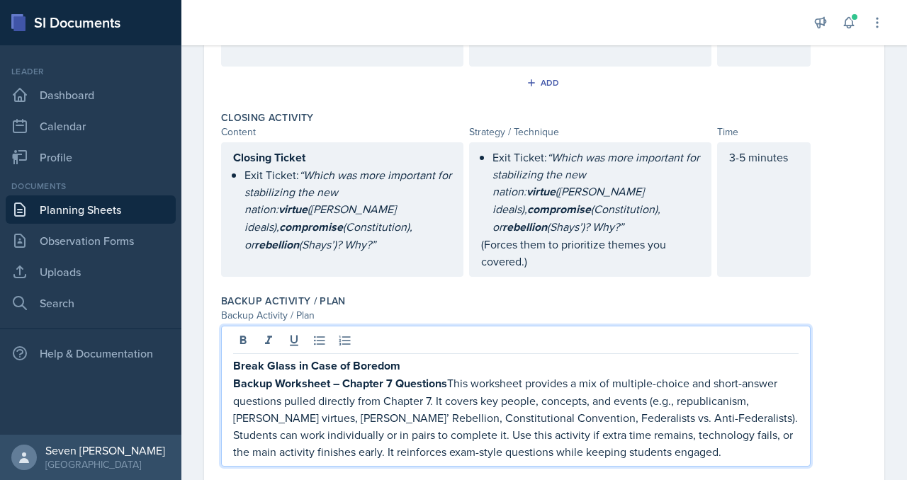
click at [452, 375] on p "Backup Worksheet – Chapter 7 Questions This worksheet provides a mix of multipl…" at bounding box center [515, 418] width 565 height 86
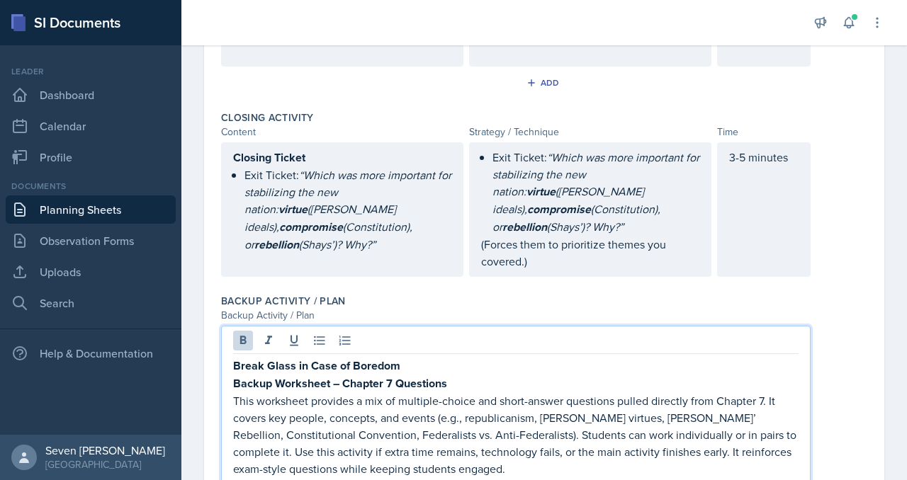
click at [410, 357] on p "Break Glass in Case of Boredom" at bounding box center [515, 366] width 565 height 18
drag, startPoint x: 455, startPoint y: 338, endPoint x: 217, endPoint y: 339, distance: 238.1
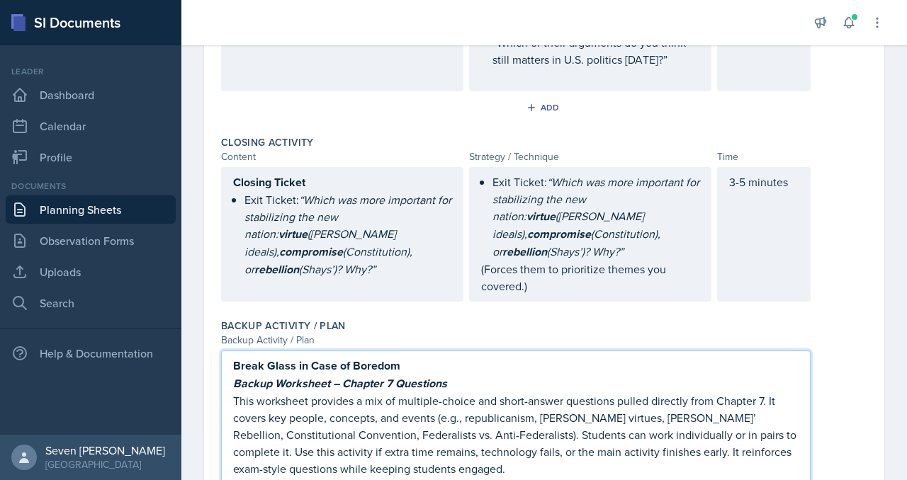
click at [500, 357] on p "Break Glass in Case of Boredom" at bounding box center [515, 366] width 565 height 18
click at [461, 375] on p "Backup Worksheet – Chapter 7 Questions" at bounding box center [515, 384] width 565 height 18
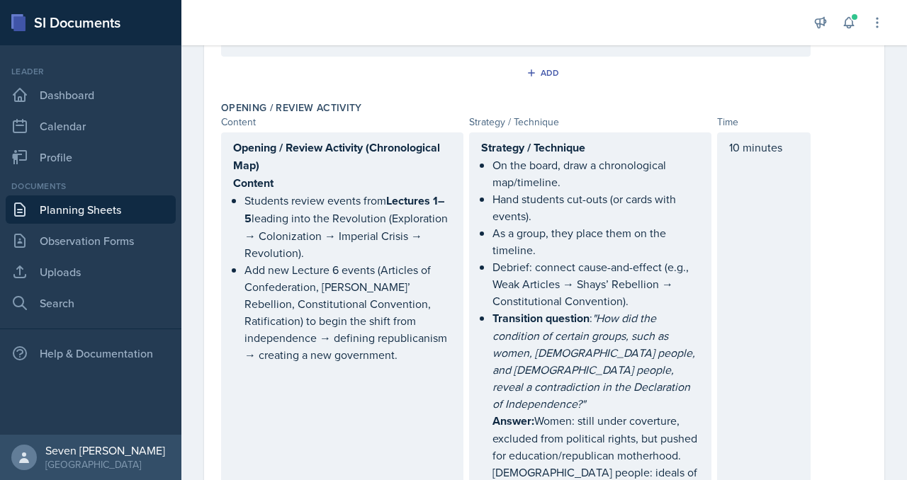
scroll to position [0, 0]
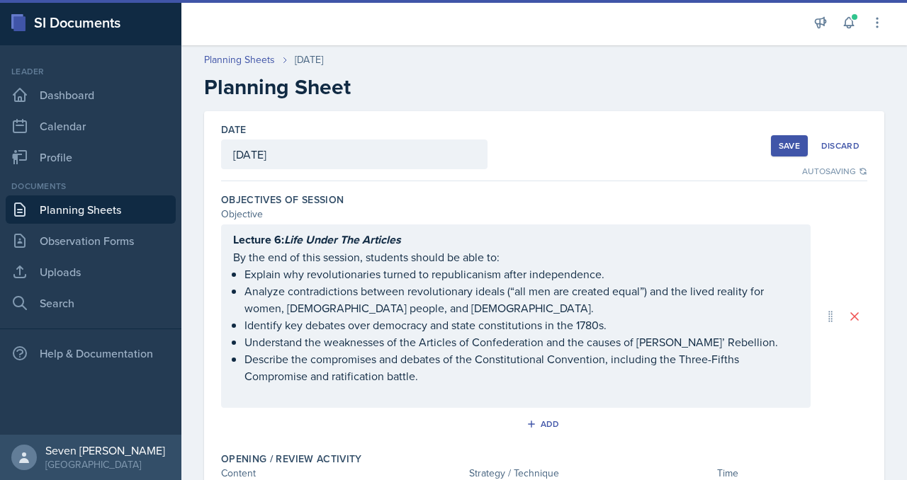
click at [788, 144] on div "Save" at bounding box center [789, 145] width 21 height 11
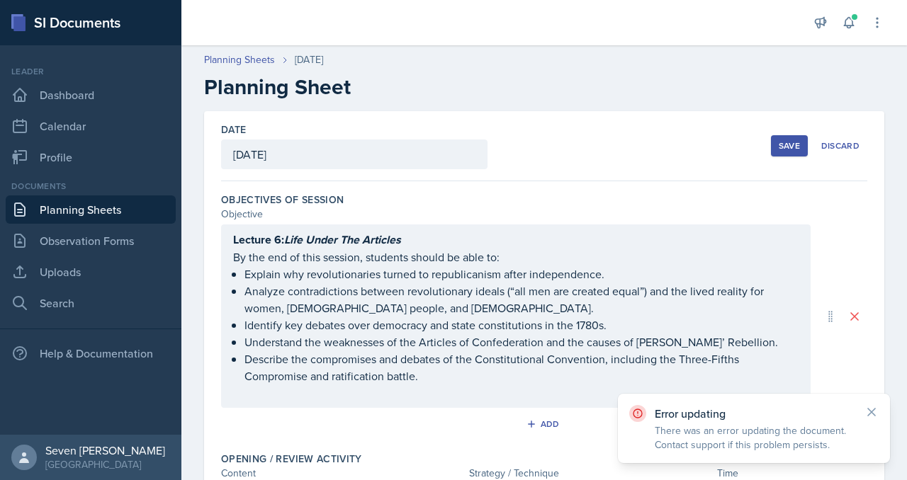
click at [791, 151] on div "Save" at bounding box center [789, 145] width 21 height 11
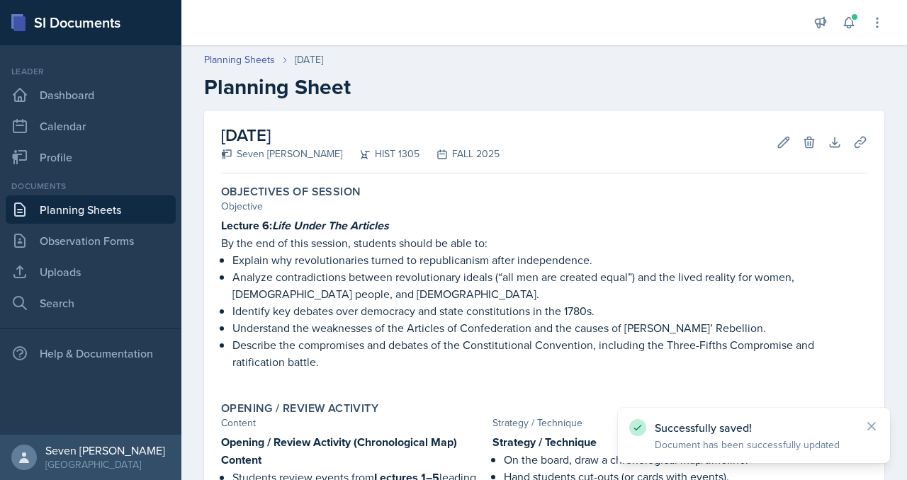
click at [57, 212] on link "Planning Sheets" at bounding box center [91, 210] width 170 height 28
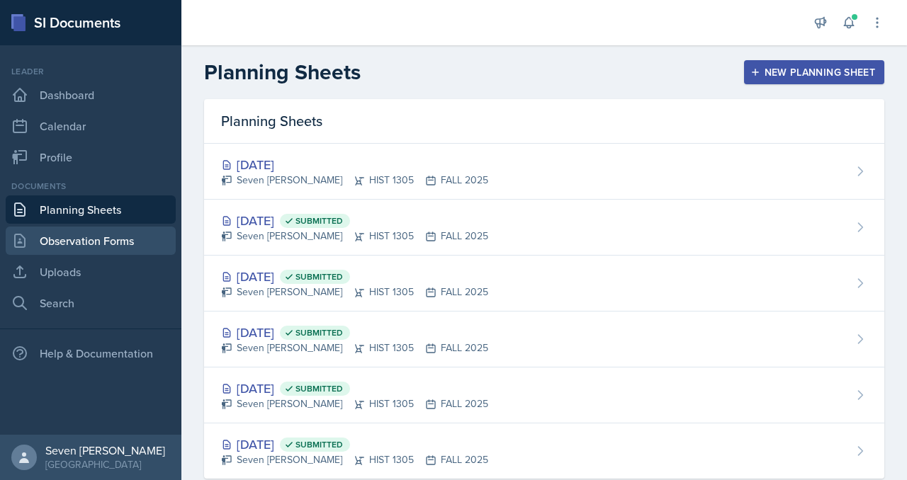
click at [89, 237] on link "Observation Forms" at bounding box center [91, 241] width 170 height 28
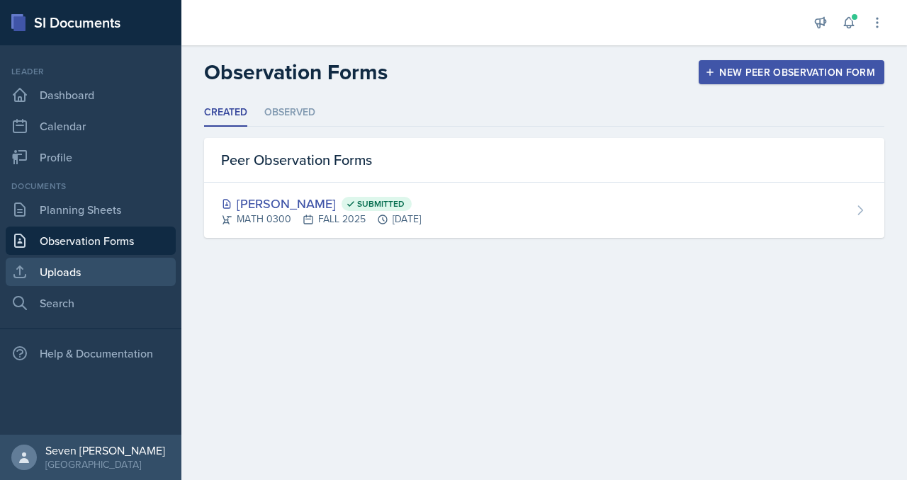
click at [63, 270] on link "Uploads" at bounding box center [91, 272] width 170 height 28
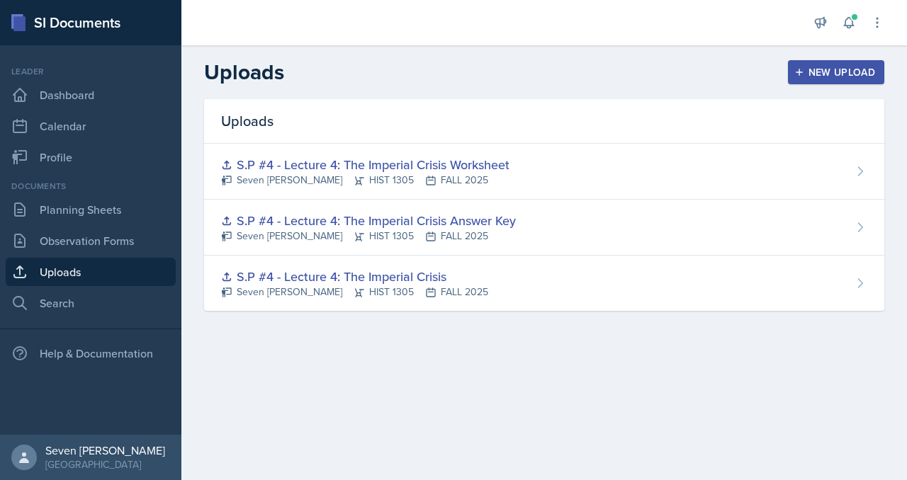
click at [856, 70] on div "New Upload" at bounding box center [836, 72] width 79 height 11
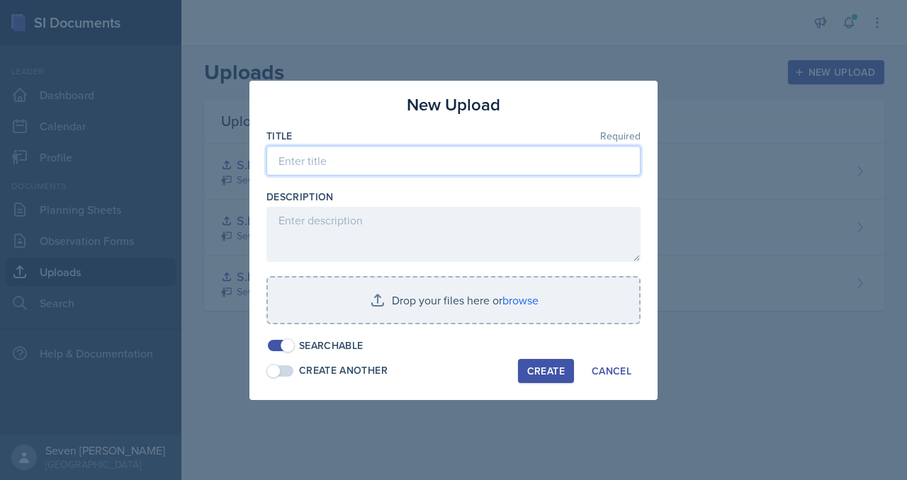
click at [464, 155] on input at bounding box center [453, 161] width 374 height 30
paste input "Lecture 6: Life Under The Articles"
type input "L.P #6 - Lecture 6: Life Under The Articles"
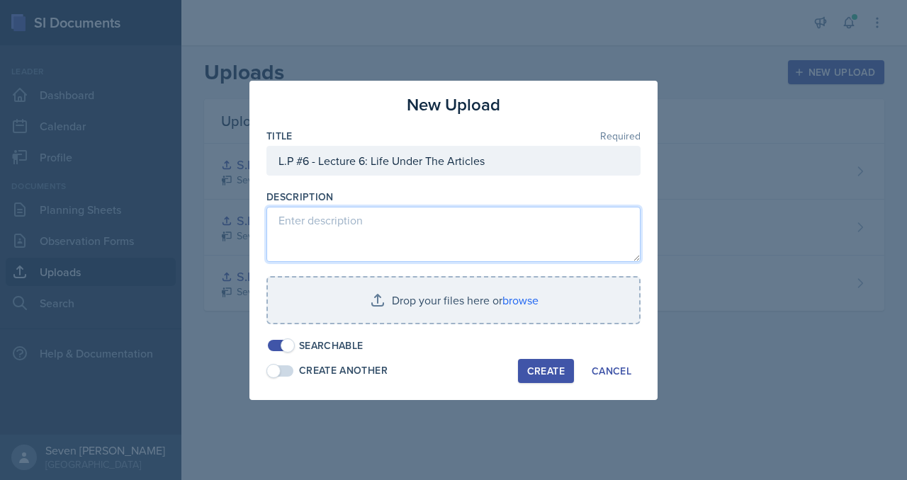
click at [407, 227] on textarea at bounding box center [453, 234] width 374 height 55
click at [291, 225] on textarea at bounding box center [453, 234] width 374 height 55
paste textarea "1. CrashCourse Guided Notes Worksheet Description: Students watch the CrashCour…"
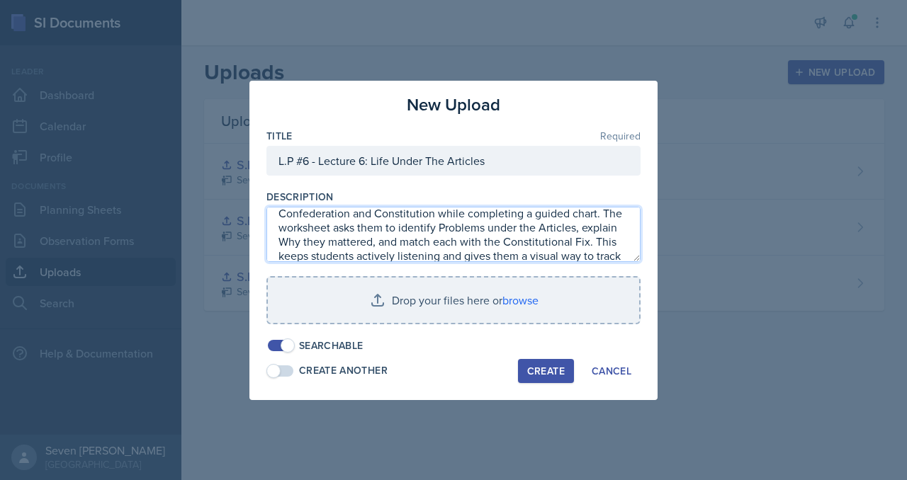
scroll to position [85, 0]
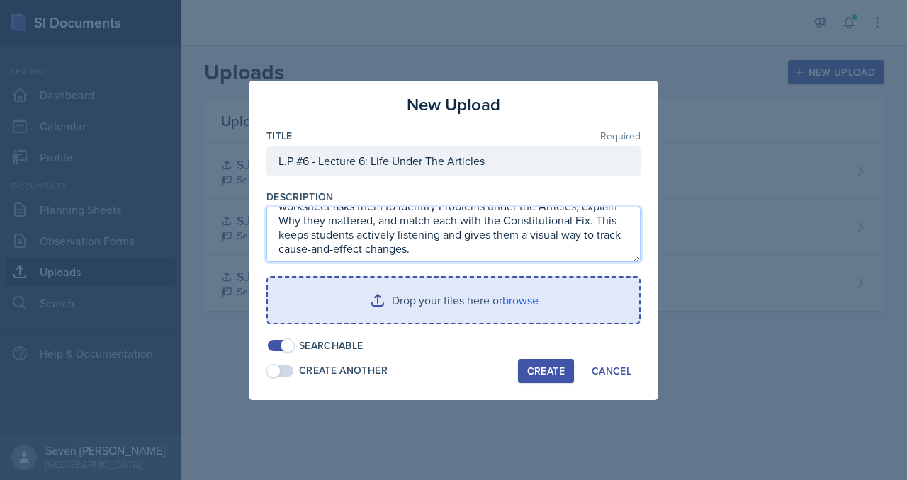
type textarea "1. CrashCourse Guided Notes Worksheet Description: Students watch the CrashCour…"
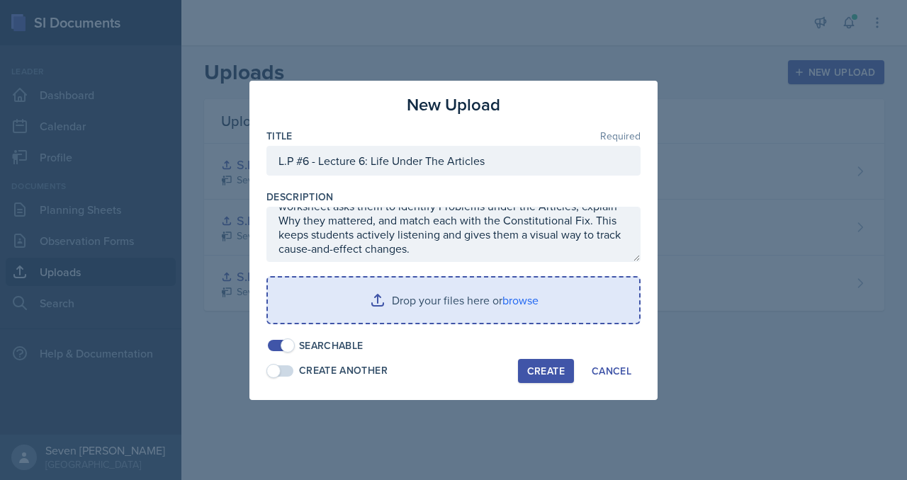
click at [534, 303] on input "file" at bounding box center [453, 300] width 371 height 45
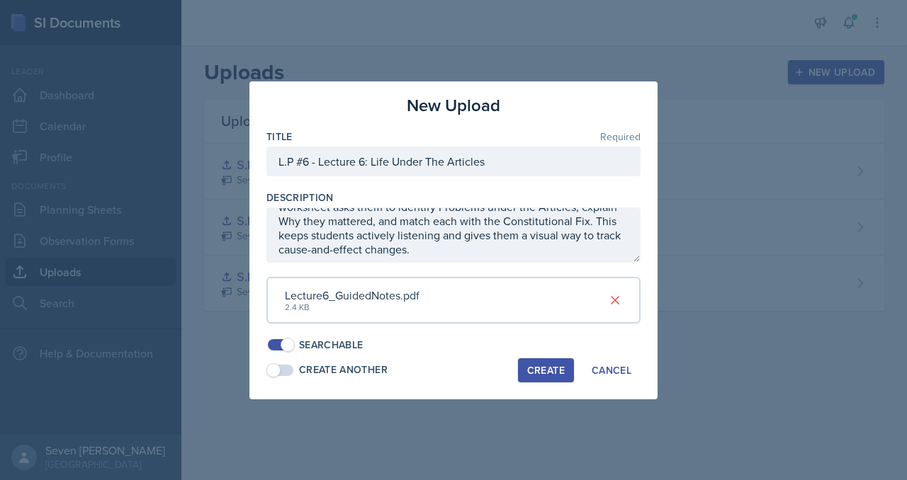
click at [551, 373] on div "Create" at bounding box center [546, 370] width 38 height 11
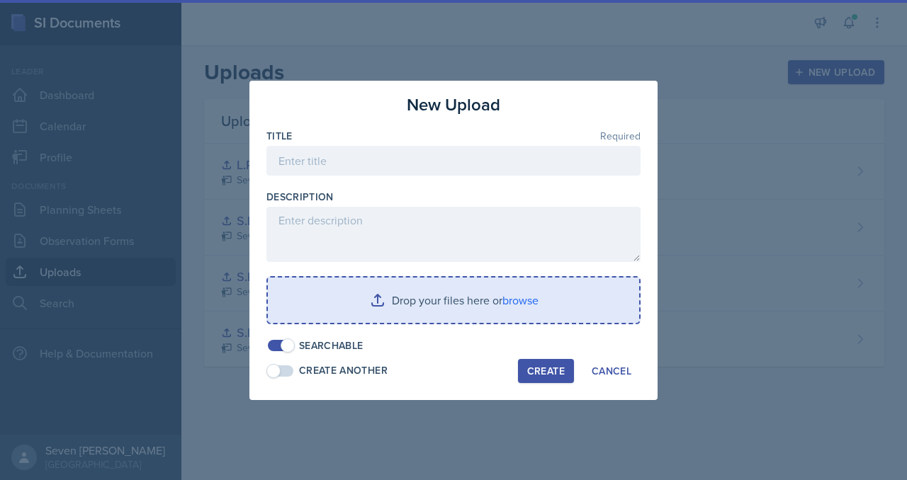
scroll to position [0, 0]
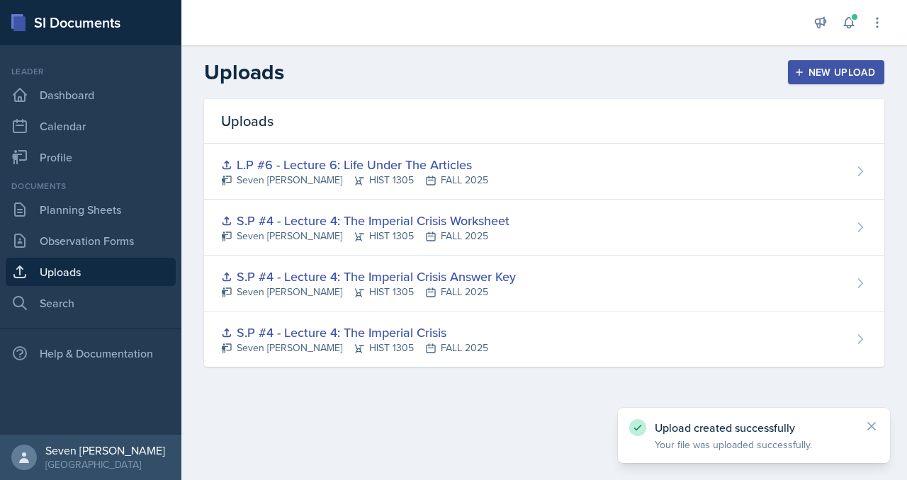
click at [823, 68] on div "New Upload" at bounding box center [836, 72] width 79 height 11
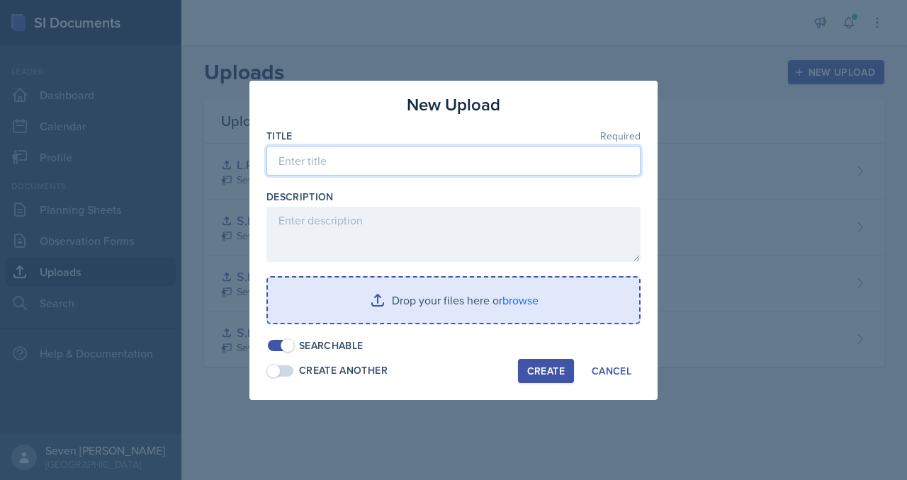
click at [474, 162] on input at bounding box center [453, 161] width 374 height 30
paste input "Lecture 6: Life Under The Articles"
type input "L.P#6 - Lecture 6: Life Under The Articles"
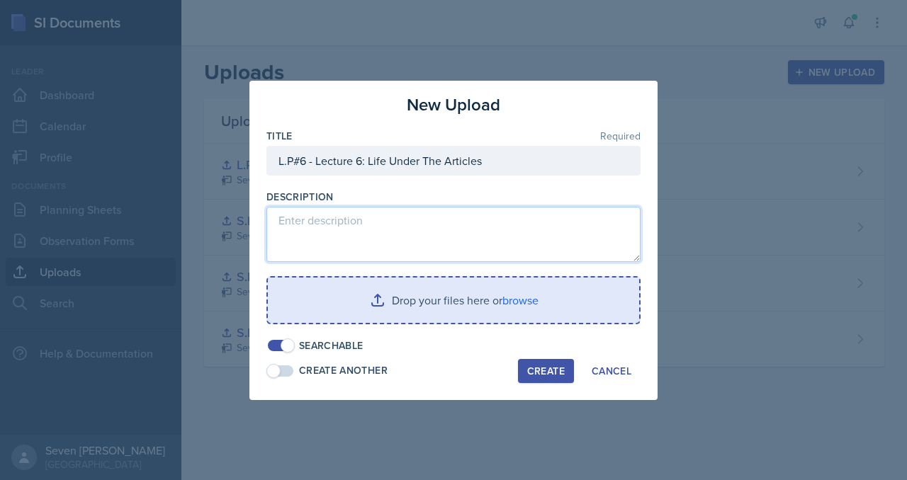
click at [390, 227] on textarea at bounding box center [453, 234] width 374 height 55
click at [366, 232] on textarea at bounding box center [453, 234] width 374 height 55
paste textarea "2. Backup Worksheet – Chapter 7 Questions Description: This worksheet pulls mul…"
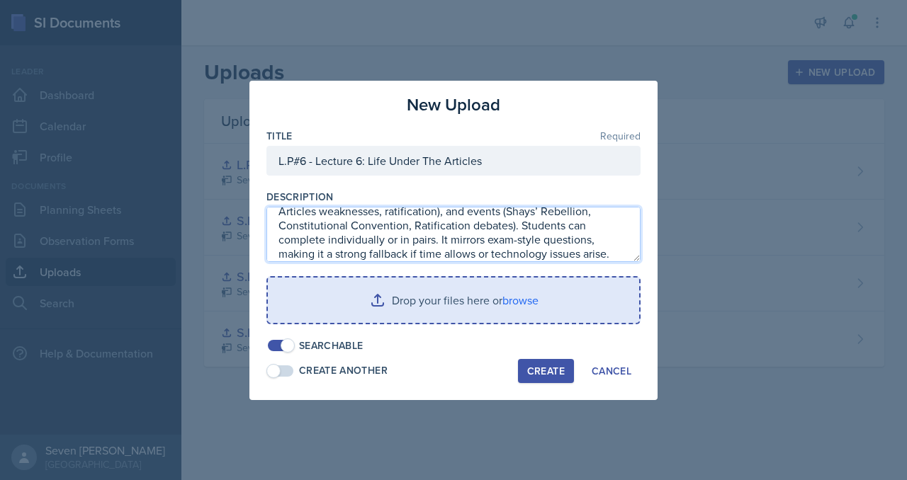
type textarea "2. Backup Worksheet – Chapter 7 Questions Description: This worksheet pulls mul…"
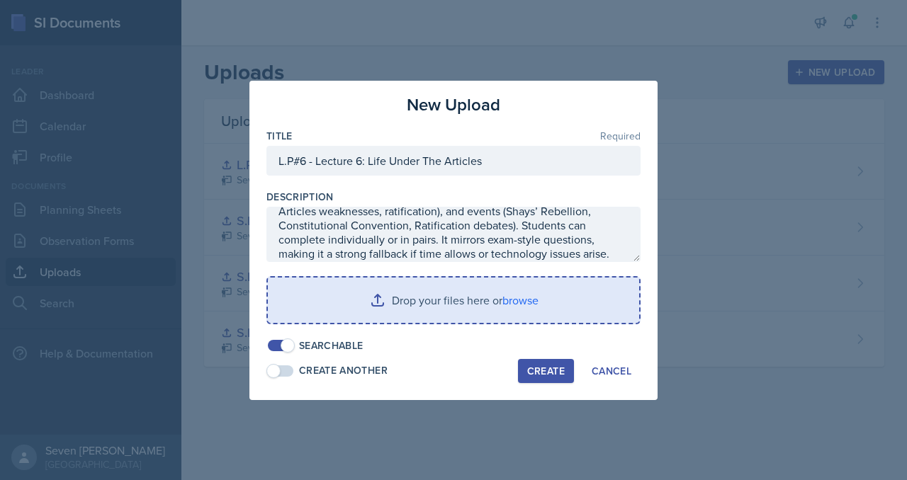
click at [466, 299] on input "file" at bounding box center [453, 300] width 371 height 45
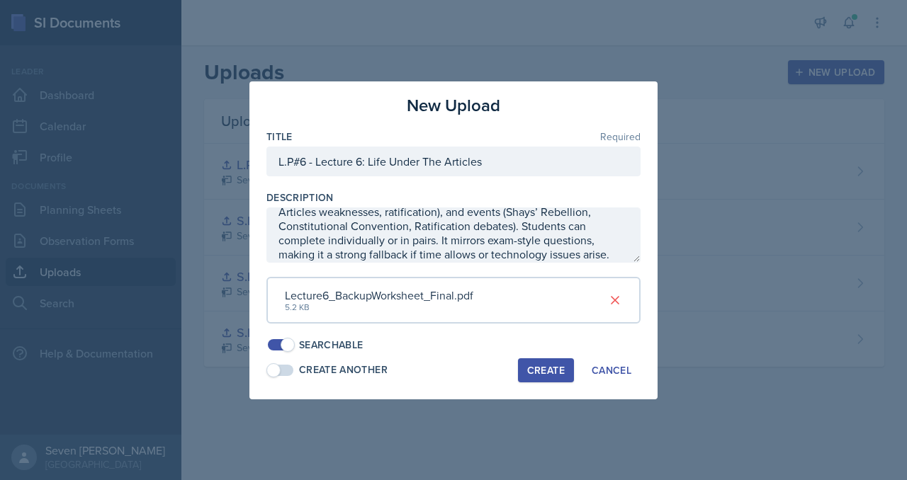
click at [557, 362] on button "Create" at bounding box center [546, 371] width 56 height 24
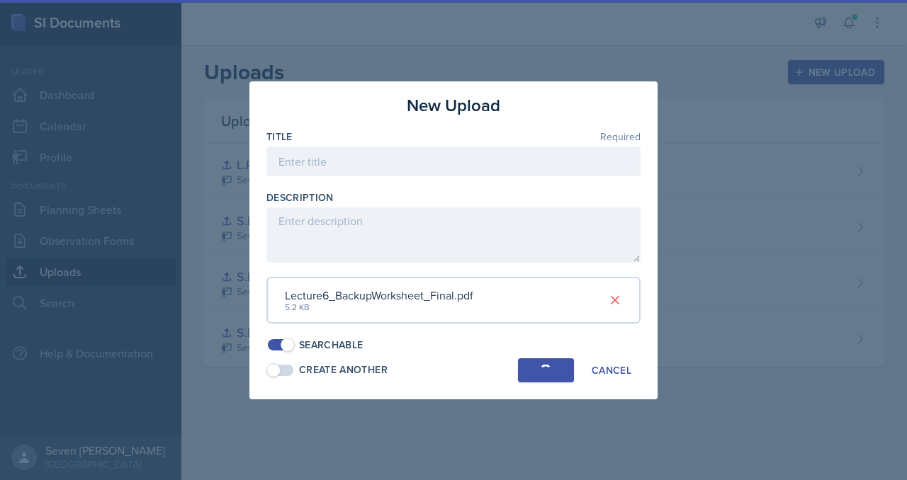
scroll to position [0, 0]
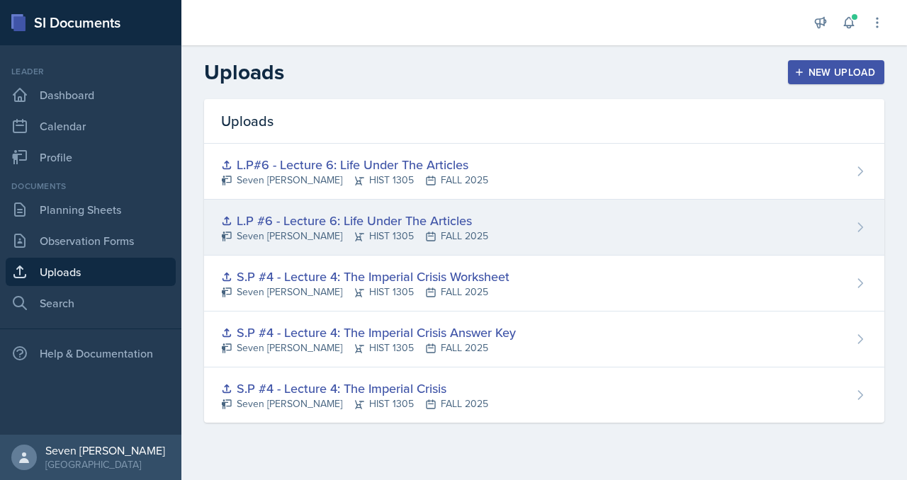
click at [601, 233] on div "L.P #6 - Lecture 6: Life Under The Articles Seven Del Lincoln HIST 1305 FALL 20…" at bounding box center [544, 228] width 680 height 56
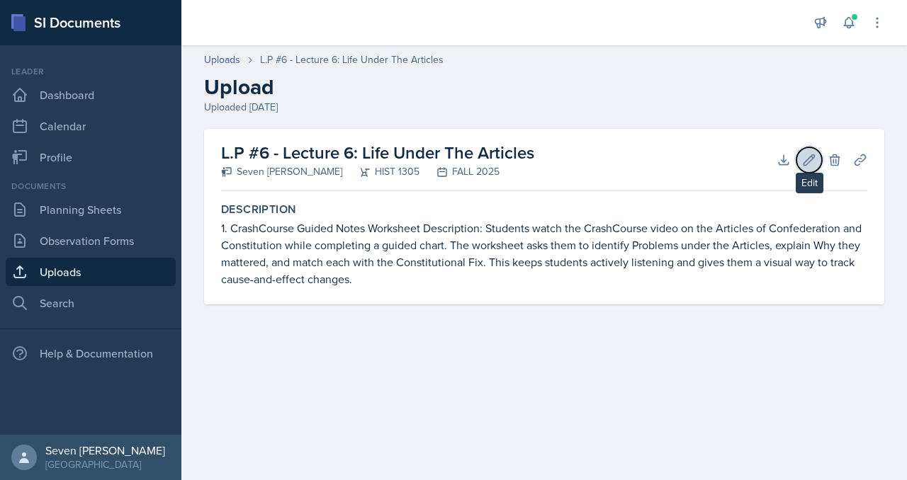
click at [810, 164] on icon at bounding box center [809, 160] width 14 height 14
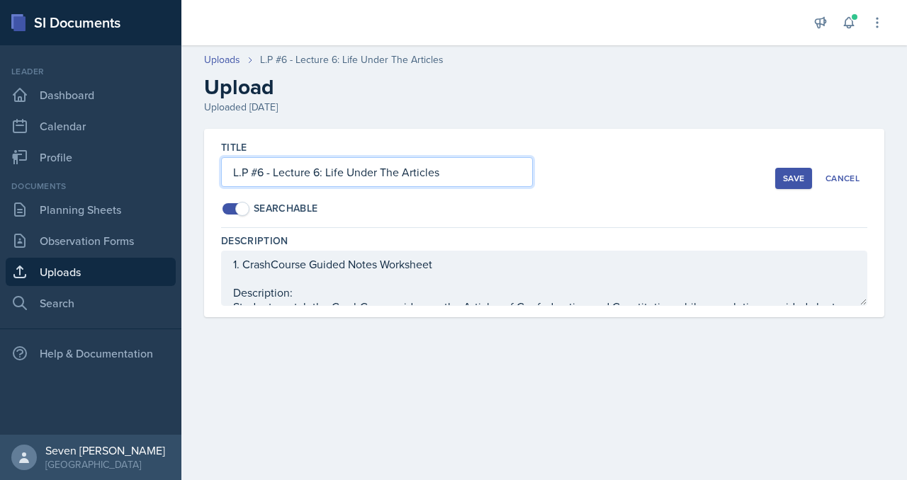
click at [473, 167] on input "L.P #6 - Lecture 6: Life Under The Articles" at bounding box center [377, 172] width 312 height 30
type input "L.P #6 - Lecture 6: Life Under The Articles CRASHCOURSE"
click at [798, 183] on div "Save" at bounding box center [793, 178] width 21 height 11
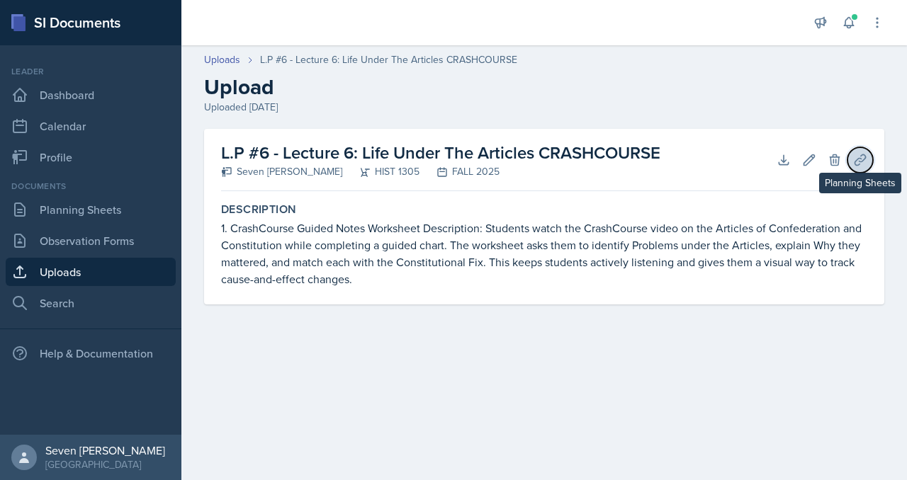
click at [863, 164] on icon at bounding box center [860, 160] width 14 height 14
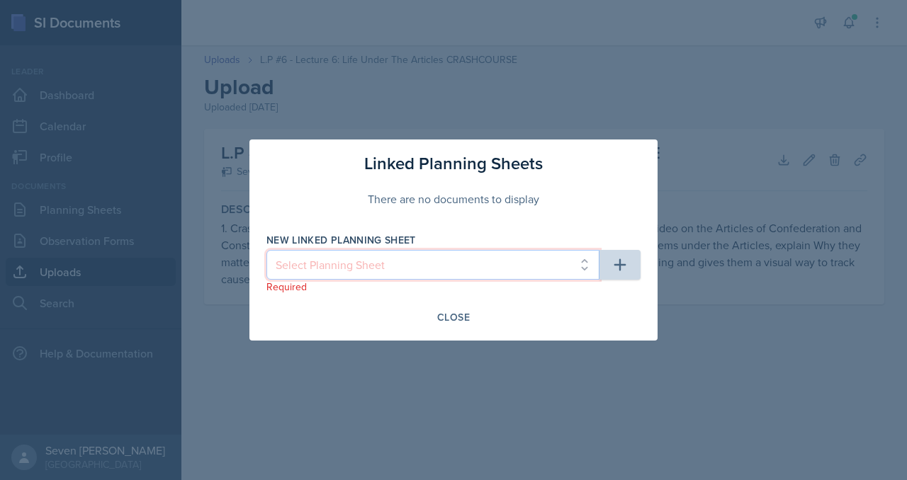
click at [509, 269] on select "Select Planning Sheet Sep 30th, 2025 Sep 25th, 2025 Sep 23rd, 2025 Sep 12th, 20…" at bounding box center [432, 265] width 333 height 30
select select "c82894df-9964-4fb2-87ca-7c4a3920ad92"
click at [266, 250] on select "Select Planning Sheet Sep 30th, 2025 Sep 25th, 2025 Sep 23rd, 2025 Sep 12th, 20…" at bounding box center [432, 265] width 333 height 30
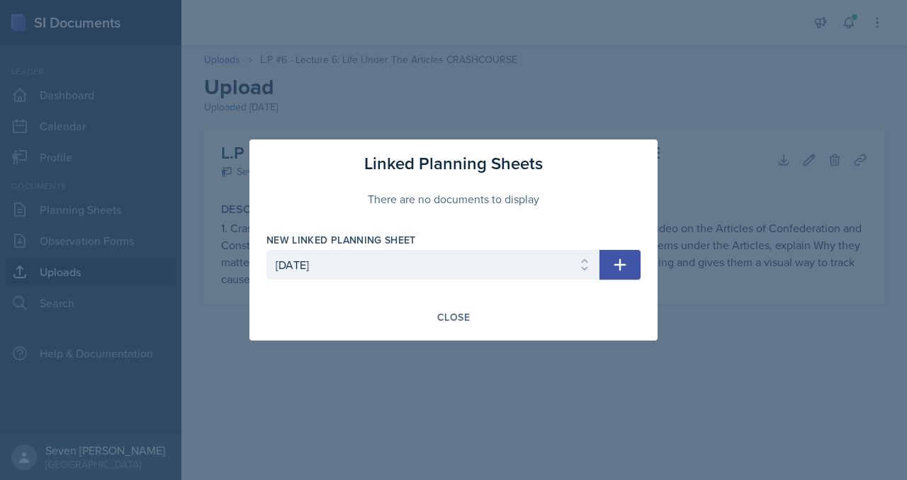
click at [625, 263] on icon "button" at bounding box center [620, 265] width 17 height 17
select select
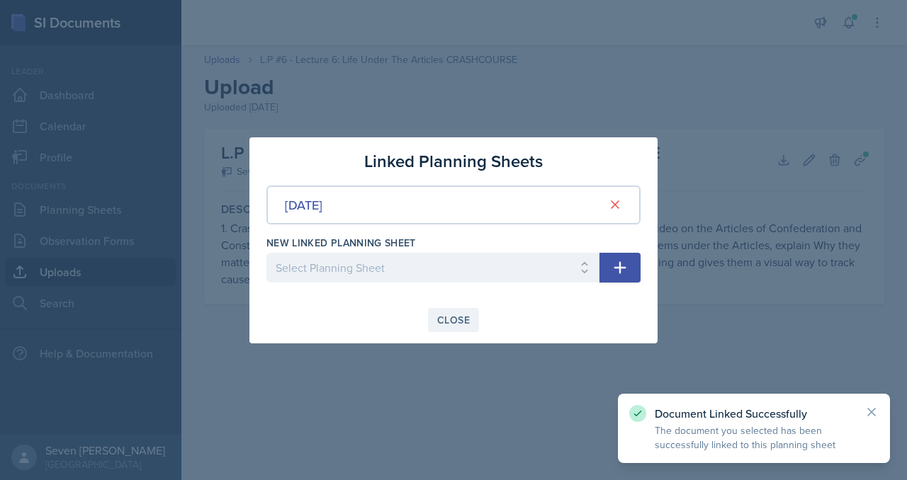
click at [461, 320] on div "Close" at bounding box center [453, 320] width 33 height 11
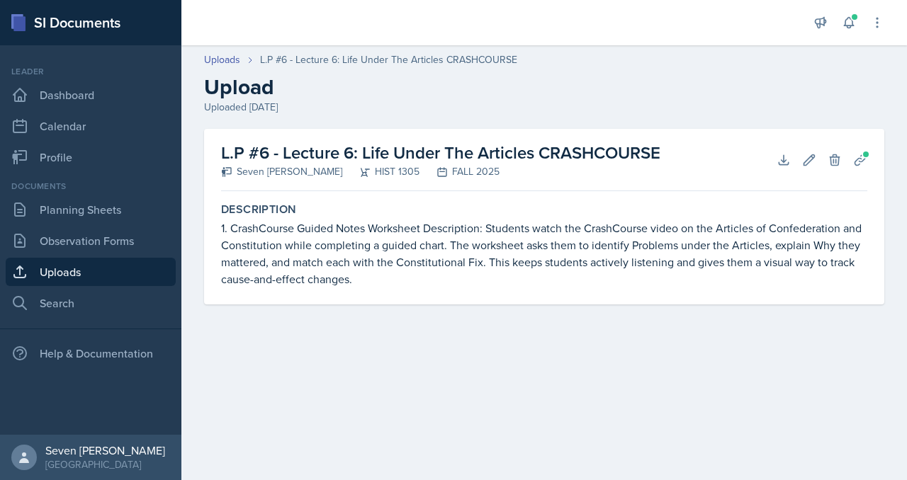
click at [95, 277] on link "Uploads" at bounding box center [91, 272] width 170 height 28
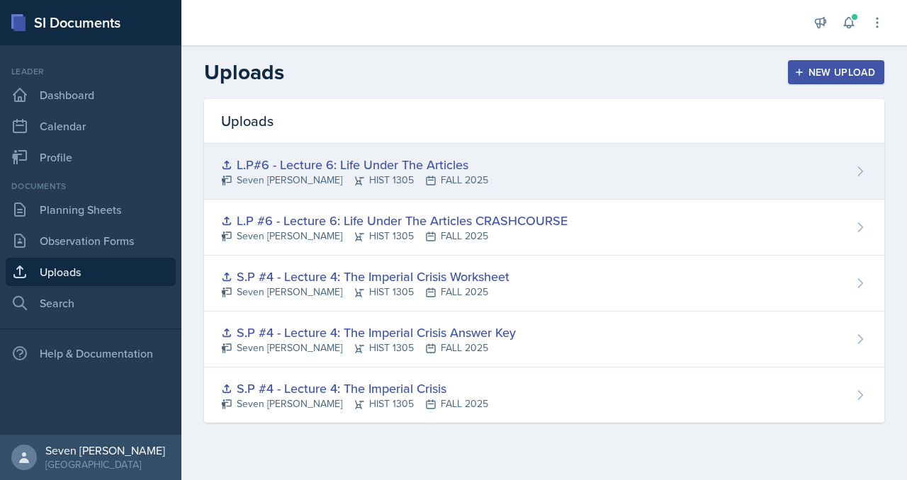
click at [469, 174] on div "L.P#6 - Lecture 6: Life Under The Articles Seven Del Lincoln HIST 1305 FALL 2025" at bounding box center [544, 172] width 680 height 56
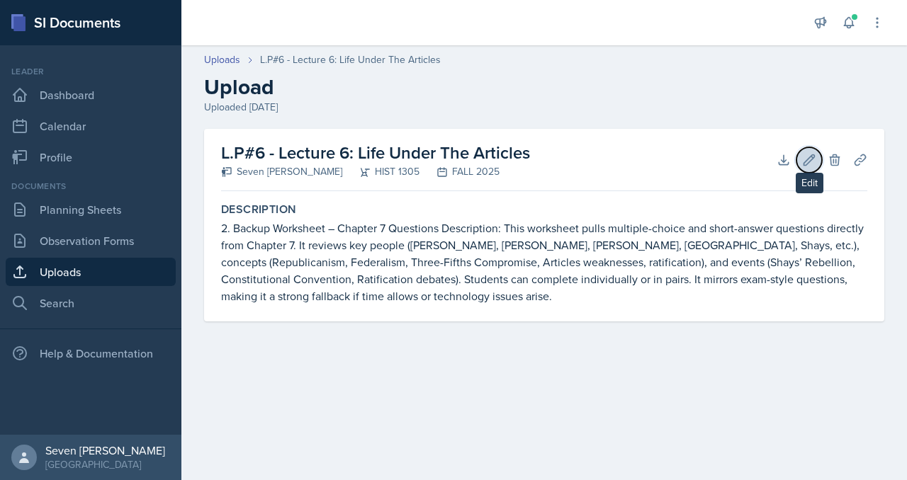
click at [805, 158] on icon at bounding box center [809, 160] width 14 height 14
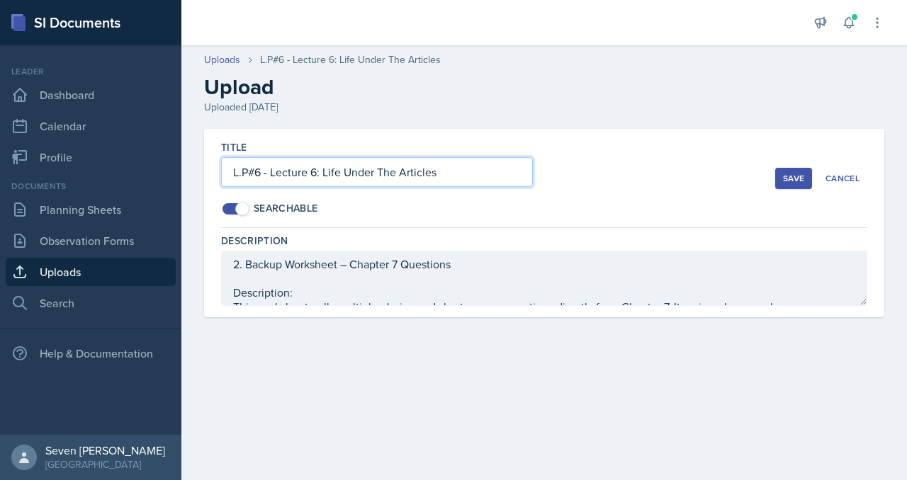
click at [497, 168] on input "L.P#6 - Lecture 6: Life Under The Articles" at bounding box center [377, 172] width 312 height 30
type input "L.P#6 - Lecture 6: Life Under The Articles BACK UP"
click at [785, 176] on div "Save" at bounding box center [793, 178] width 21 height 11
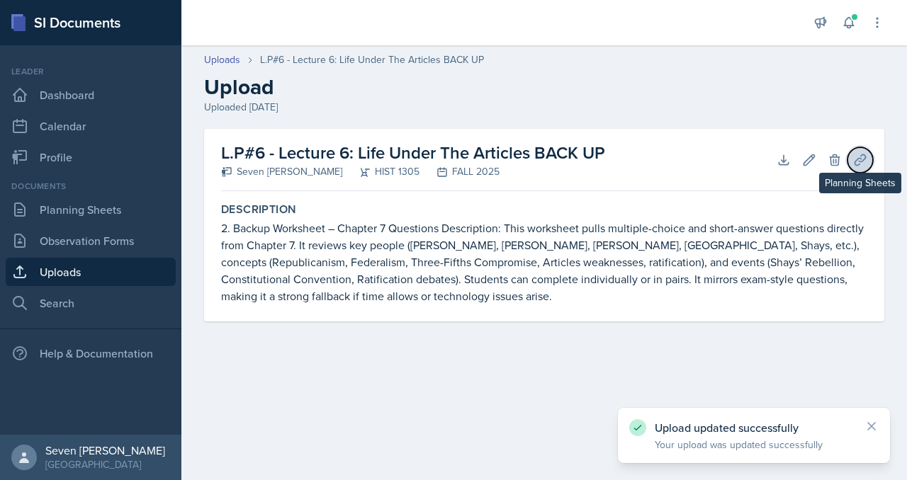
click at [866, 157] on icon at bounding box center [860, 160] width 14 height 14
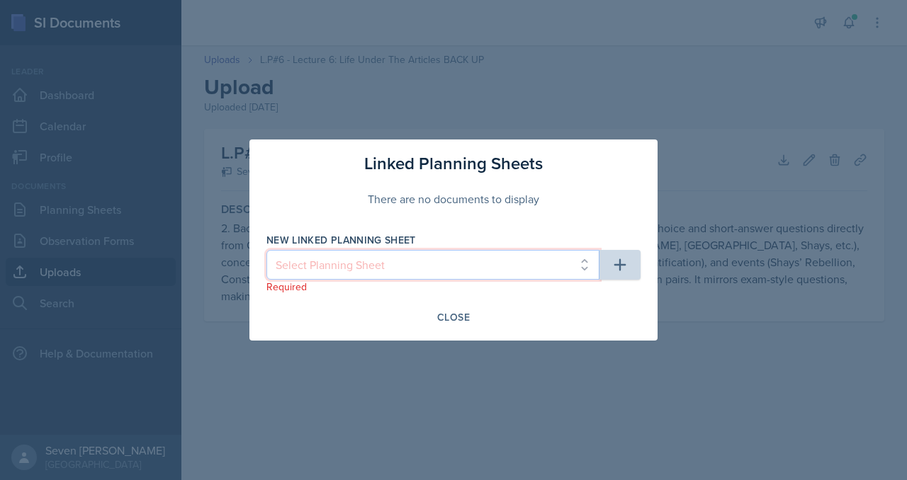
click at [531, 267] on select "Select Planning Sheet Sep 30th, 2025 Sep 25th, 2025 Sep 23rd, 2025 Sep 12th, 20…" at bounding box center [432, 265] width 333 height 30
select select "c82894df-9964-4fb2-87ca-7c4a3920ad92"
click at [266, 250] on select "Select Planning Sheet Sep 30th, 2025 Sep 25th, 2025 Sep 23rd, 2025 Sep 12th, 20…" at bounding box center [432, 265] width 333 height 30
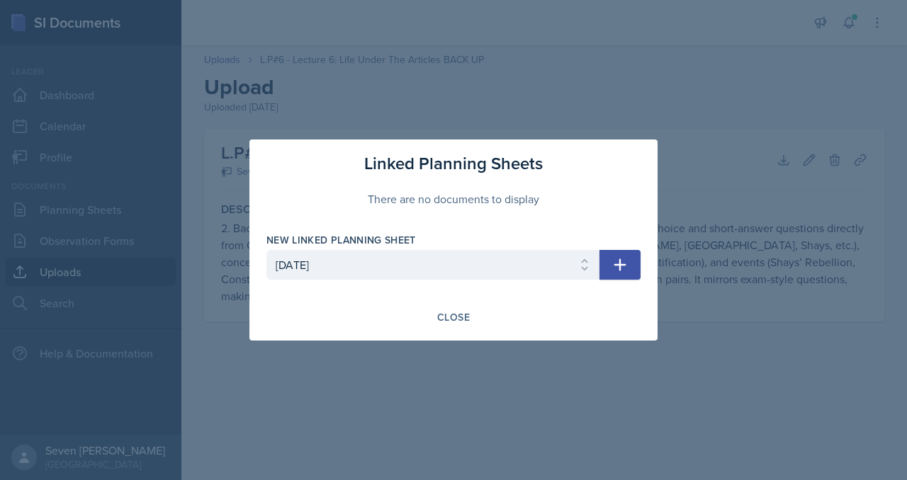
click at [623, 274] on button "button" at bounding box center [619, 265] width 41 height 30
select select
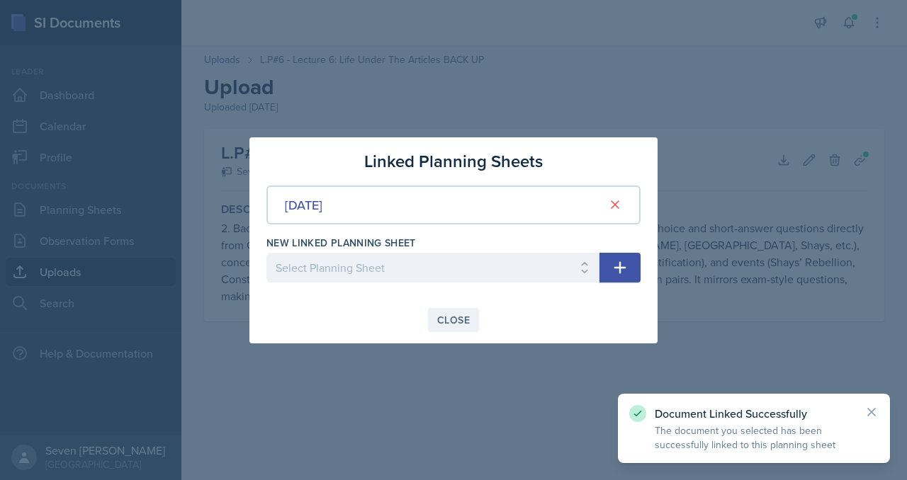
click at [461, 322] on div "Close" at bounding box center [453, 320] width 33 height 11
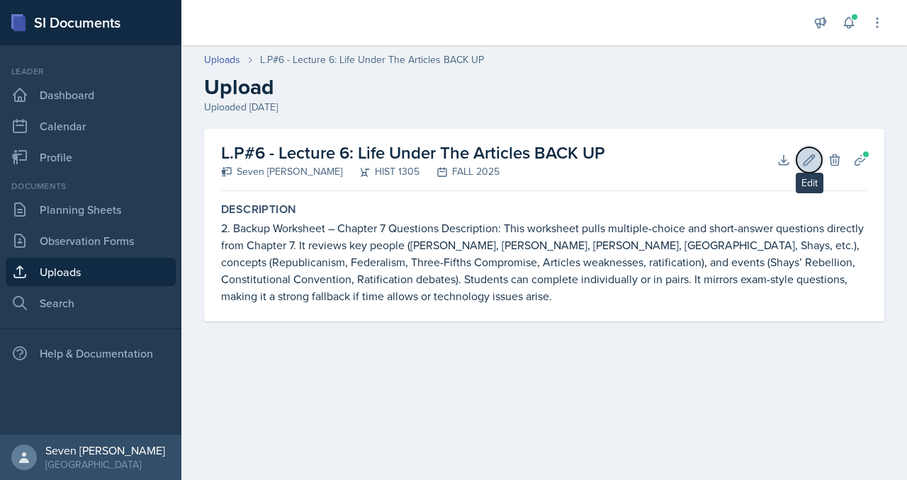
click at [811, 162] on icon at bounding box center [809, 160] width 14 height 14
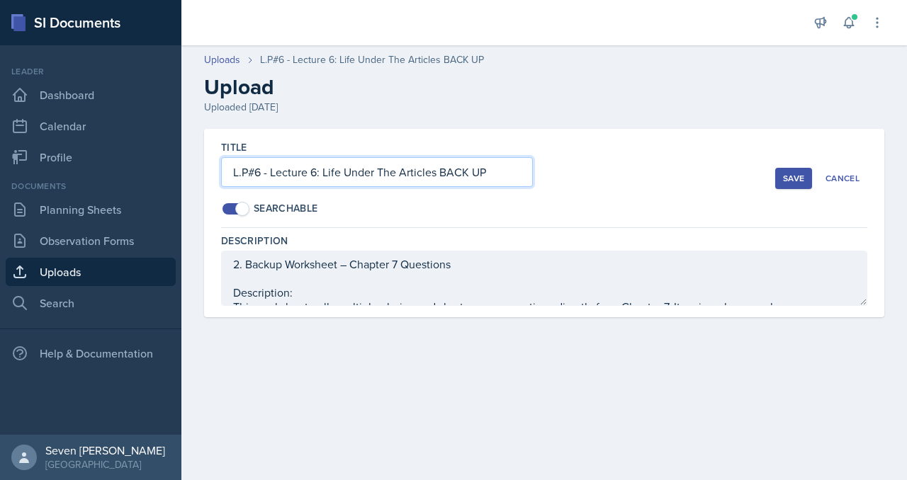
drag, startPoint x: 497, startPoint y: 168, endPoint x: 180, endPoint y: 169, distance: 317.4
click at [180, 169] on div "SI Documents Leader Dashboard Calendar Profile Documents Planning Sheets Observ…" at bounding box center [453, 240] width 907 height 480
click at [443, 172] on input "L.P#6 - Lecture 6: Life Under The Articles BACK UP" at bounding box center [377, 172] width 312 height 30
drag, startPoint x: 436, startPoint y: 173, endPoint x: 210, endPoint y: 174, distance: 225.3
click at [209, 174] on div "Title L.P#6 - Lecture 6: Life Under The Articles BACK UP Searchable Save Cancel…" at bounding box center [544, 223] width 680 height 188
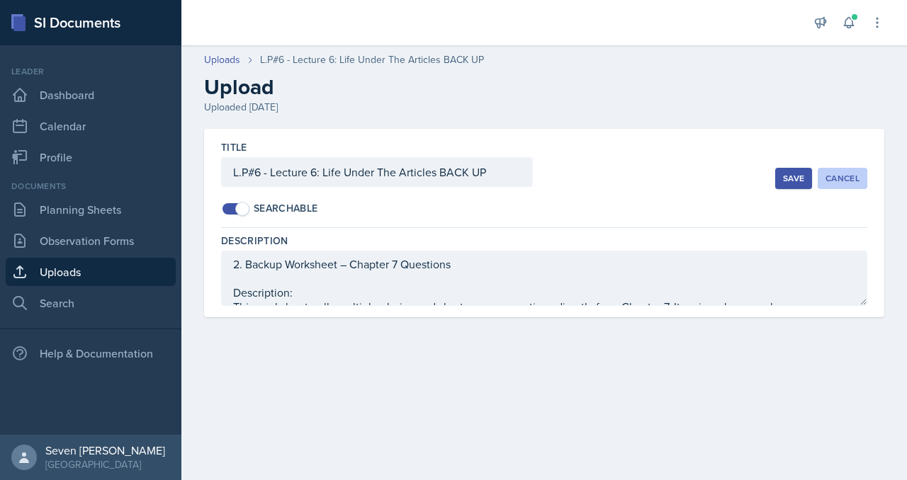
click at [858, 181] on div "Cancel" at bounding box center [842, 178] width 34 height 11
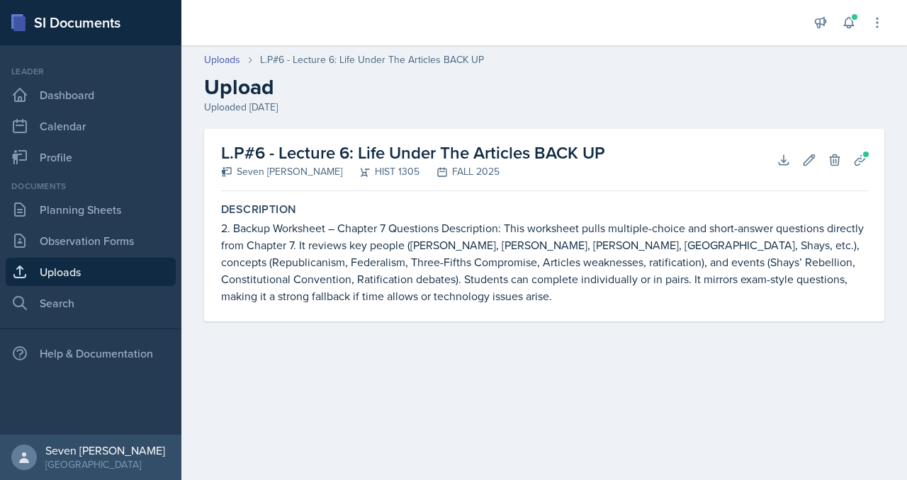
click at [103, 264] on link "Uploads" at bounding box center [91, 272] width 170 height 28
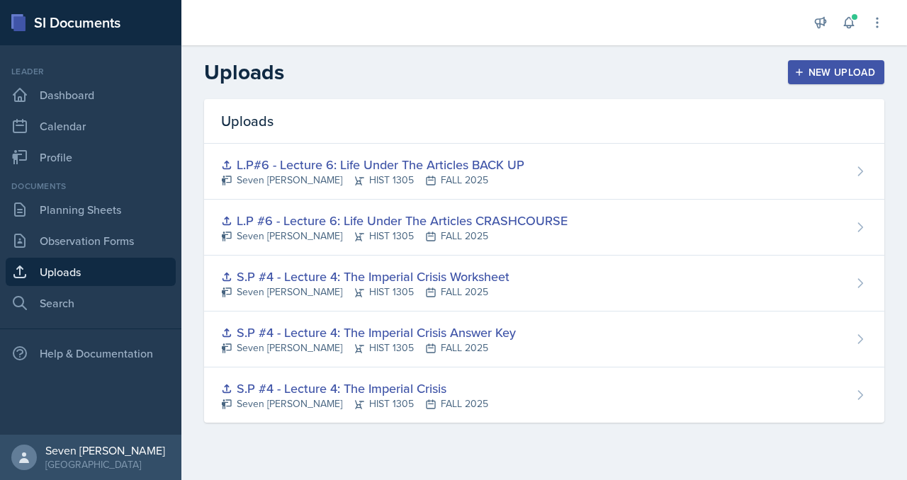
click at [801, 69] on icon "button" at bounding box center [799, 72] width 10 height 10
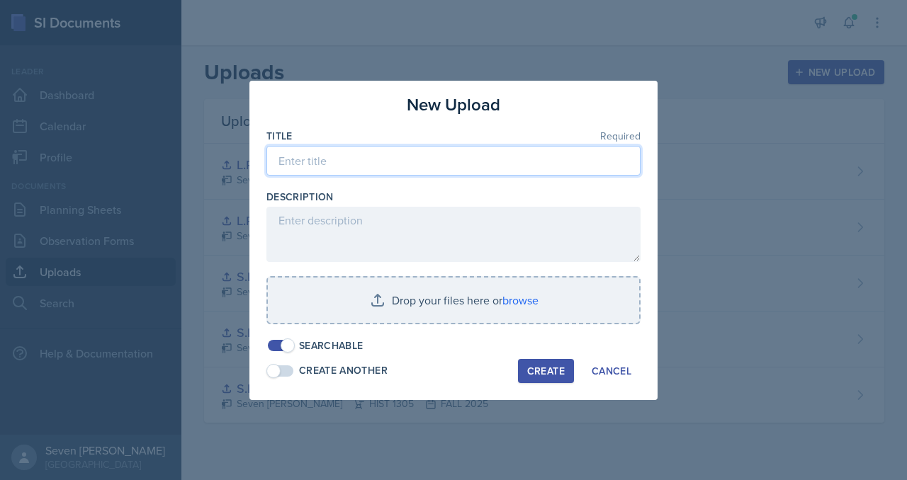
click at [342, 165] on input at bounding box center [453, 161] width 374 height 30
paste input "L.P#6 - Lecture 6: Life Under The Articles"
type input "L.P#6 - Lecture 6: Life Under The Articles ANSWER KEY"
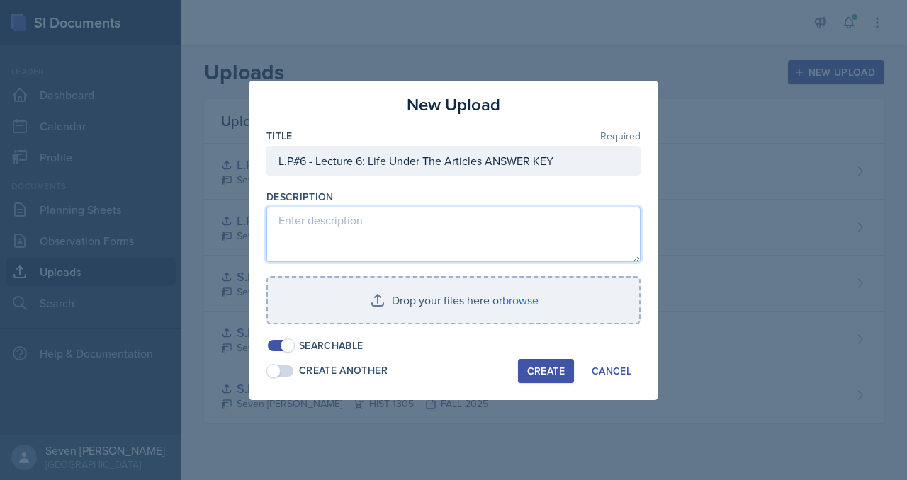
click at [419, 216] on textarea at bounding box center [453, 234] width 374 height 55
click at [298, 218] on textarea at bounding box center [453, 234] width 374 height 55
paste textarea "Description: This worksheet pulls multiple-choice and short-answer questions di…"
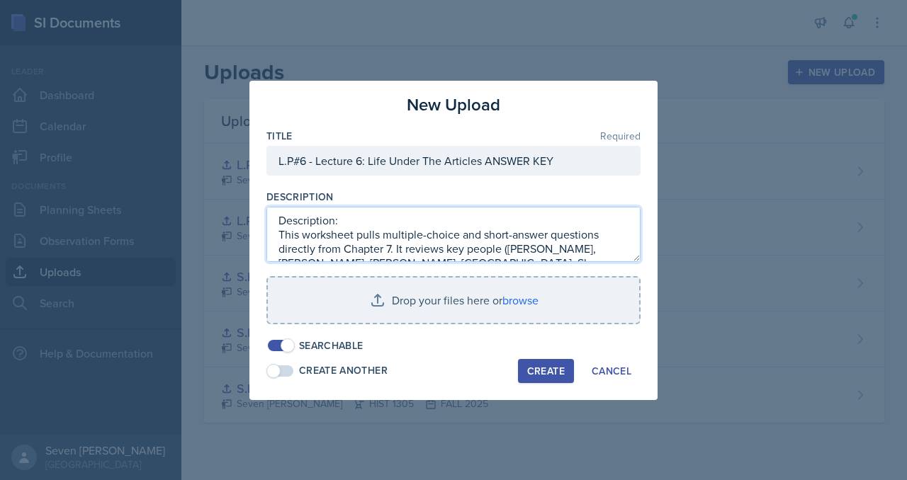
click at [337, 220] on textarea "Description: This worksheet pulls multiple-choice and short-answer questions di…" at bounding box center [453, 234] width 374 height 55
click at [335, 222] on textarea "Description: This worksheet pulls multiple-choice and short-answer questions di…" at bounding box center [453, 234] width 374 height 55
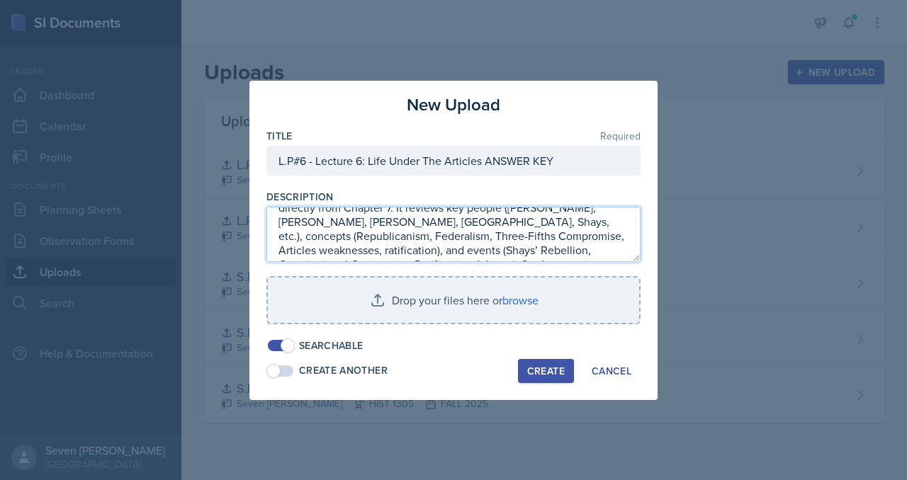
scroll to position [85, 0]
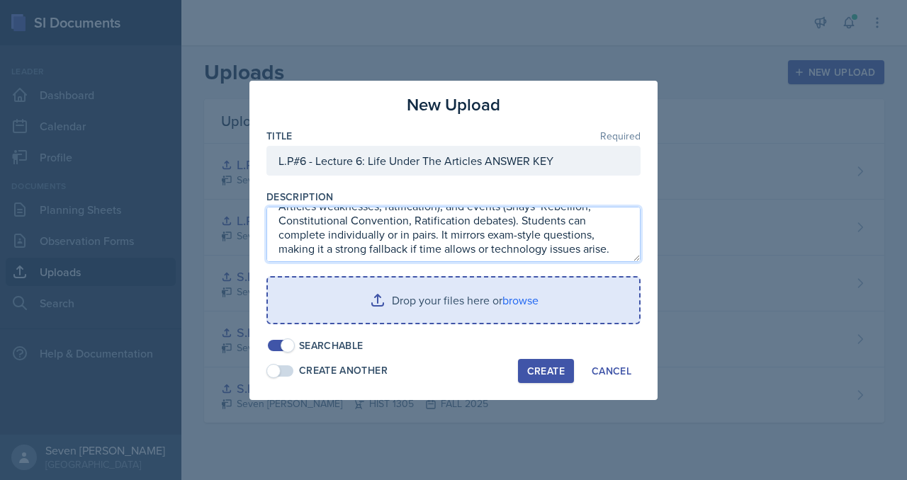
type textarea "Description: This worksheet pulls multiple-choice and short-answer questions di…"
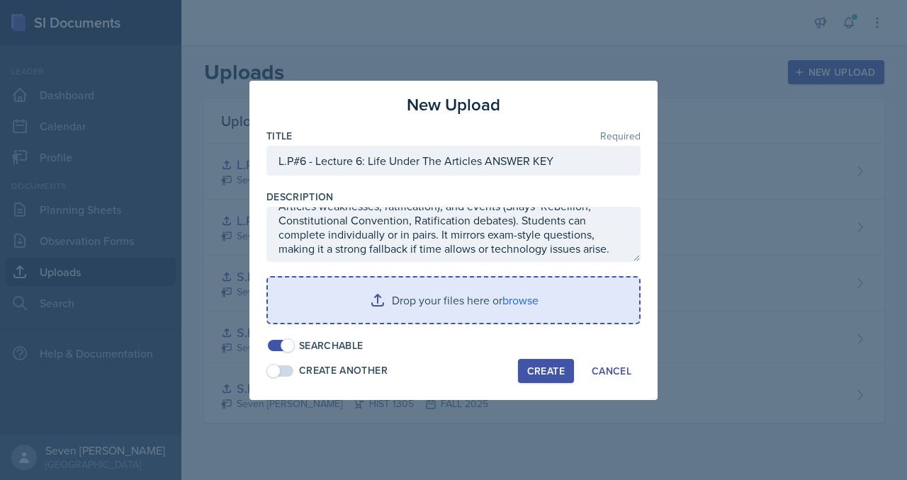
click at [512, 302] on input "file" at bounding box center [453, 300] width 371 height 45
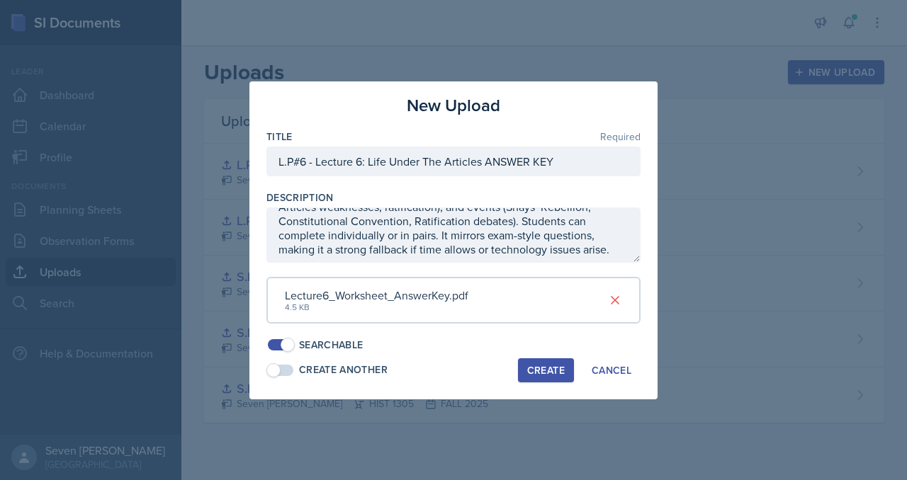
click at [543, 366] on div "Create" at bounding box center [546, 370] width 38 height 11
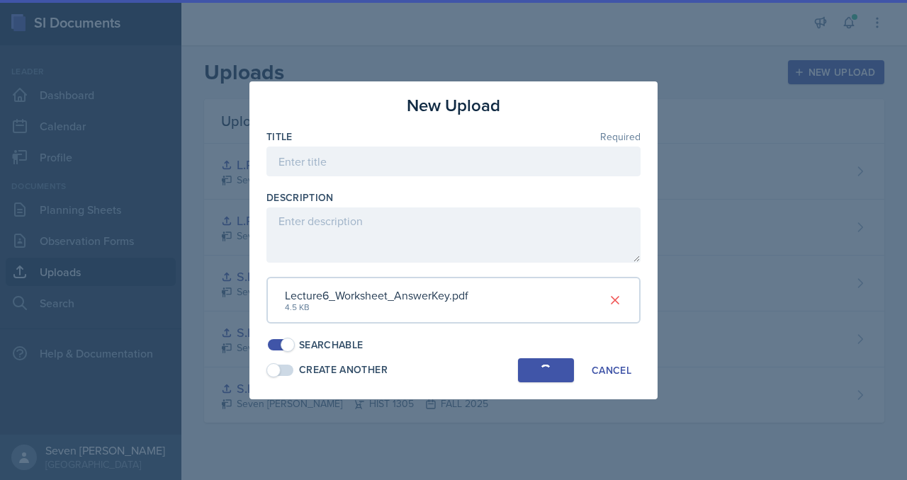
scroll to position [0, 0]
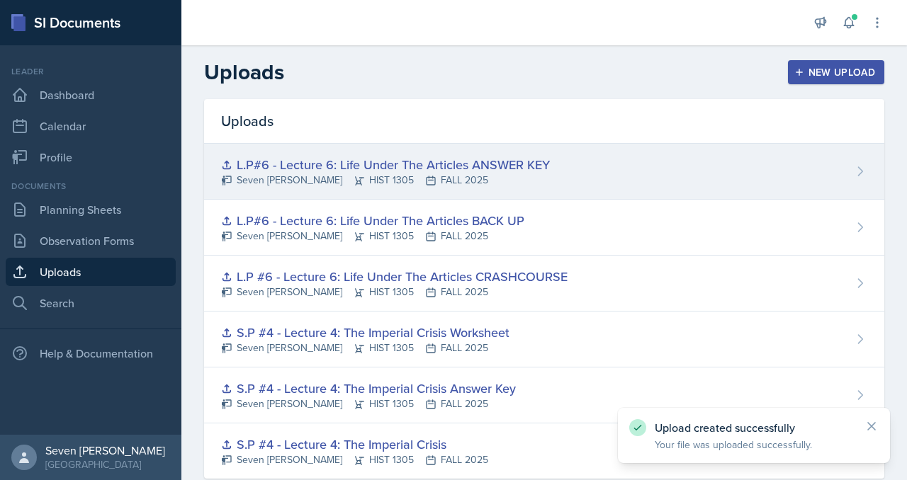
click at [682, 162] on div "L.P#6 - Lecture 6: Life Under The Articles ANSWER KEY Seven Del Lincoln HIST 13…" at bounding box center [544, 172] width 680 height 56
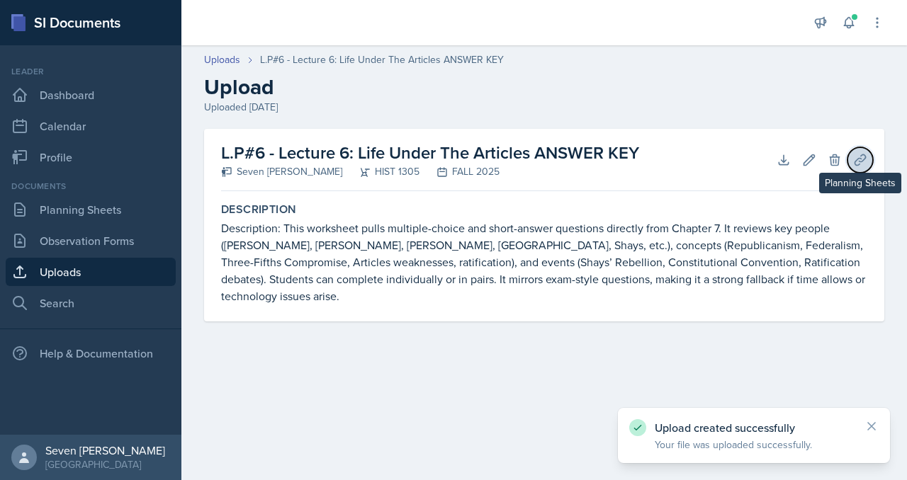
click at [867, 167] on button "Planning Sheets" at bounding box center [860, 160] width 26 height 26
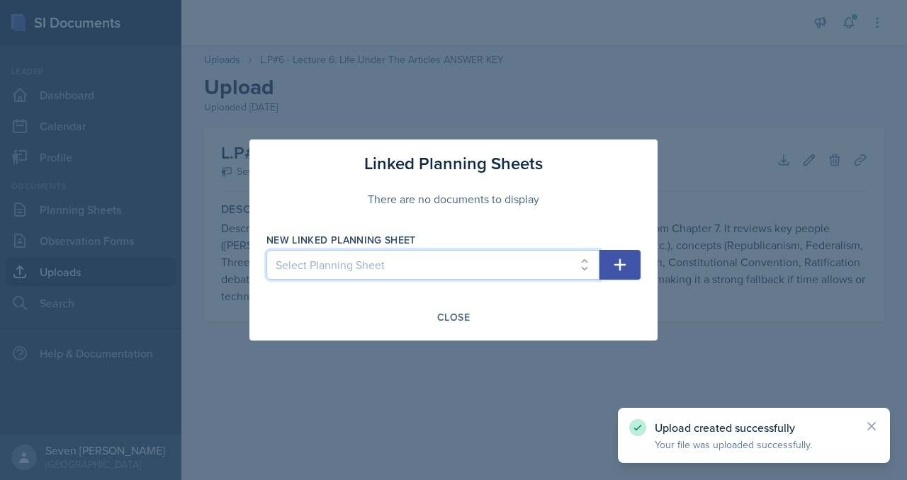
click at [568, 260] on select "Select Planning Sheet Sep 30th, 2025 Sep 25th, 2025 Sep 23rd, 2025 Sep 12th, 20…" at bounding box center [432, 265] width 333 height 30
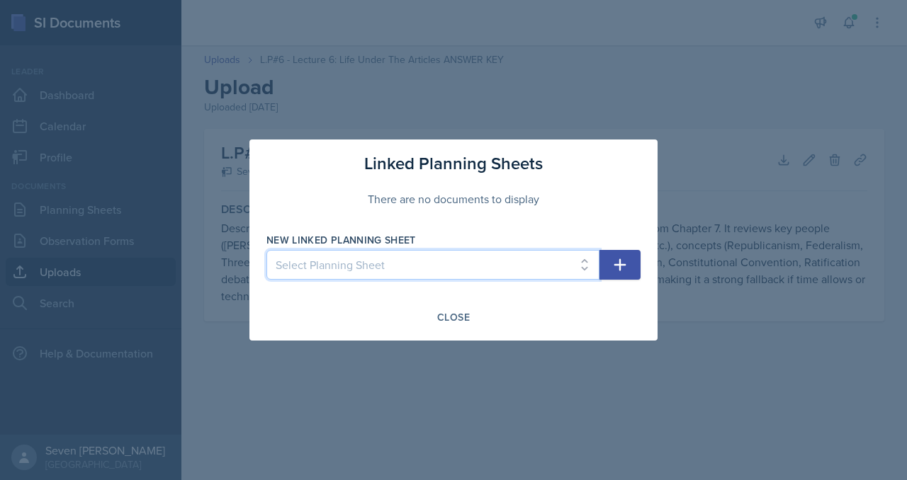
select select "c82894df-9964-4fb2-87ca-7c4a3920ad92"
click at [266, 250] on select "Select Planning Sheet Sep 30th, 2025 Sep 25th, 2025 Sep 23rd, 2025 Sep 12th, 20…" at bounding box center [432, 265] width 333 height 30
click at [626, 266] on icon "button" at bounding box center [620, 265] width 17 height 17
select select
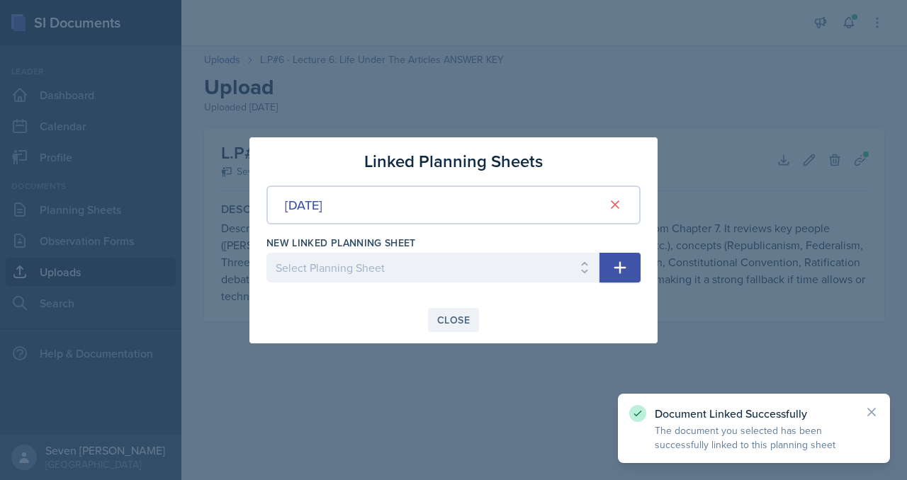
click at [456, 317] on div "Close" at bounding box center [453, 320] width 33 height 11
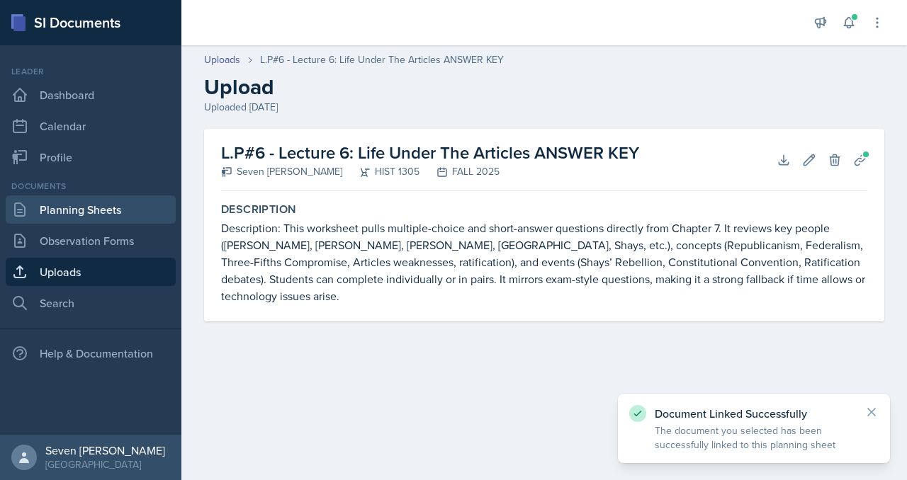
click at [102, 208] on link "Planning Sheets" at bounding box center [91, 210] width 170 height 28
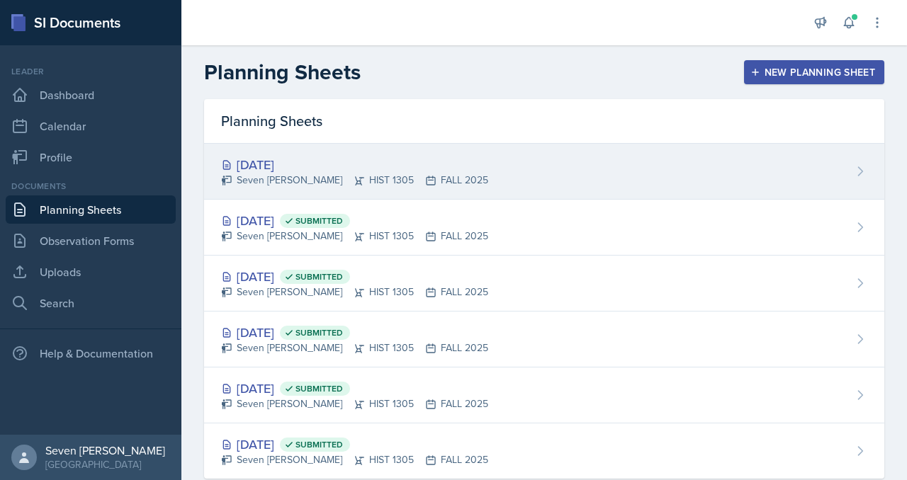
click at [600, 168] on div "Sep 30th, 2025 Seven Del Lincoln HIST 1305 FALL 2025" at bounding box center [544, 172] width 680 height 56
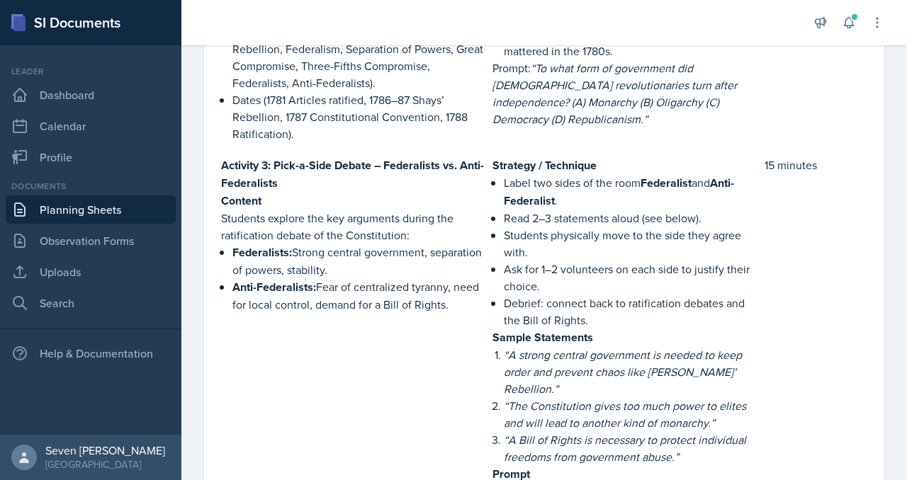
scroll to position [1669, 0]
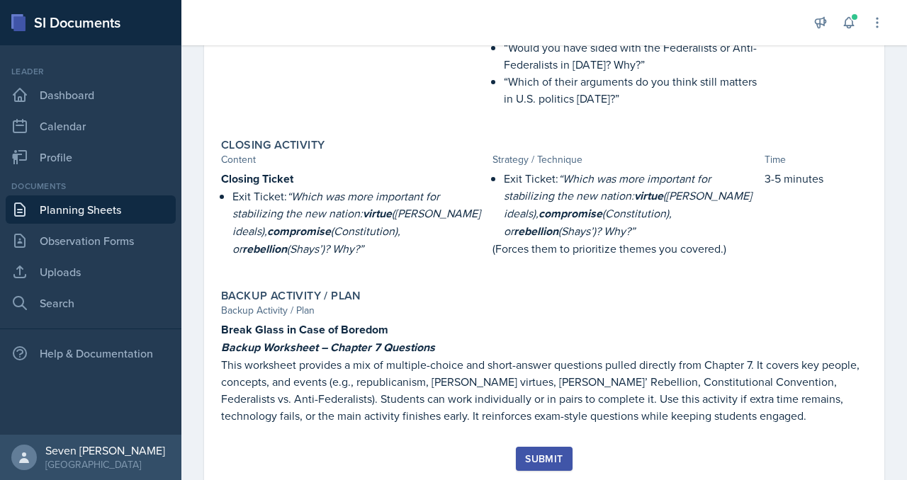
click at [556, 453] on div "Submit" at bounding box center [544, 458] width 38 height 11
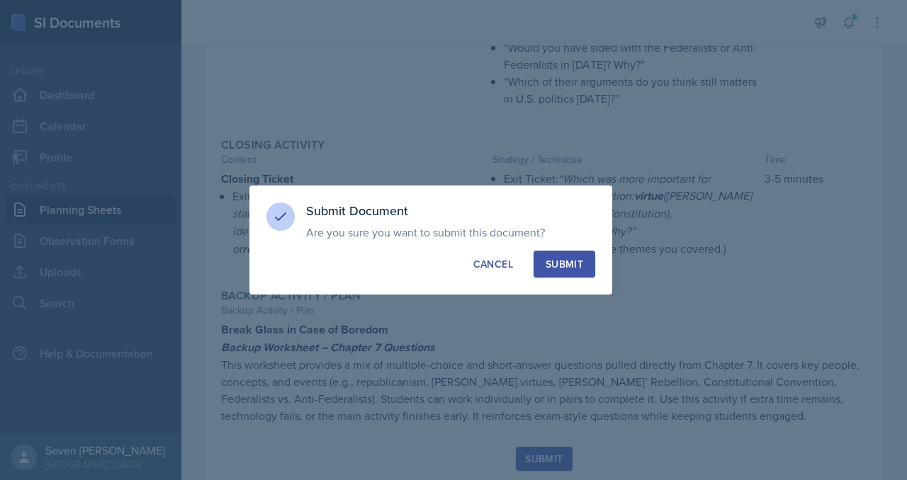
click at [572, 263] on div "Submit" at bounding box center [565, 264] width 38 height 14
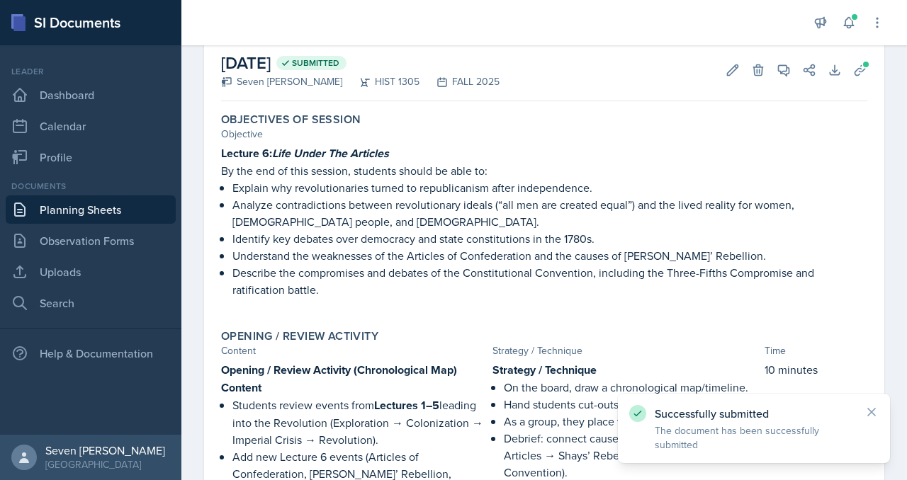
scroll to position [0, 0]
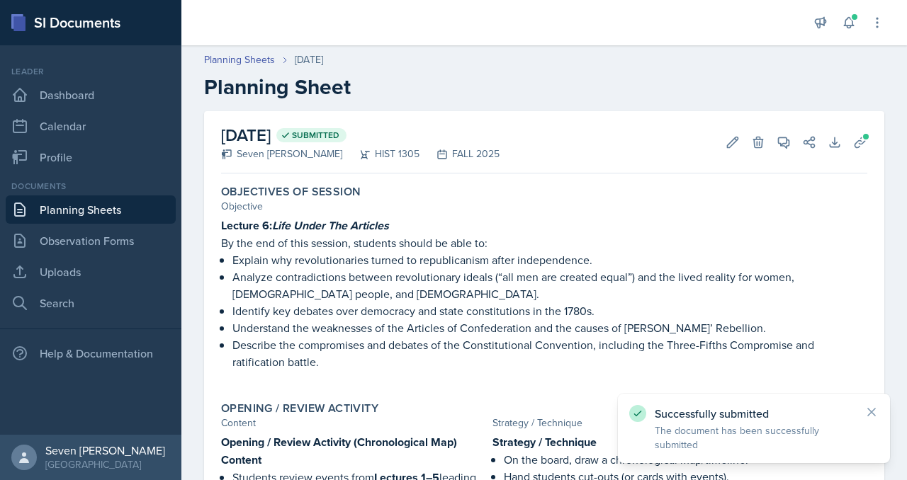
click at [72, 208] on link "Planning Sheets" at bounding box center [91, 210] width 170 height 28
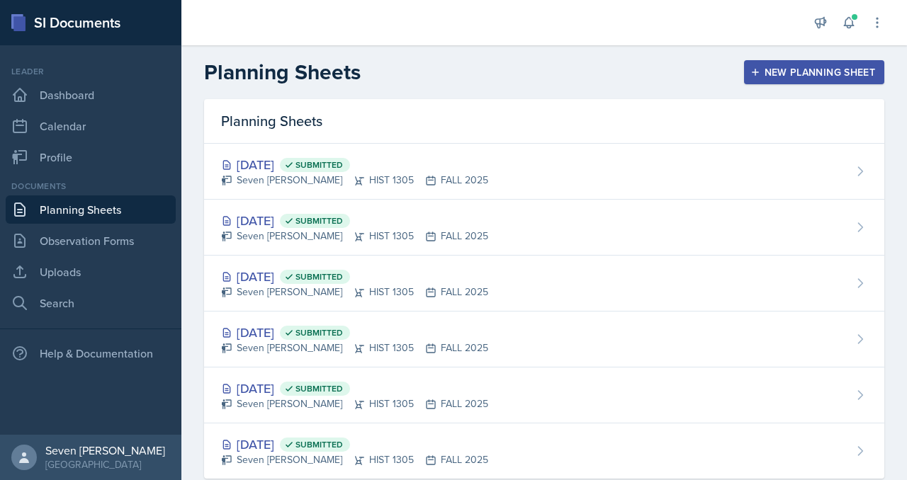
click at [772, 67] on div "New Planning Sheet" at bounding box center [814, 72] width 122 height 11
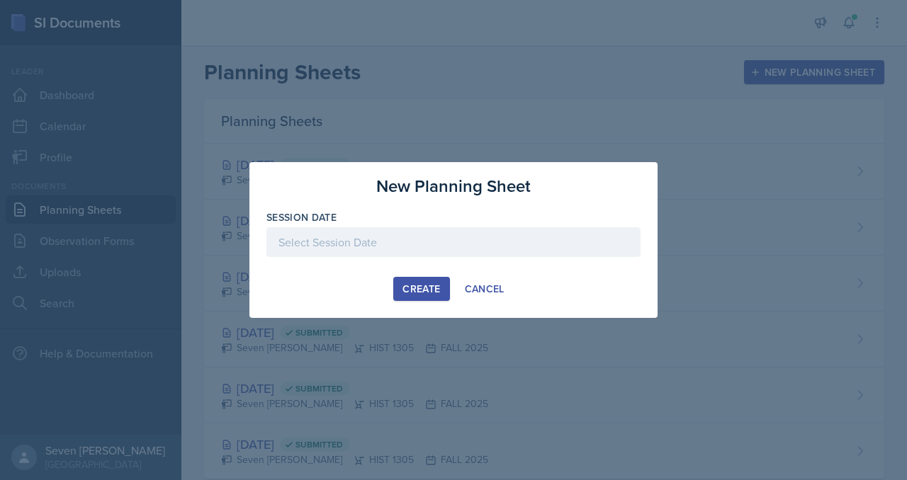
click at [407, 242] on div at bounding box center [453, 242] width 374 height 30
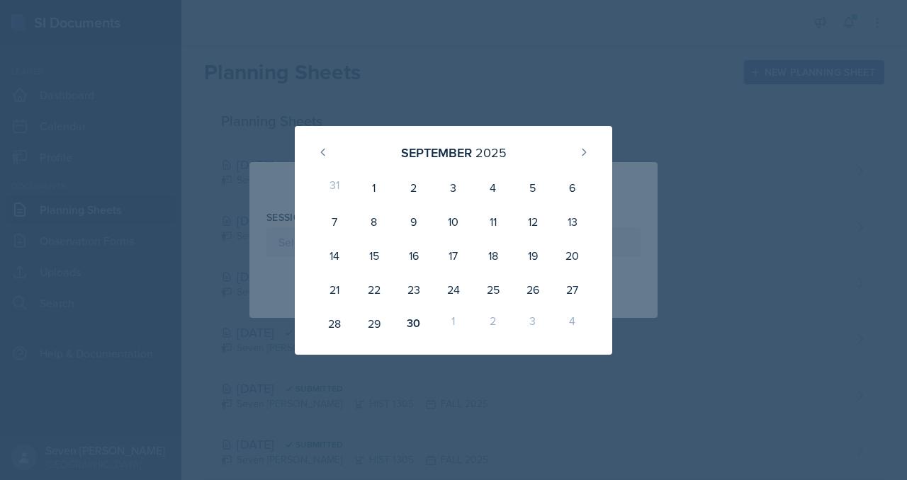
click at [493, 318] on div "2" at bounding box center [493, 324] width 40 height 34
click at [581, 140] on div "September 2025" at bounding box center [453, 152] width 283 height 30
click at [582, 147] on icon at bounding box center [583, 152] width 11 height 11
click at [489, 188] on div "2" at bounding box center [493, 188] width 40 height 34
type input "October 2nd, 2025"
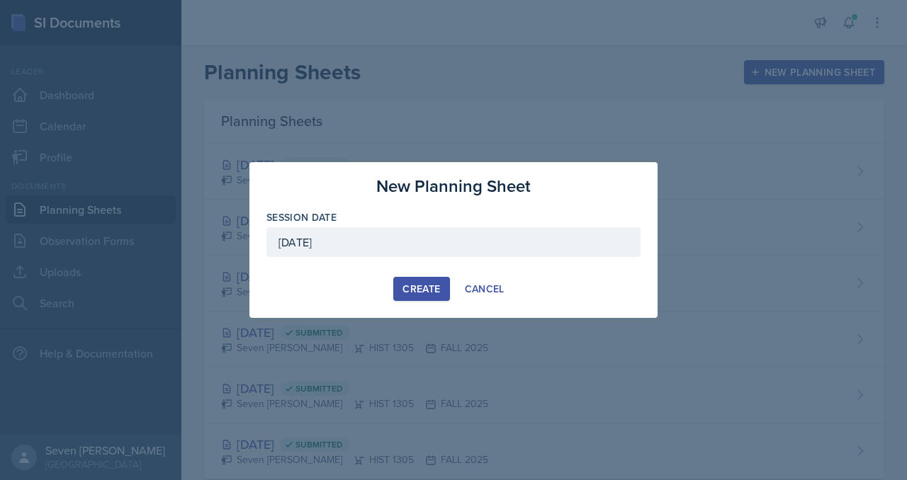
click at [433, 286] on div "Create" at bounding box center [421, 288] width 38 height 11
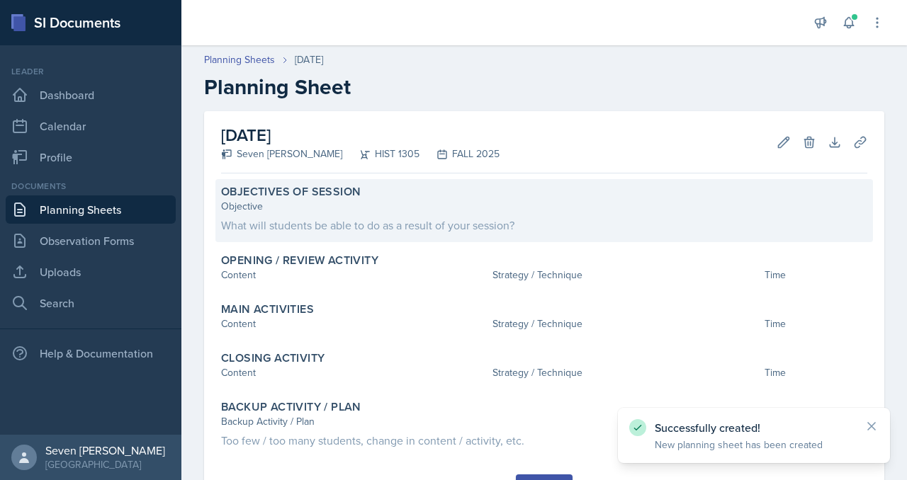
click at [342, 214] on div "Objective What will students be able to do as a result of your session?" at bounding box center [544, 216] width 646 height 35
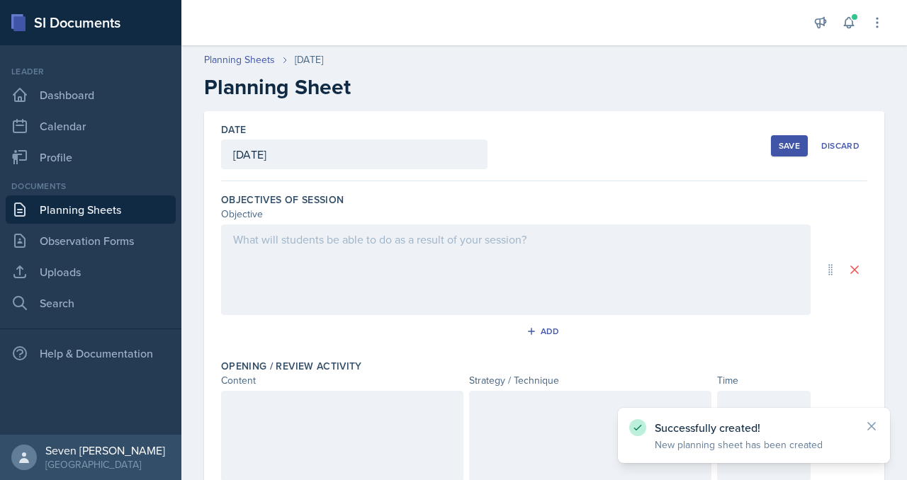
click at [274, 235] on div at bounding box center [516, 270] width 590 height 91
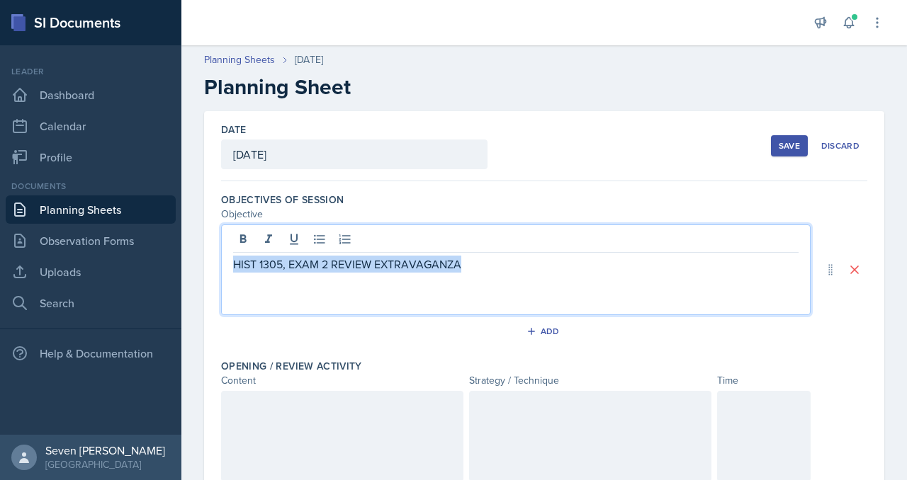
drag, startPoint x: 469, startPoint y: 263, endPoint x: 227, endPoint y: 261, distance: 241.6
click at [227, 261] on div "HIST 1305, EXAM 2 REVIEW EXTRAVAGANZA" at bounding box center [516, 270] width 590 height 91
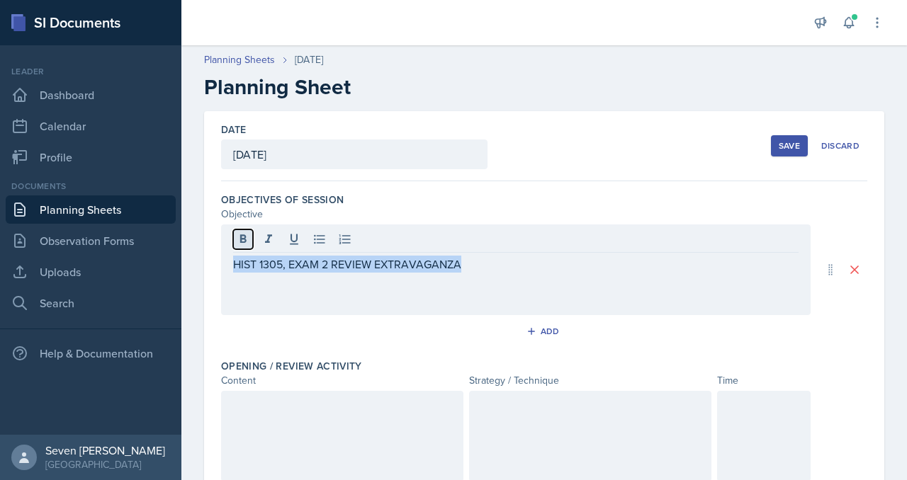
click at [241, 244] on icon at bounding box center [243, 239] width 14 height 14
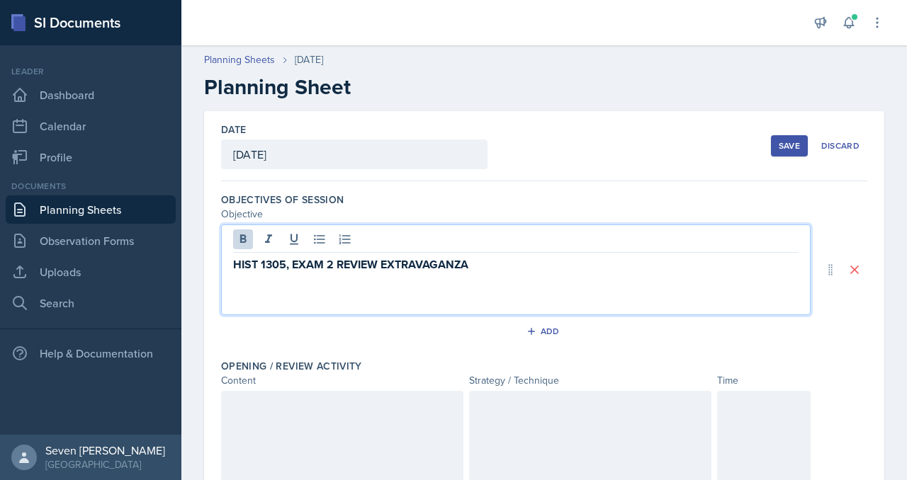
click at [490, 270] on p "HIST 1305, EXAM 2 REVIEW EXTRAVAGANZA" at bounding box center [515, 265] width 565 height 18
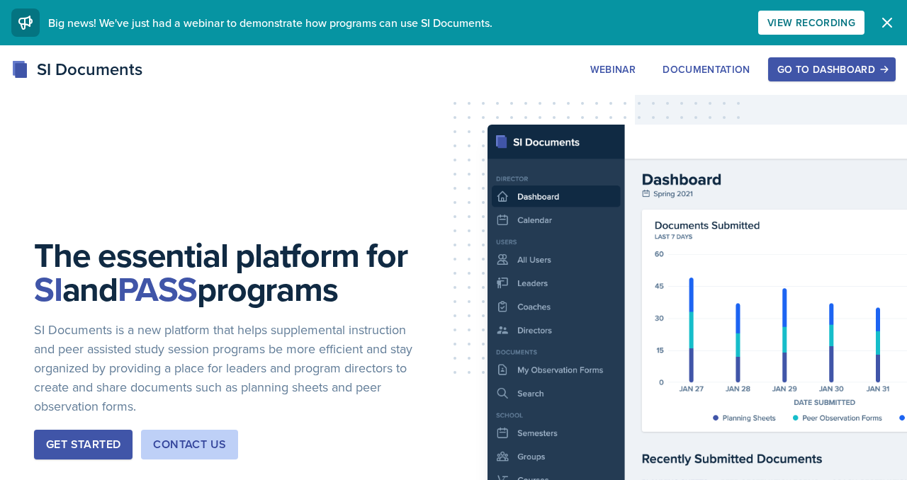
scroll to position [4191, 0]
click at [806, 71] on div "Go to Dashboard" at bounding box center [831, 69] width 109 height 11
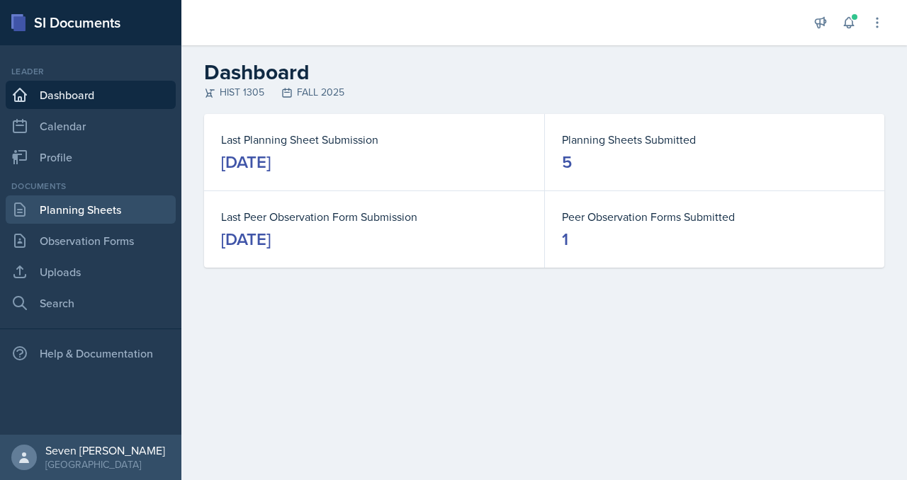
click at [113, 213] on link "Planning Sheets" at bounding box center [91, 210] width 170 height 28
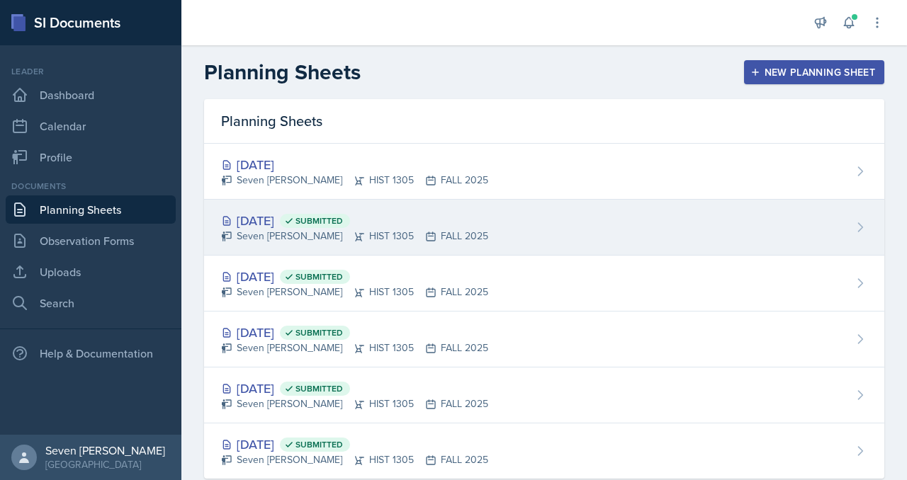
click at [469, 232] on div "[DATE] Submitted Seven Del Lincoln HIST 1305 FALL 2025" at bounding box center [544, 228] width 680 height 56
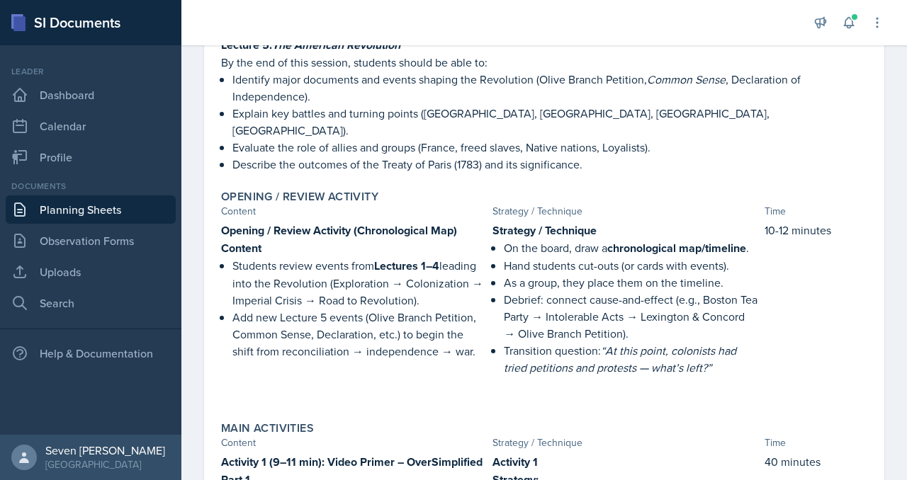
scroll to position [181, 0]
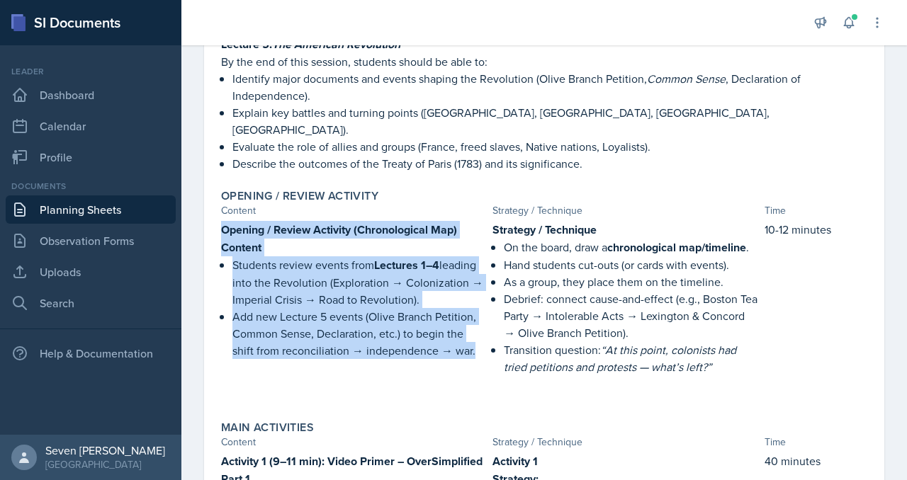
drag, startPoint x: 220, startPoint y: 212, endPoint x: 454, endPoint y: 338, distance: 265.7
type textarea "Opening / Review Activity (Chronological Map) Content Students review events fr…"
click at [454, 338] on div "Opening / Review Activity (Chronological Map) Content Students review events fr…" at bounding box center [354, 312] width 266 height 183
copy div "Opening / Review Activity (Chronological Map) Content Students review events fr…"
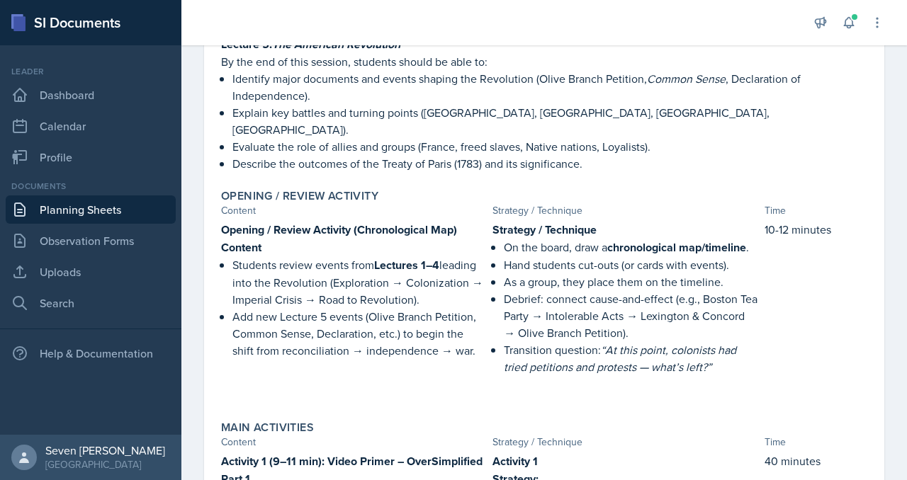
click at [326, 203] on div "Content" at bounding box center [354, 210] width 266 height 15
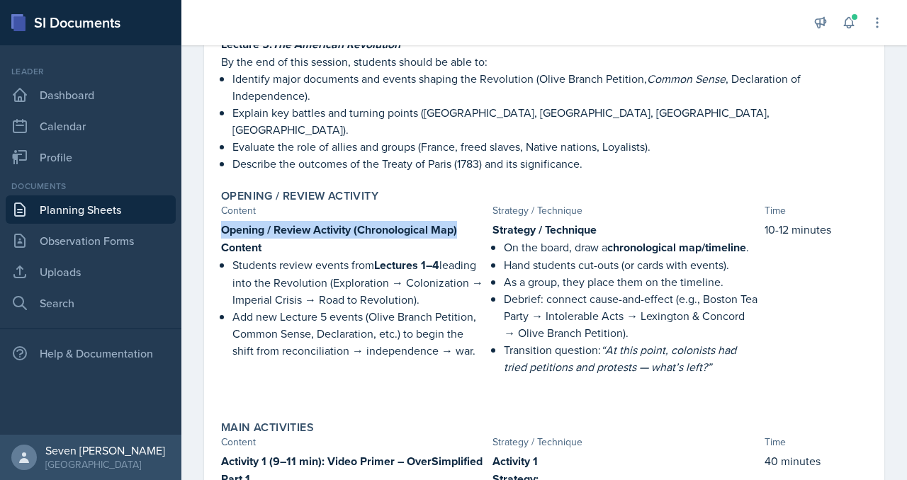
drag, startPoint x: 461, startPoint y: 214, endPoint x: 222, endPoint y: 210, distance: 238.8
click at [221, 221] on p "Opening / Review Activity (Chronological Map)" at bounding box center [354, 230] width 266 height 18
copy strong "Opening / Review Activity (Chronological Map)"
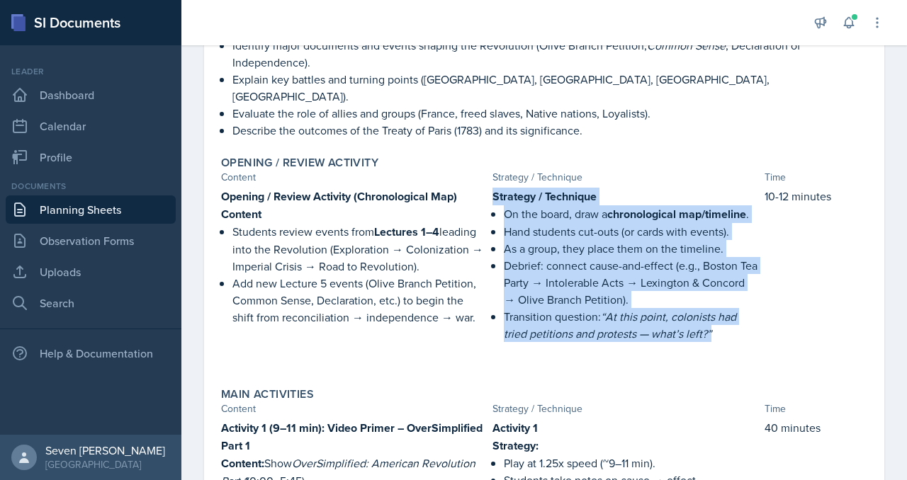
drag, startPoint x: 490, startPoint y: 176, endPoint x: 726, endPoint y: 340, distance: 287.6
click at [726, 341] on div "Opening / Review Activity (Chronological Map) Content Students review events fr…" at bounding box center [544, 279] width 646 height 183
copy div "Strategy / Technique On the board, draw a chronological map/timeline . Hand stu…"
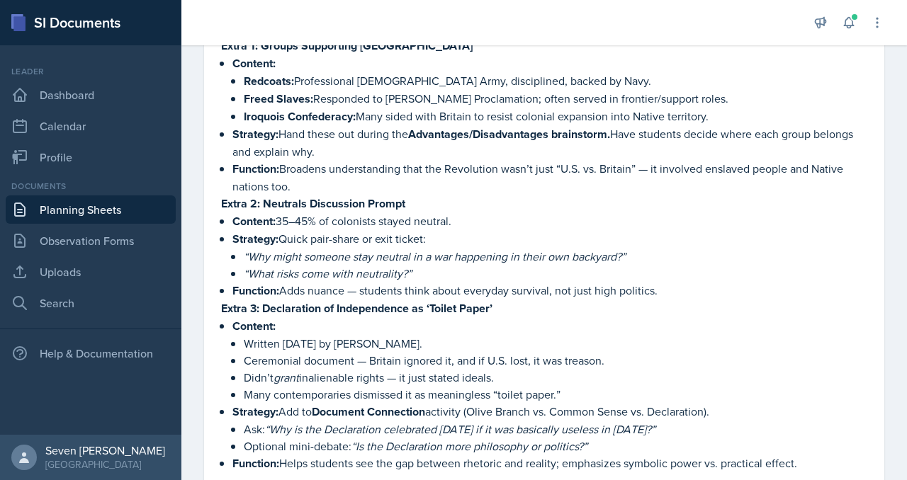
scroll to position [1575, 0]
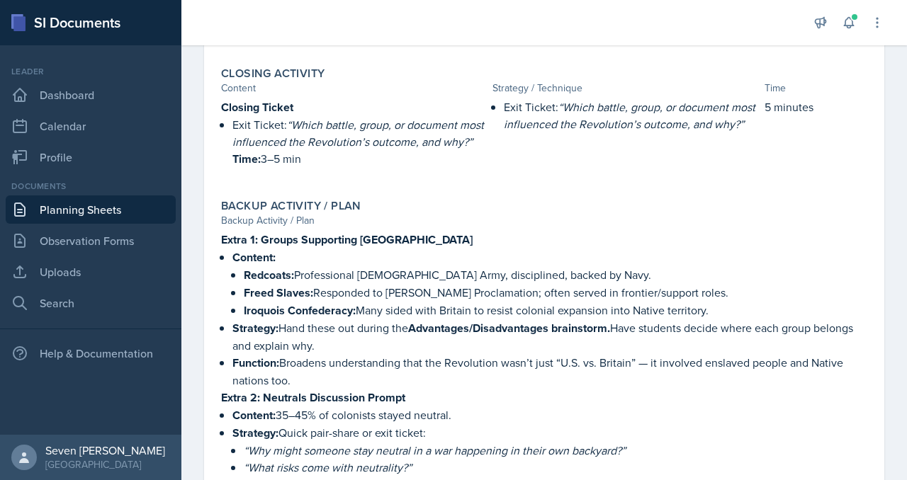
scroll to position [1289, 0]
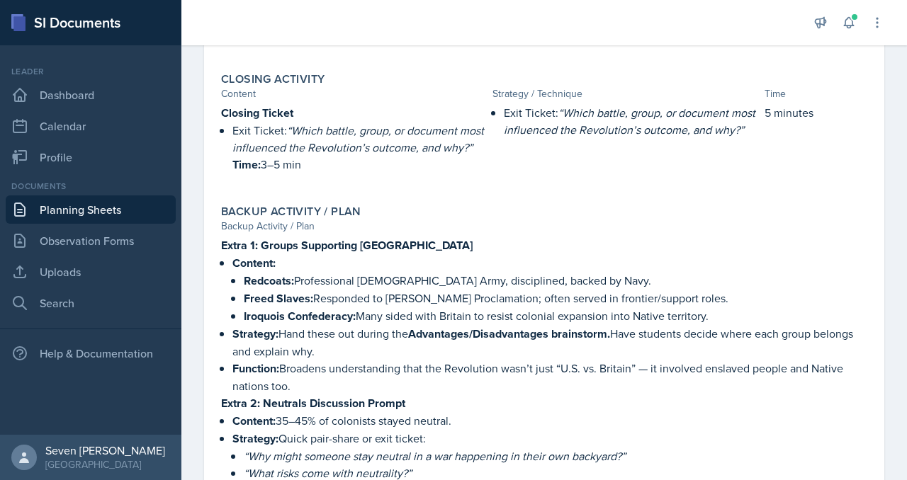
click at [103, 210] on link "Planning Sheets" at bounding box center [91, 210] width 170 height 28
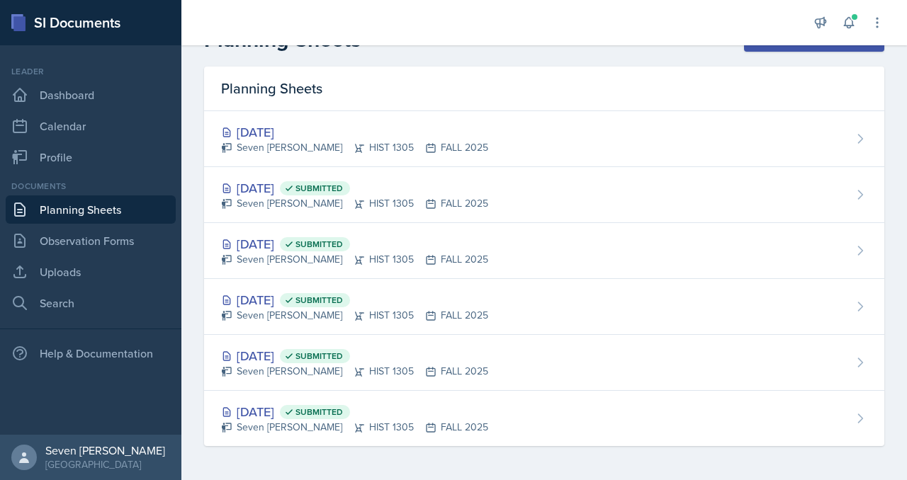
scroll to position [33, 0]
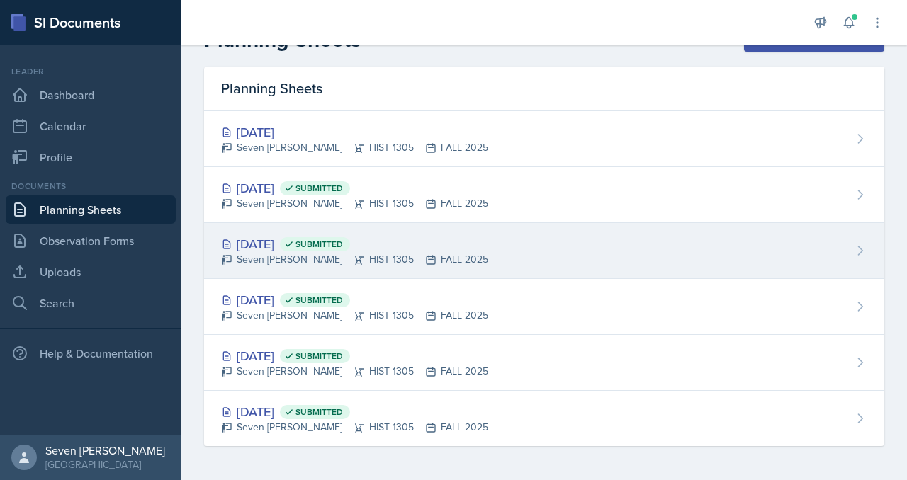
click at [279, 244] on div "Sep 23rd, 2025 Submitted" at bounding box center [354, 244] width 267 height 19
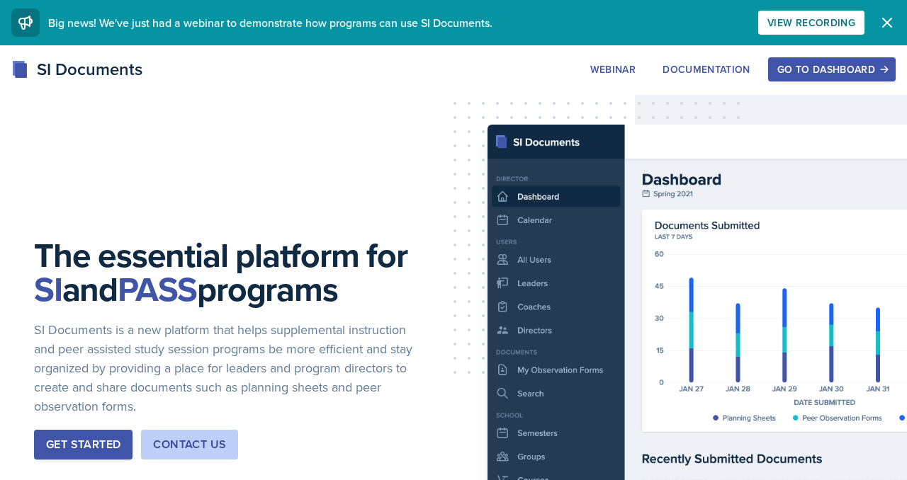
scroll to position [4191, 0]
click at [847, 69] on div "Go to Dashboard" at bounding box center [831, 69] width 109 height 11
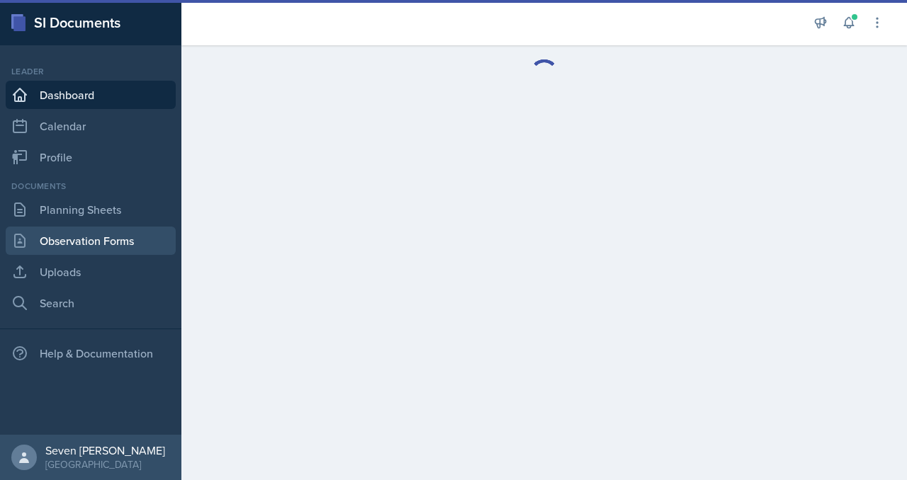
click at [108, 242] on link "Observation Forms" at bounding box center [91, 241] width 170 height 28
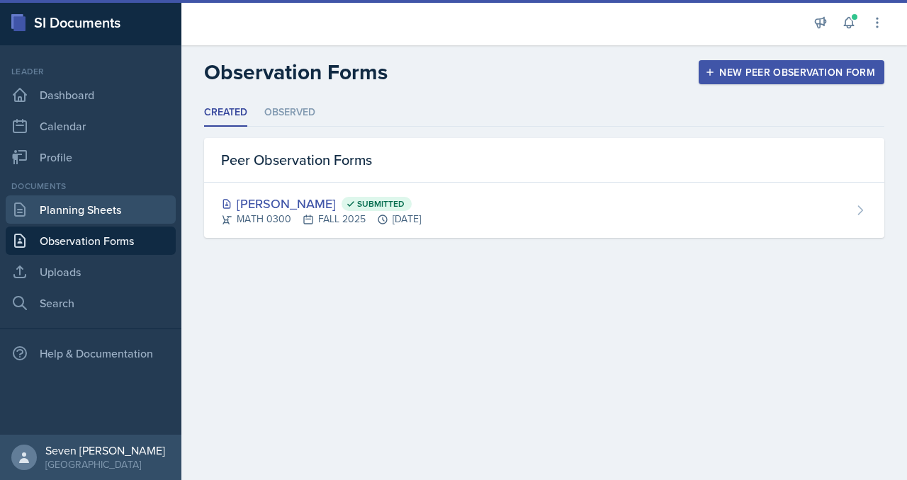
click at [111, 212] on link "Planning Sheets" at bounding box center [91, 210] width 170 height 28
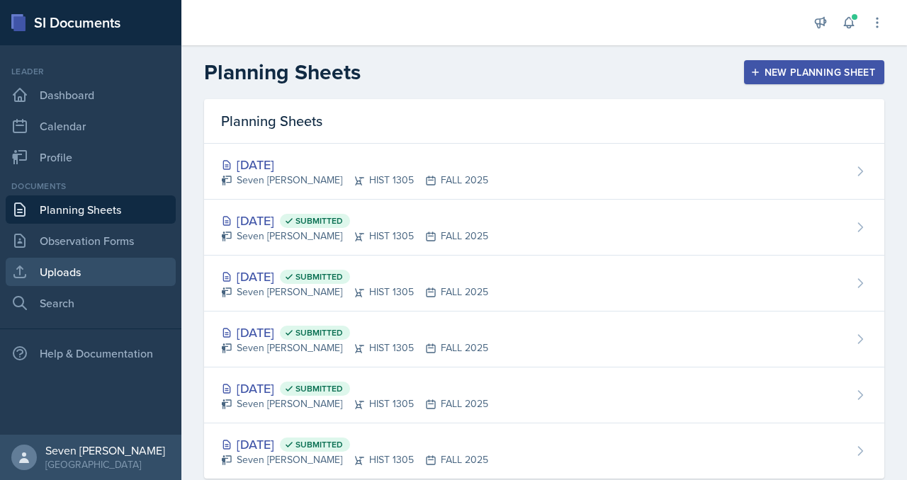
click at [64, 270] on link "Uploads" at bounding box center [91, 272] width 170 height 28
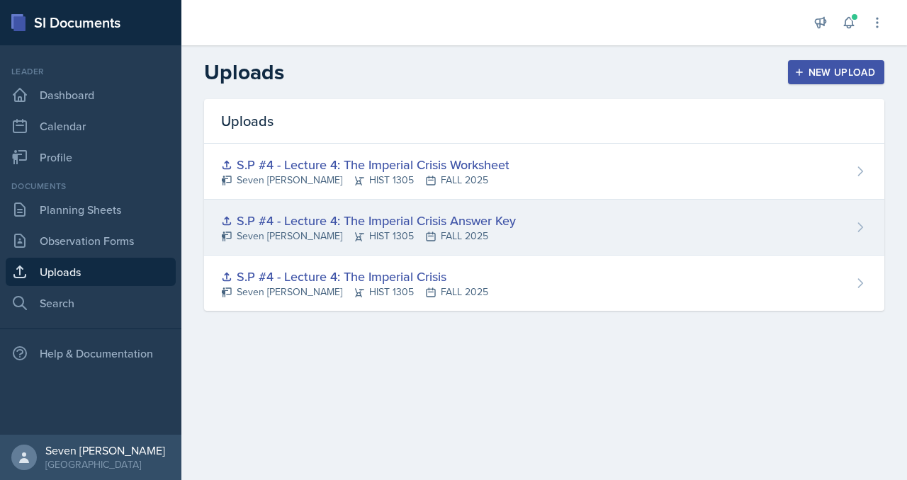
click at [548, 225] on div "S.P #4 - Lecture 4: The Imperial Crisis Answer Key Seven Del Lincoln HIST 1305 …" at bounding box center [544, 228] width 680 height 56
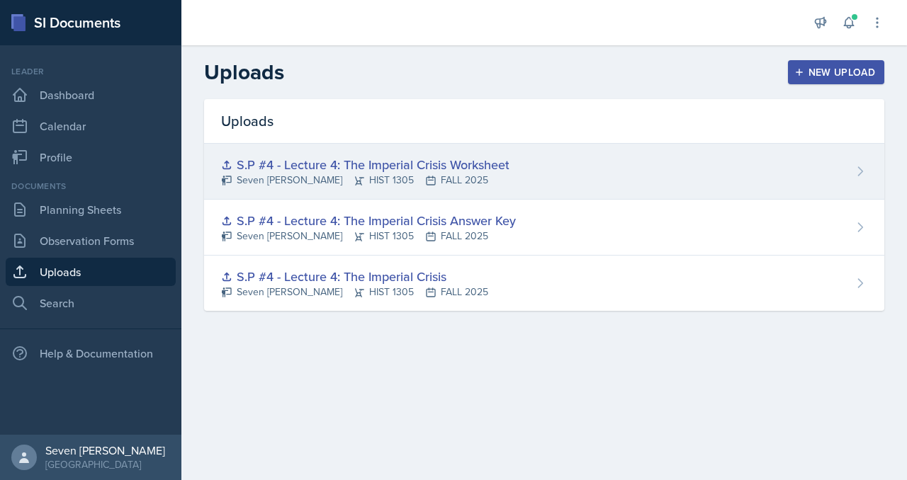
click at [561, 170] on div "S.P #4 - Lecture 4: The Imperial Crisis Worksheet Seven Del Lincoln HIST 1305 F…" at bounding box center [544, 172] width 680 height 56
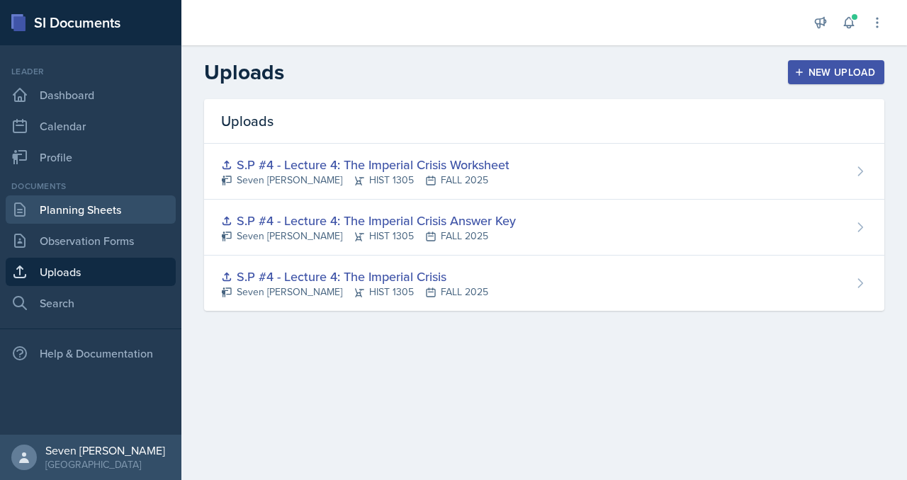
click at [133, 209] on link "Planning Sheets" at bounding box center [91, 210] width 170 height 28
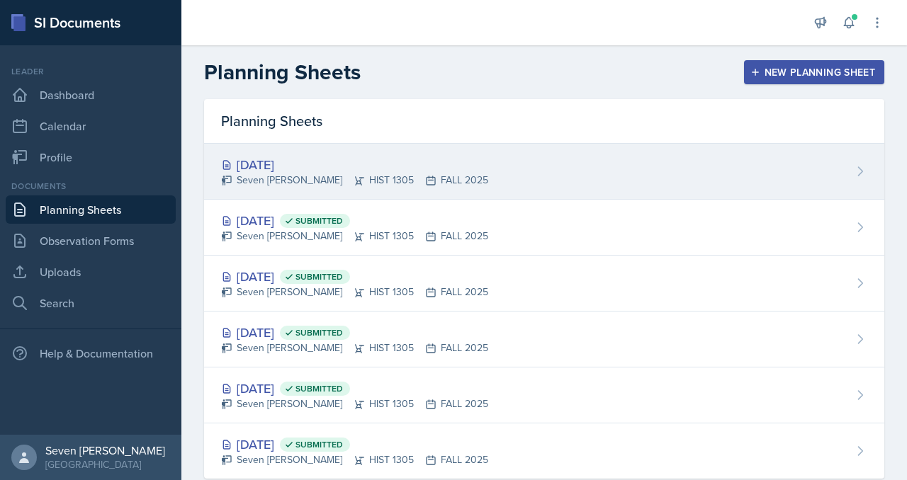
click at [323, 176] on div "Seven Del Lincoln HIST 1305 FALL 2025" at bounding box center [354, 180] width 267 height 15
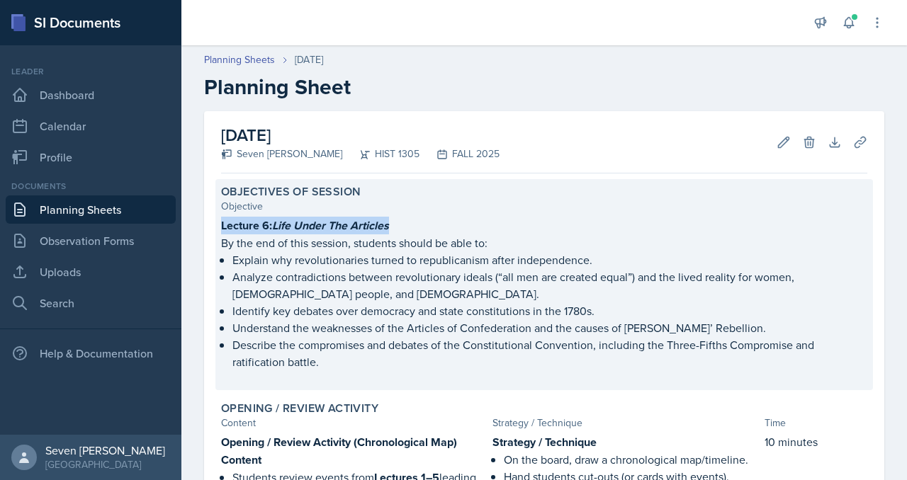
drag, startPoint x: 220, startPoint y: 220, endPoint x: 414, endPoint y: 223, distance: 194.2
type textarea "Lecture 6: Life Under The Articles"
click at [414, 223] on div "Objectives of Session Objective Lecture 6: Life Under The Articles By the end o…" at bounding box center [544, 284] width 658 height 211
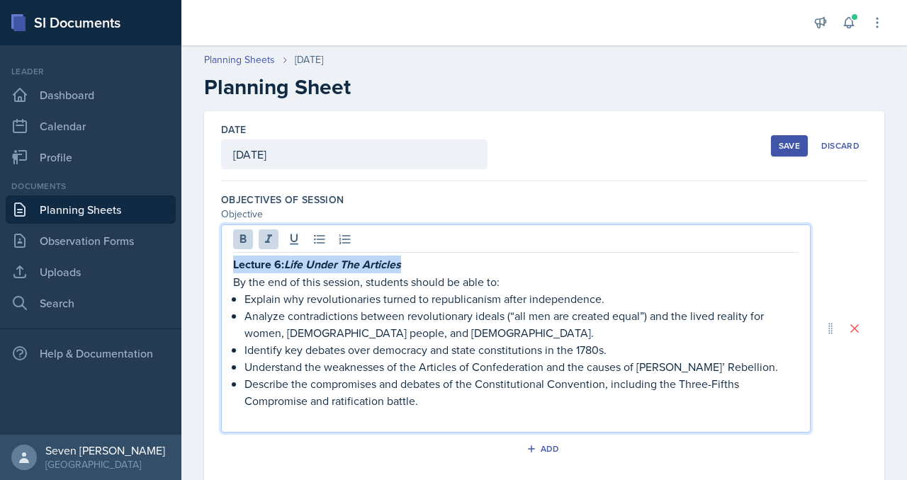
drag, startPoint x: 412, startPoint y: 242, endPoint x: 431, endPoint y: 262, distance: 27.6
click at [431, 262] on p "Lecture 6: Life Under The Articles" at bounding box center [515, 265] width 565 height 18
copy strong "Lecture 6: Life Under The Articles"
click at [800, 147] on div "Save" at bounding box center [789, 145] width 21 height 11
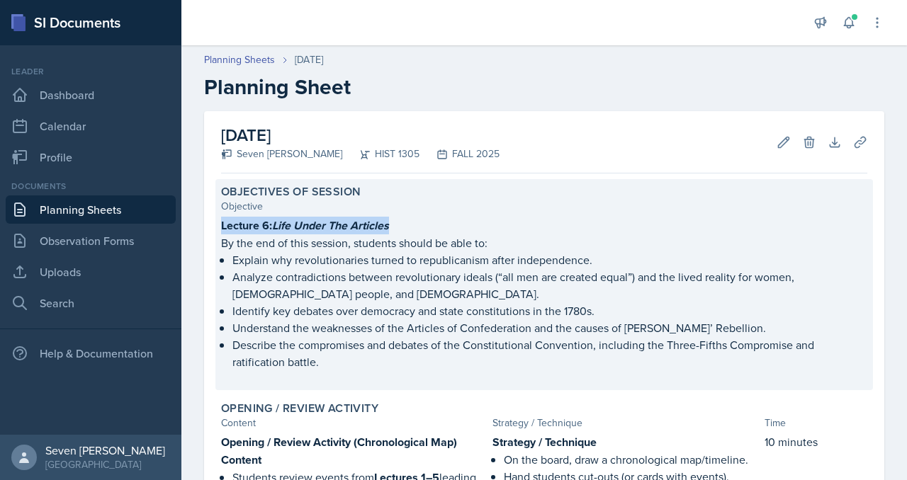
drag, startPoint x: 398, startPoint y: 226, endPoint x: 220, endPoint y: 227, distance: 178.6
click at [220, 227] on div "Objectives of Session Objective Lecture 6: Life Under The Articles By the end o…" at bounding box center [544, 284] width 658 height 211
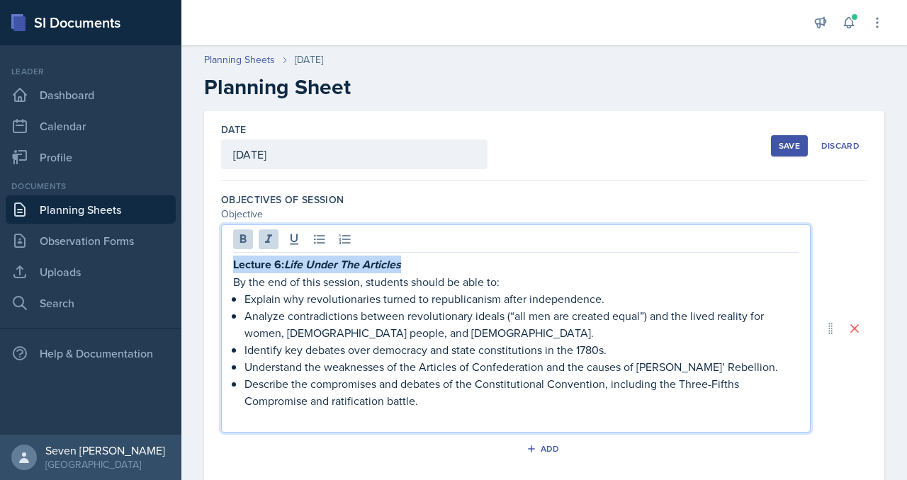
drag, startPoint x: 412, startPoint y: 242, endPoint x: 417, endPoint y: 264, distance: 22.7
click at [417, 264] on p "Lecture 6: Life Under The Articles" at bounding box center [515, 265] width 565 height 18
copy strong "Lecture 6: Life Under The Articles"
